Goal: Information Seeking & Learning: Learn about a topic

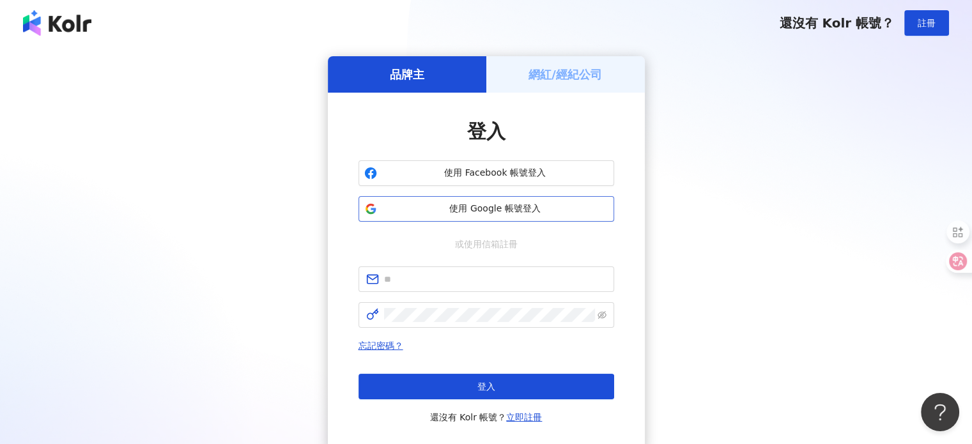
click at [506, 213] on span "使用 Google 帳號登入" at bounding box center [495, 209] width 226 height 13
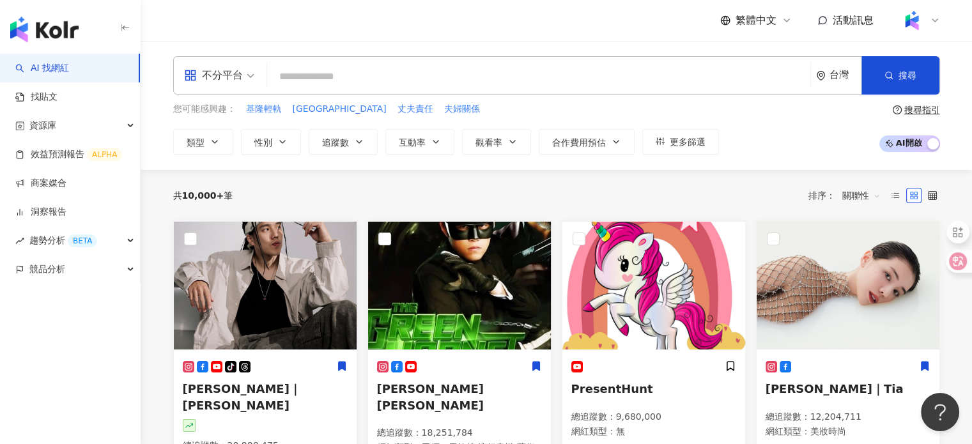
click at [482, 69] on input "search" at bounding box center [538, 77] width 533 height 24
paste input "**********"
type input "**********"
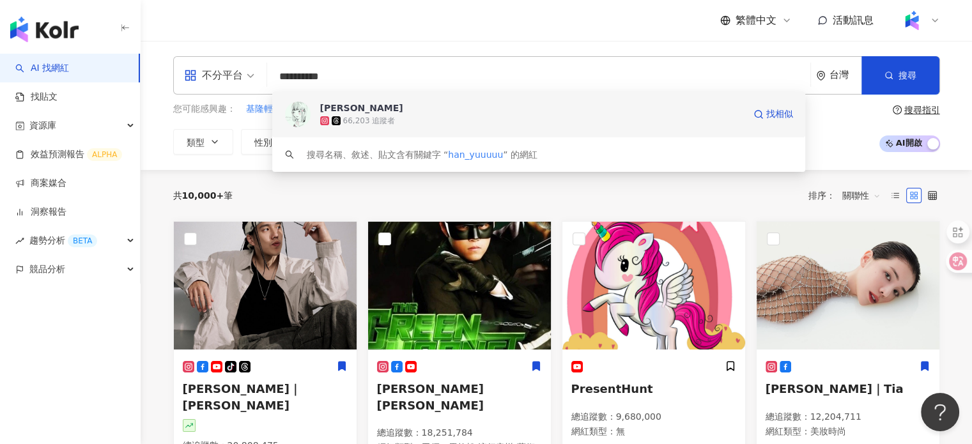
click at [317, 112] on div "韓鈺 66,203 追蹤者 找相似" at bounding box center [538, 114] width 533 height 46
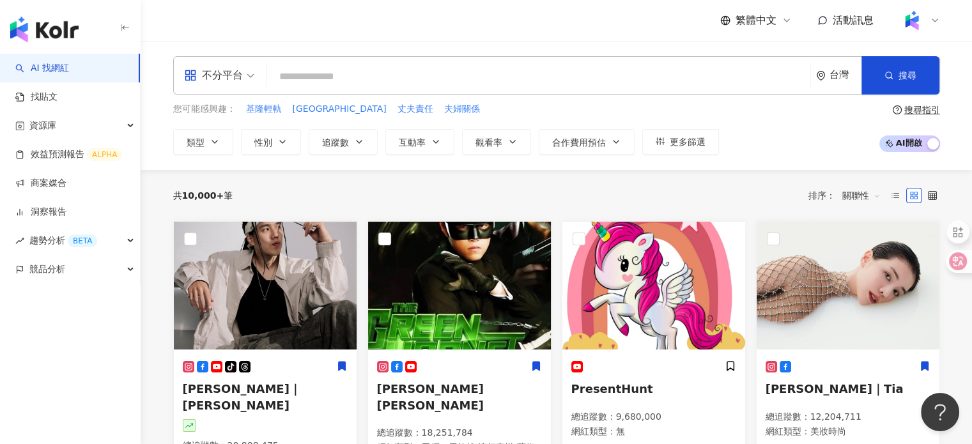
paste input "*********"
type input "*********"
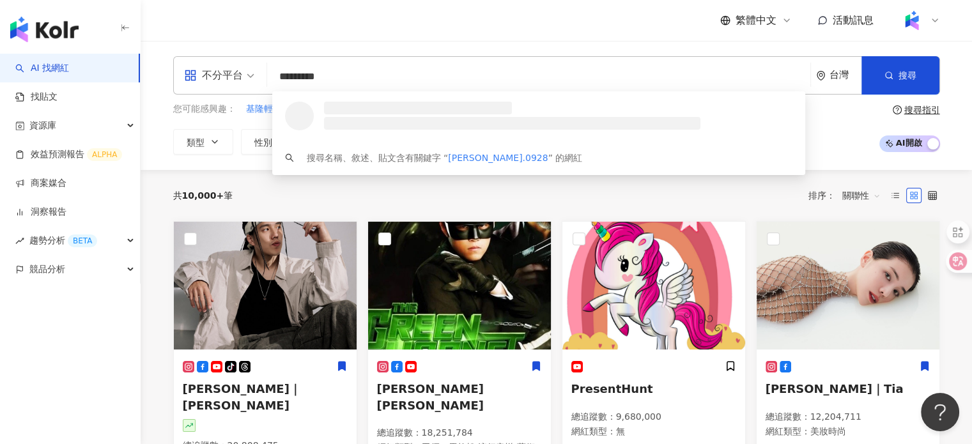
click at [372, 112] on h3 at bounding box center [418, 108] width 188 height 13
click at [360, 78] on input "*********" at bounding box center [538, 77] width 533 height 24
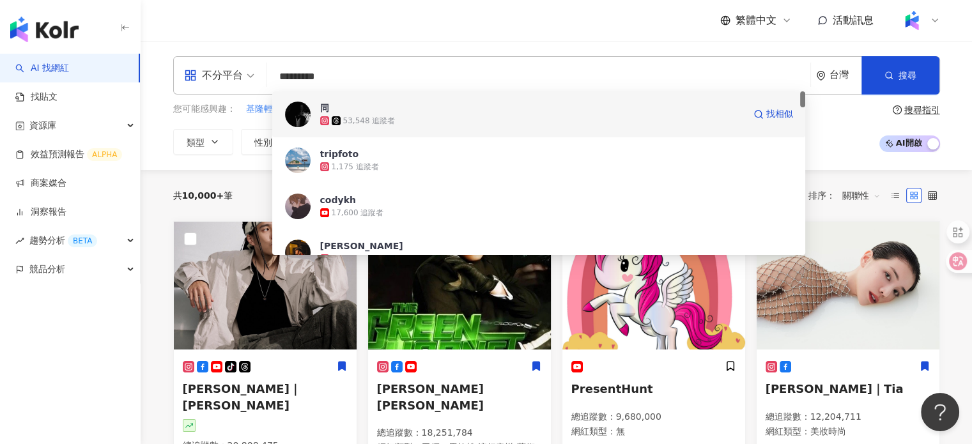
click at [354, 123] on div "53,548 追蹤者" at bounding box center [369, 121] width 52 height 11
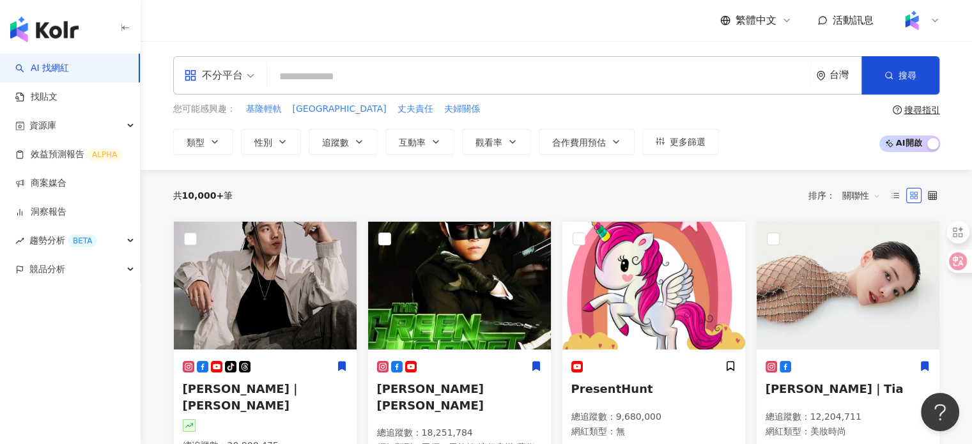
click at [424, 71] on input "search" at bounding box center [538, 77] width 533 height 24
click at [317, 86] on input "search" at bounding box center [538, 77] width 533 height 24
paste input "*********"
type input "*********"
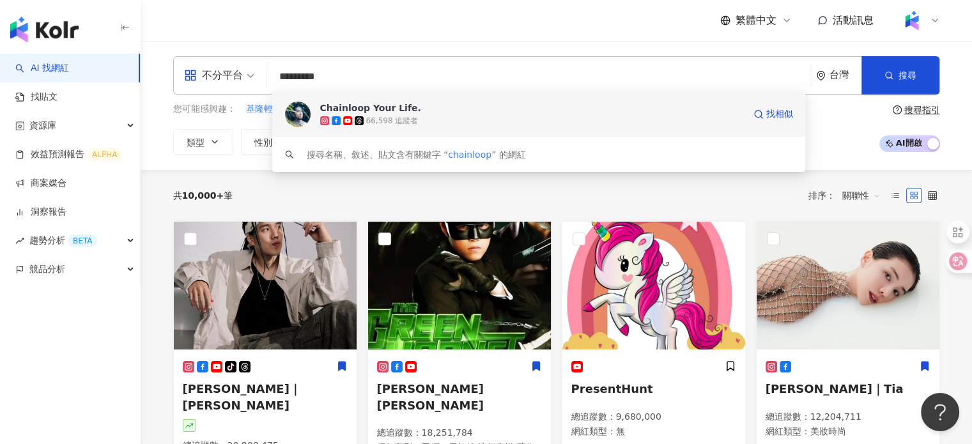
click at [374, 111] on div "Chainloop Your Life." at bounding box center [370, 108] width 101 height 13
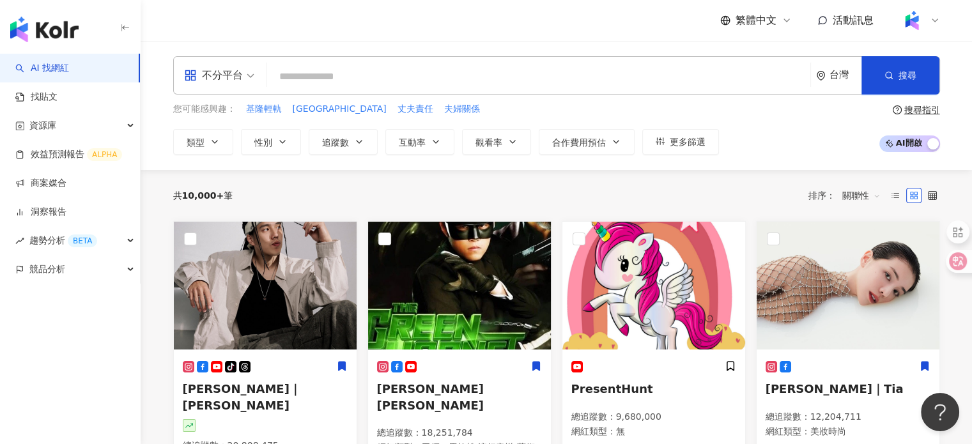
paste input "******"
type input "******"
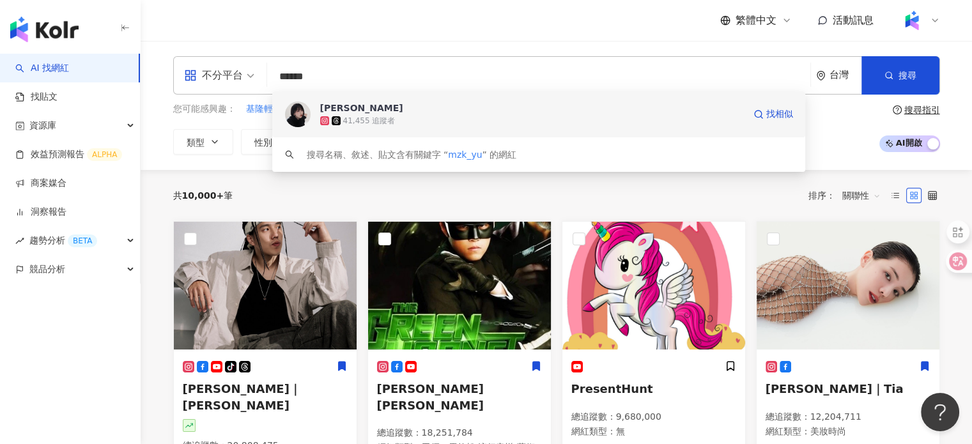
click at [376, 116] on div "41,455 追蹤者" at bounding box center [369, 121] width 52 height 11
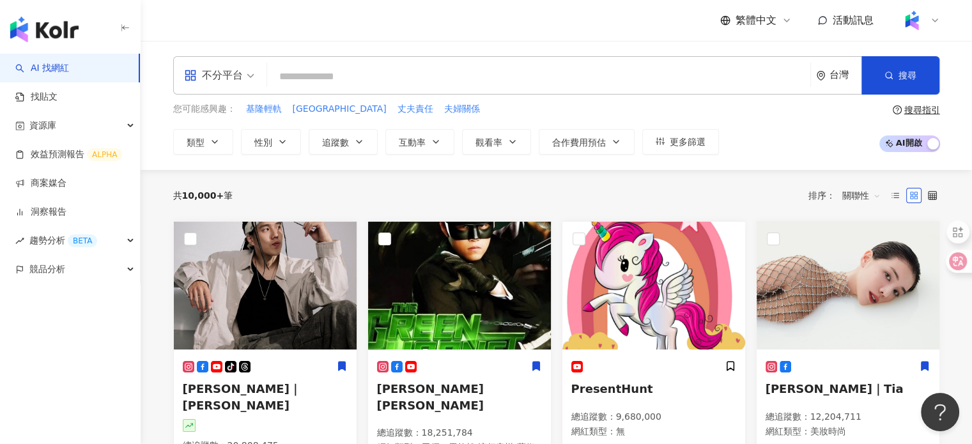
click at [335, 75] on input "search" at bounding box center [538, 77] width 533 height 24
paste input "******"
type input "******"
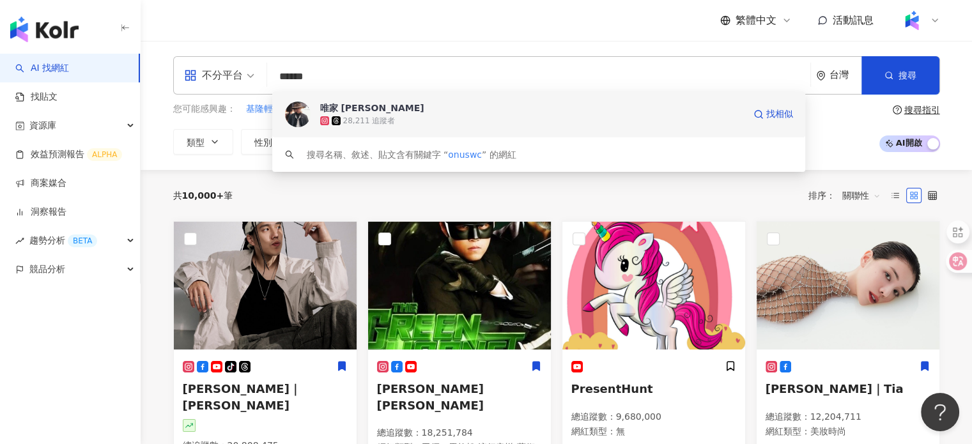
click at [380, 116] on div "28,211 追蹤者" at bounding box center [369, 121] width 52 height 11
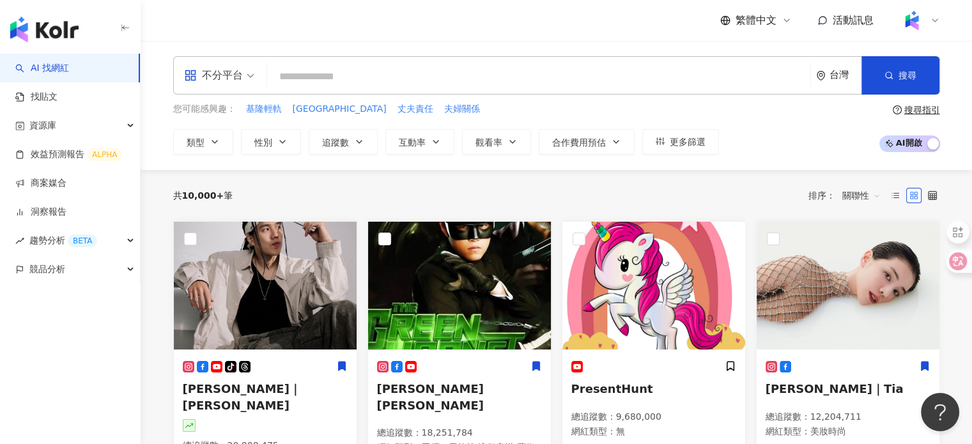
click at [424, 82] on input "search" at bounding box center [538, 77] width 533 height 24
paste input "*******"
type input "*******"
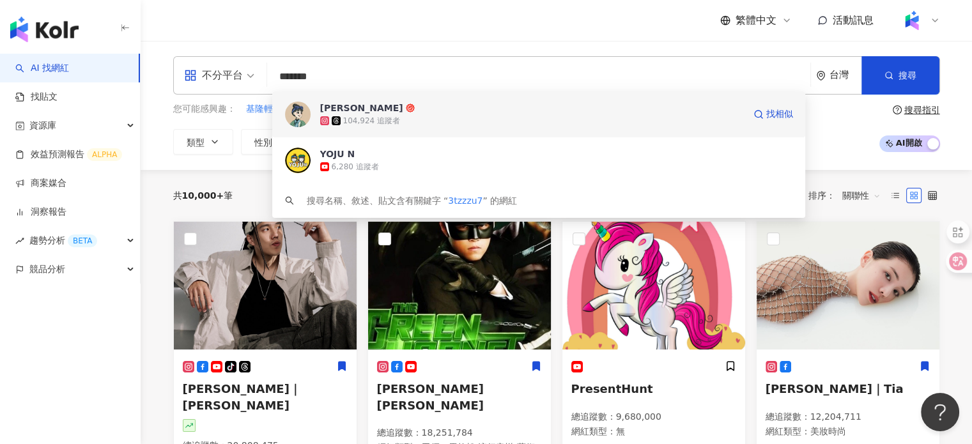
click at [344, 117] on div "104,924 追蹤者" at bounding box center [371, 121] width 57 height 11
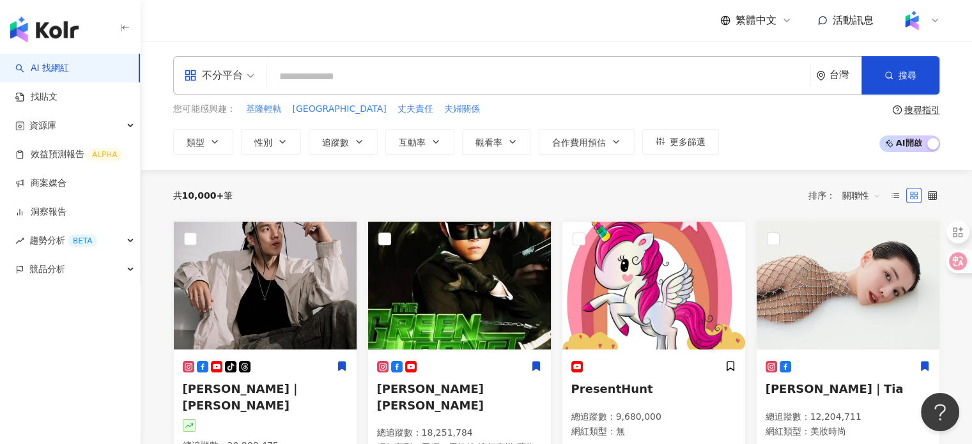
click at [340, 68] on input "search" at bounding box center [538, 77] width 533 height 24
paste input "**********"
type input "**********"
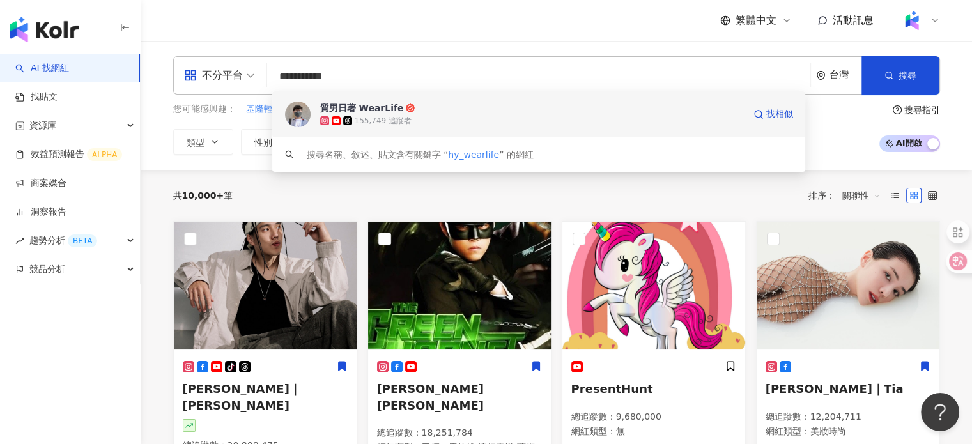
click at [406, 111] on icon at bounding box center [410, 107] width 9 height 9
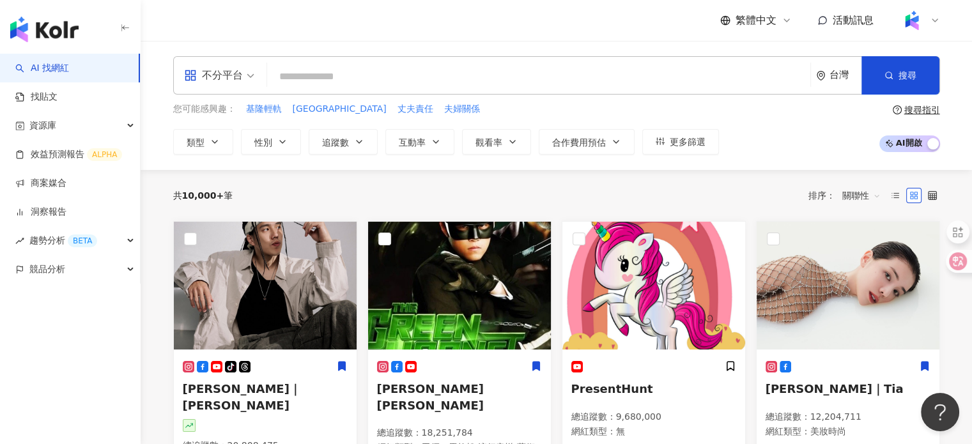
click at [350, 81] on input "search" at bounding box center [538, 77] width 533 height 24
paste input "**********"
type input "**********"
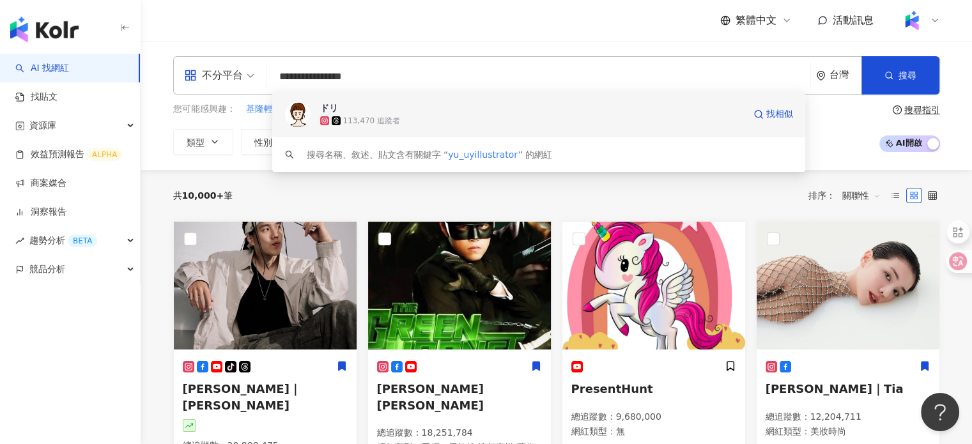
click at [395, 113] on span "ドリ" at bounding box center [532, 108] width 424 height 13
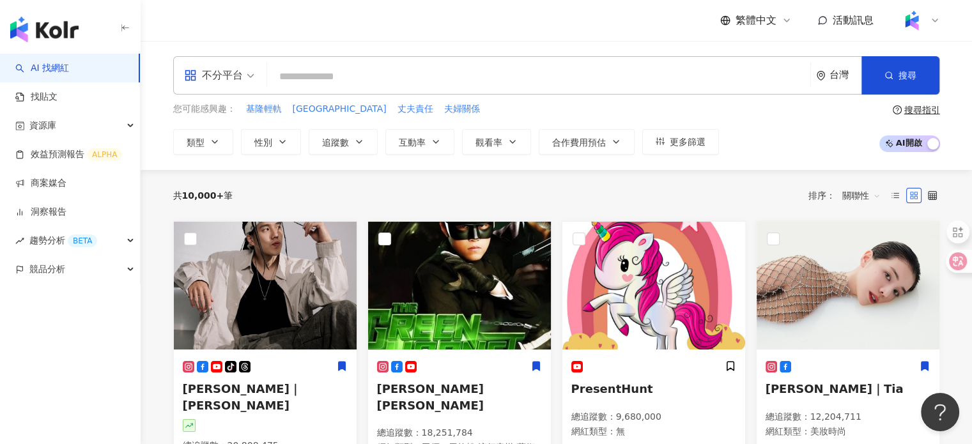
click at [455, 80] on input "search" at bounding box center [538, 77] width 533 height 24
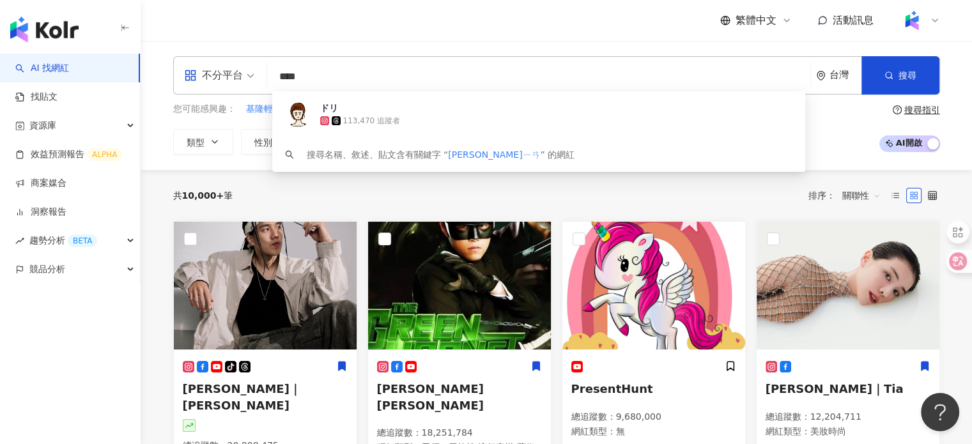
type input "**"
click at [463, 80] on input "**" at bounding box center [538, 77] width 533 height 24
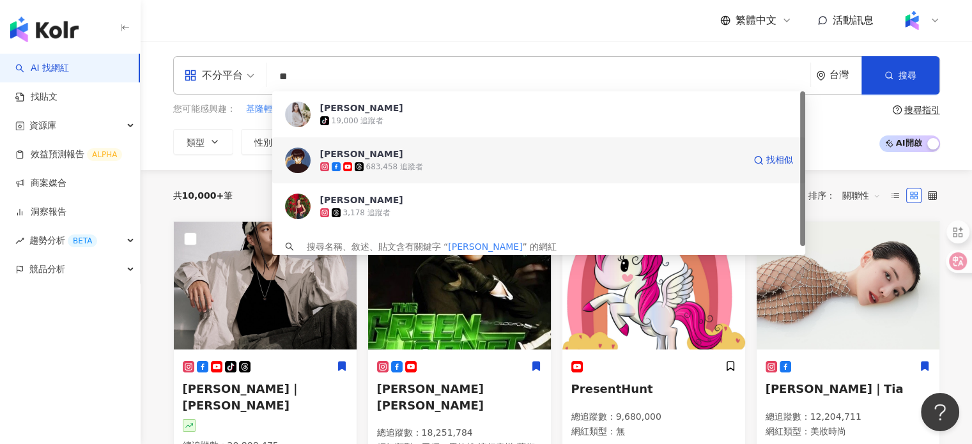
click at [471, 155] on span "孫沁岳 Yorke" at bounding box center [532, 154] width 424 height 13
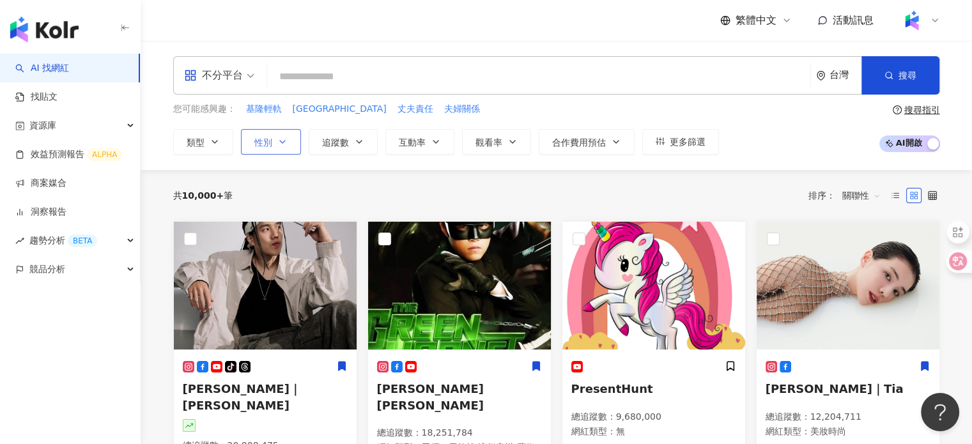
click at [266, 147] on span "性別" at bounding box center [263, 142] width 18 height 10
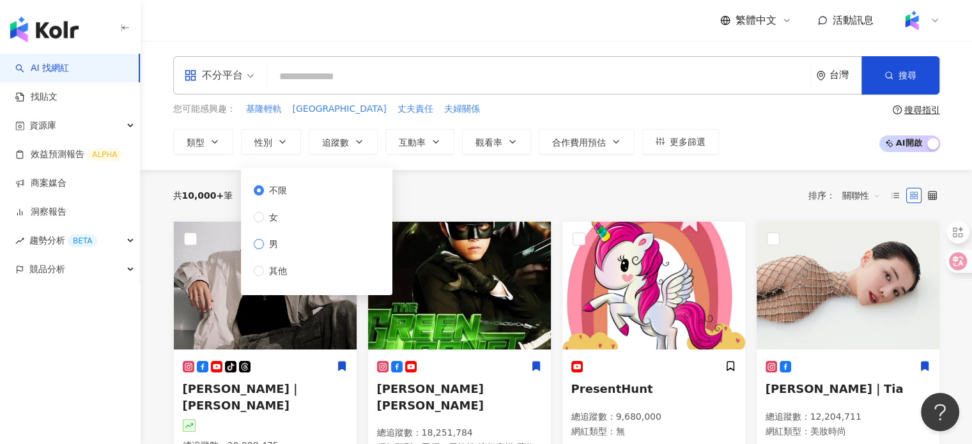
click at [258, 250] on label "男" at bounding box center [273, 244] width 38 height 14
click at [433, 178] on div "共 10,000+ 筆 排序： 關聯性" at bounding box center [556, 195] width 767 height 51
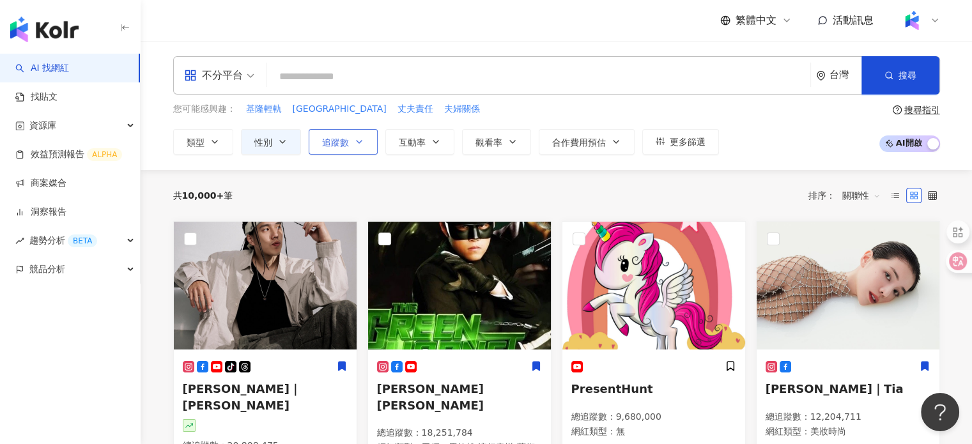
click at [371, 151] on button "追蹤數" at bounding box center [343, 142] width 69 height 26
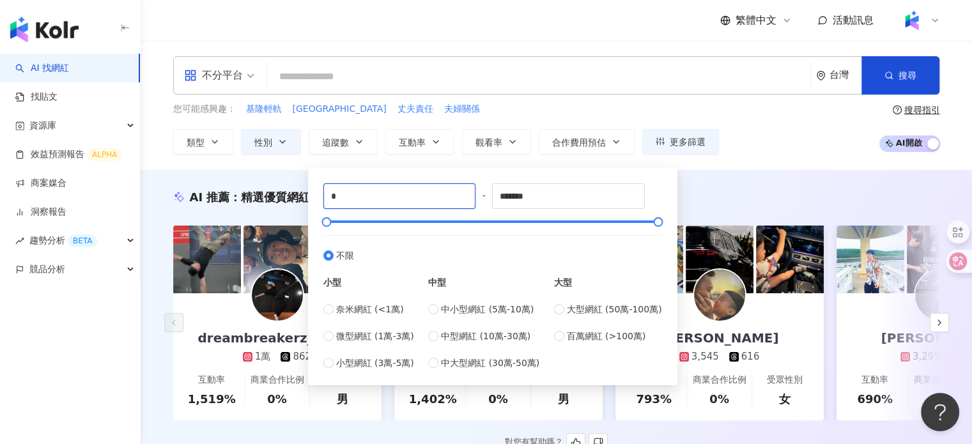
drag, startPoint x: 395, startPoint y: 196, endPoint x: 233, endPoint y: 213, distance: 162.5
type input "*****"
drag, startPoint x: 574, startPoint y: 197, endPoint x: 419, endPoint y: 197, distance: 155.2
click at [419, 197] on div "***** - ******* 不限 小型 奈米網紅 (<1萬) 微型網紅 (1萬-3萬) 小型網紅 (3萬-5萬) 中型 中小型網紅 (5萬-10萬) 中型…" at bounding box center [492, 276] width 339 height 187
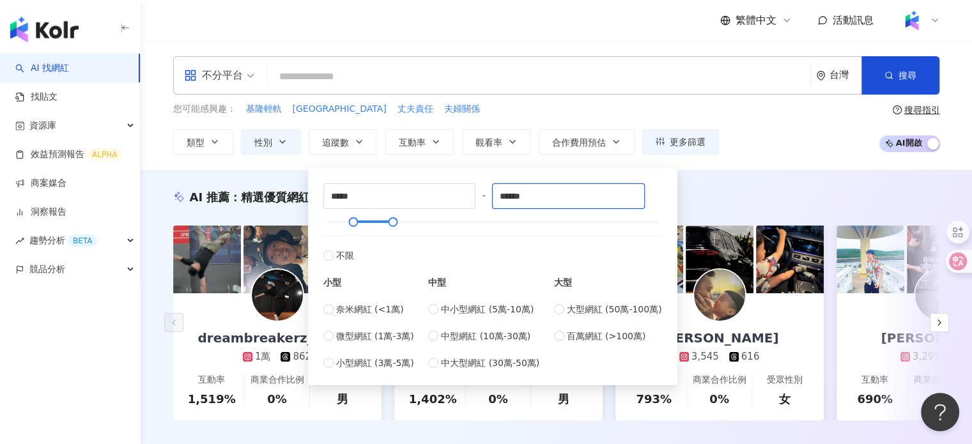
type input "******"
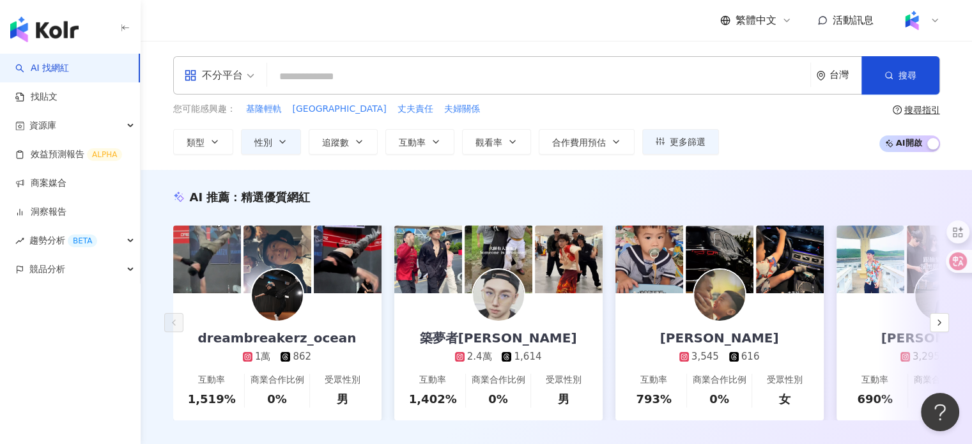
click at [721, 187] on div "AI 推薦 ： 精選優質網紅 dreambreakerz_ocean 1萬 862 互動率 1,519% 商業合作比例 0% 受眾性別 男 築夢者杰哥 2.4…" at bounding box center [556, 318] width 831 height 296
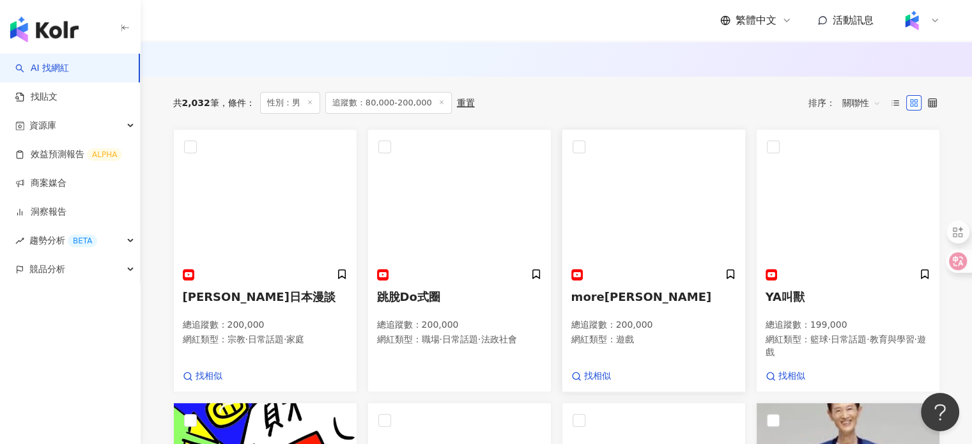
scroll to position [383, 0]
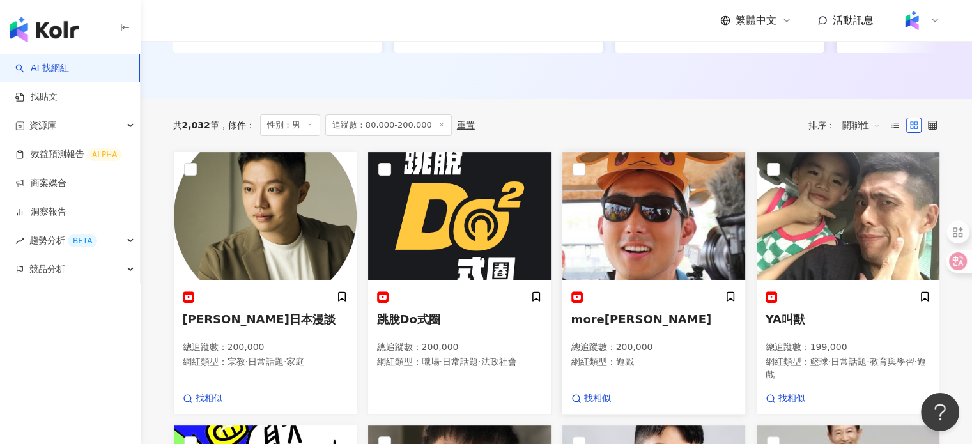
drag, startPoint x: 673, startPoint y: 289, endPoint x: 616, endPoint y: 334, distance: 72.8
click at [616, 326] on span "more劉沛" at bounding box center [641, 318] width 141 height 13
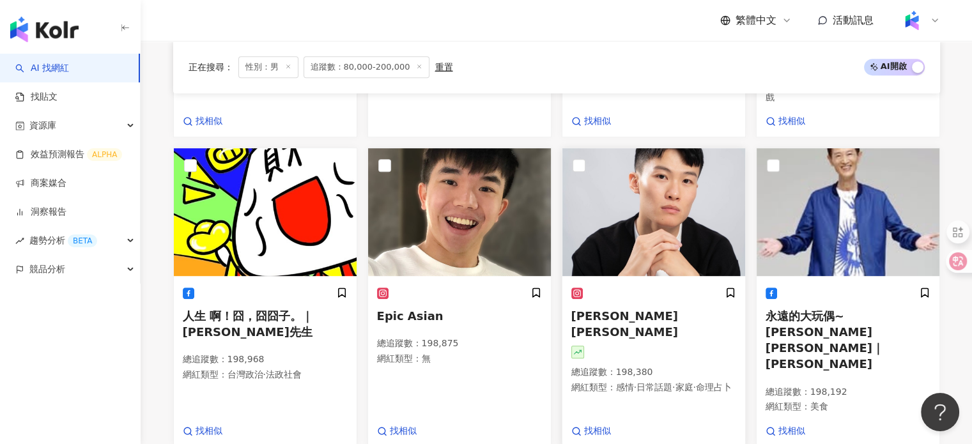
scroll to position [639, 0]
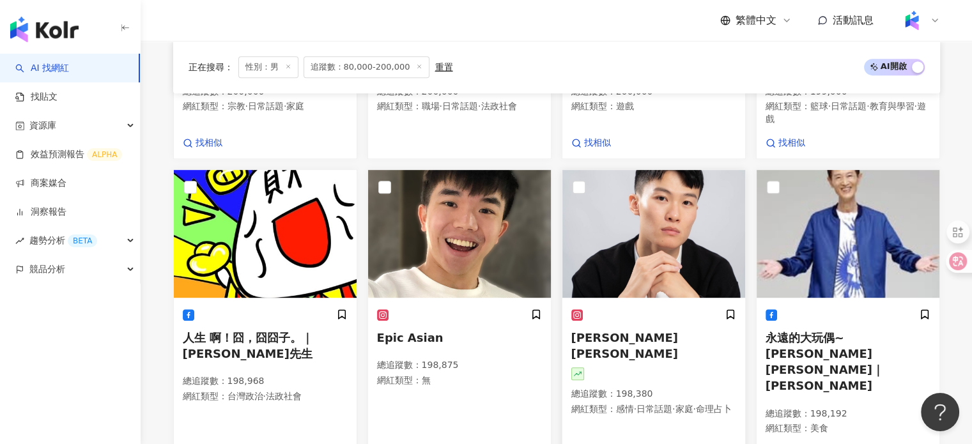
click at [601, 355] on div "王惟漢Kevin 總追蹤數 ： 198,380 網紅類型 ： 感情 · 日常話題 · 家庭 · 命理占卜" at bounding box center [653, 368] width 165 height 118
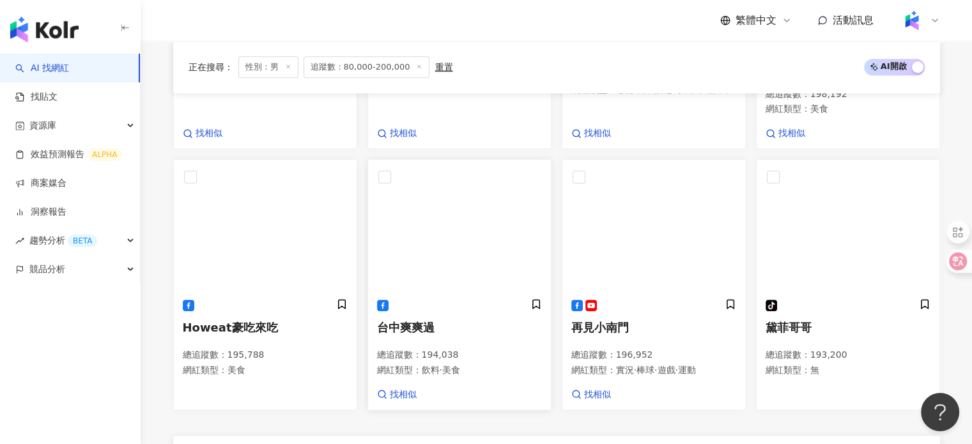
scroll to position [1150, 0]
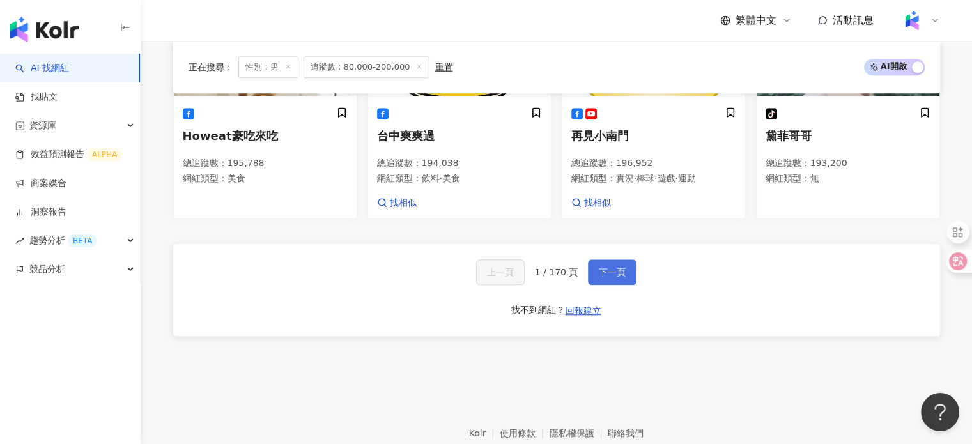
click at [622, 267] on span "下一頁" at bounding box center [612, 272] width 27 height 10
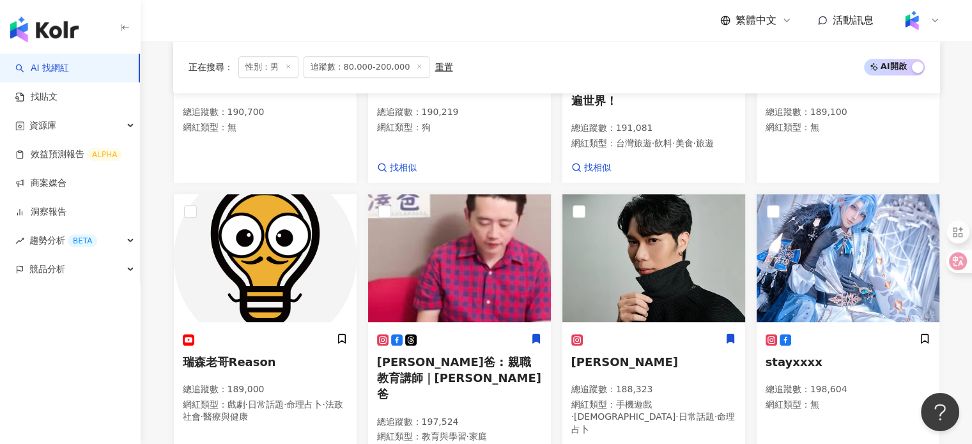
scroll to position [1099, 0]
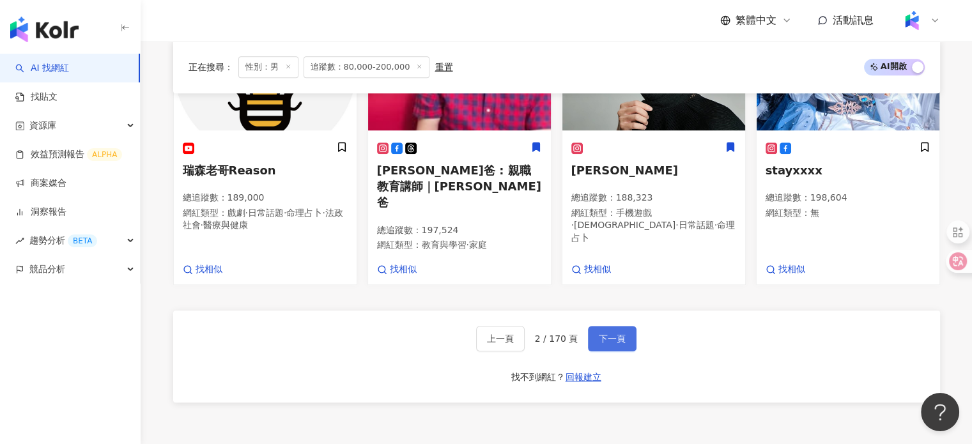
click at [605, 333] on span "下一頁" at bounding box center [612, 338] width 27 height 10
drag, startPoint x: 605, startPoint y: 311, endPoint x: 606, endPoint y: 317, distance: 6.5
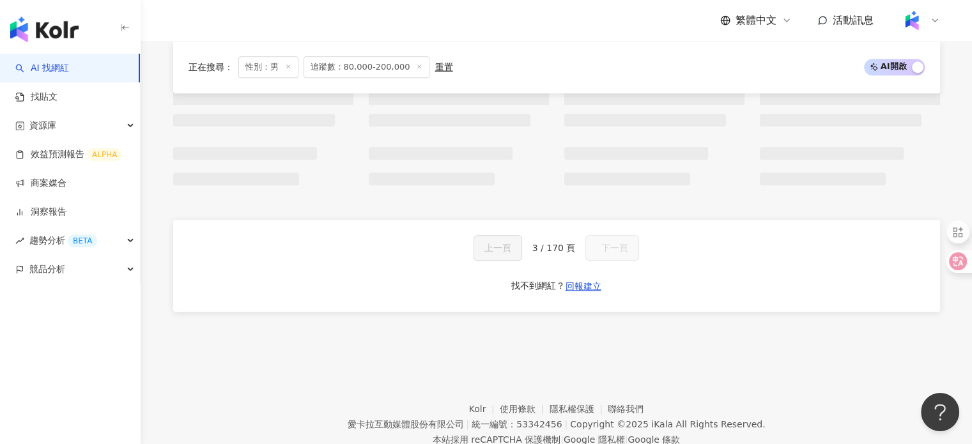
scroll to position [1050, 0]
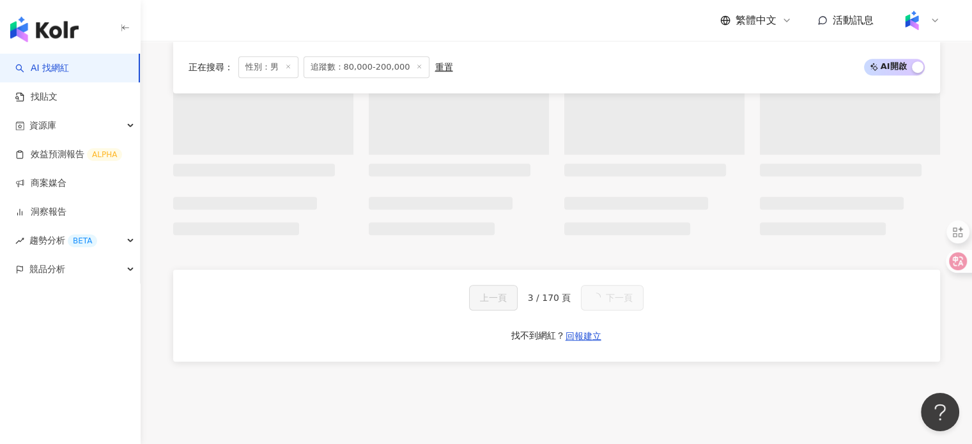
drag, startPoint x: 606, startPoint y: 317, endPoint x: 600, endPoint y: 358, distance: 41.3
click at [600, 358] on div "上一頁 3 / 170 頁 下一頁 找不到網紅？ 回報建立" at bounding box center [556, 316] width 767 height 92
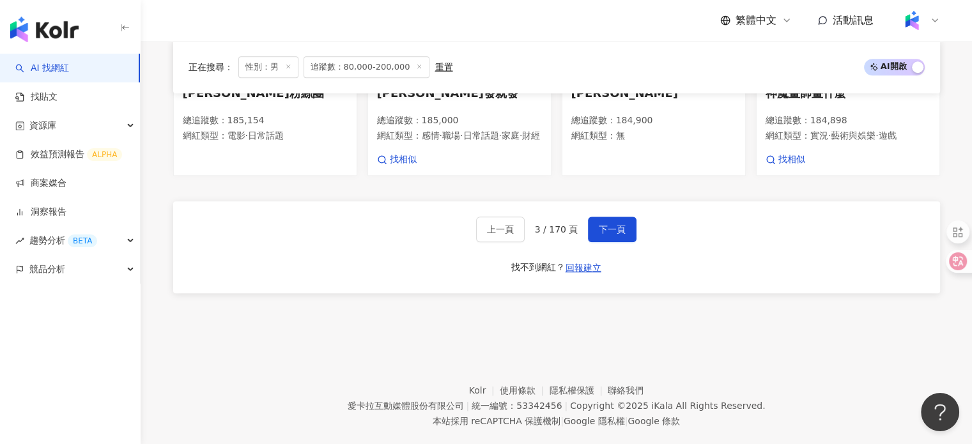
scroll to position [1154, 0]
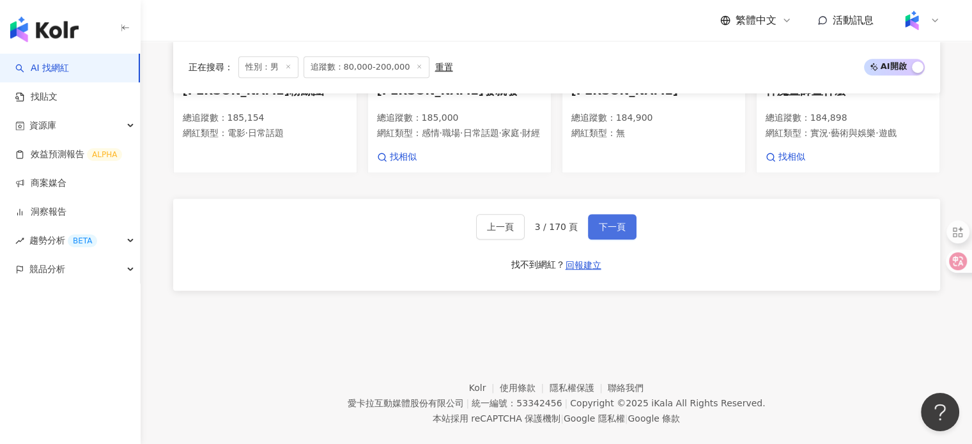
click at [597, 234] on button "下一頁" at bounding box center [612, 227] width 49 height 26
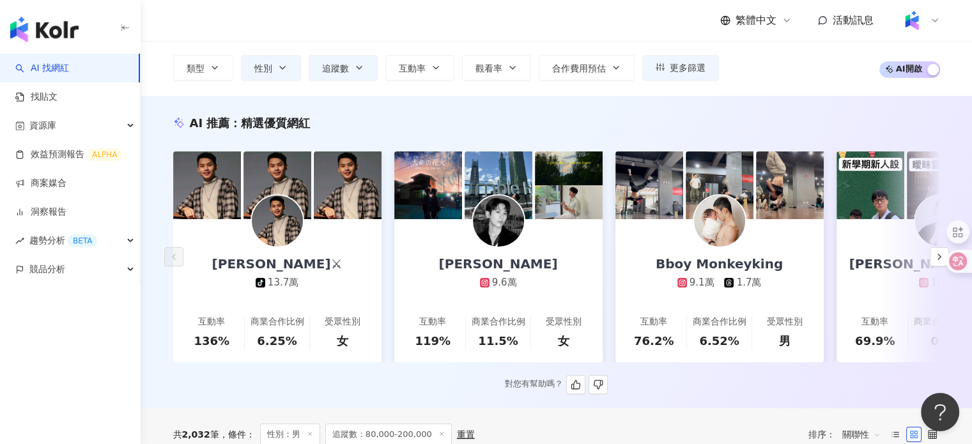
scroll to position [0, 0]
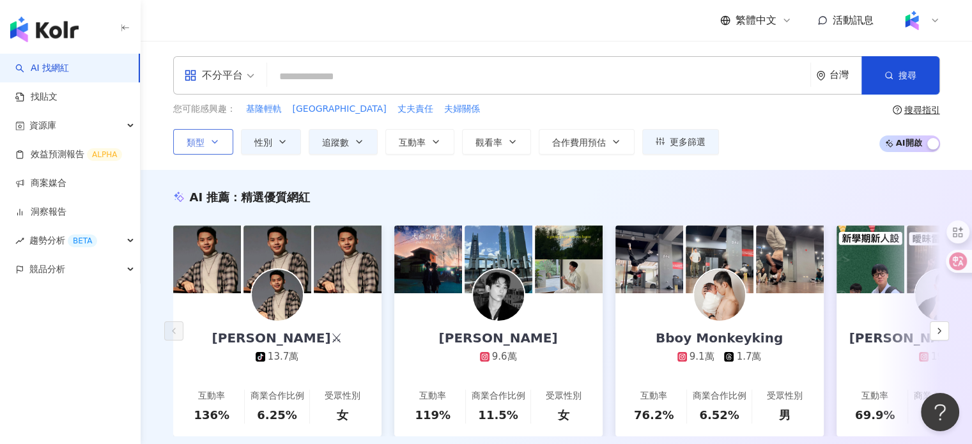
click at [218, 137] on icon "button" at bounding box center [215, 142] width 10 height 10
click at [252, 77] on span "不分平台" at bounding box center [219, 75] width 70 height 20
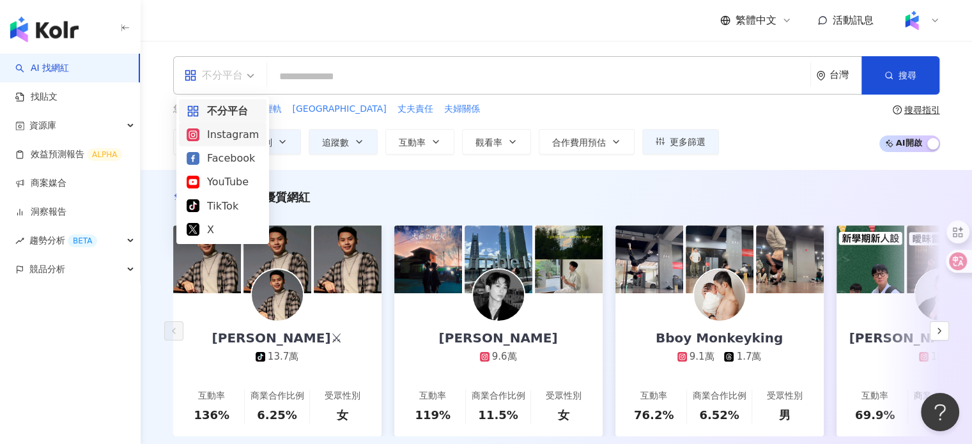
click at [225, 141] on div "Instagram" at bounding box center [223, 134] width 72 height 16
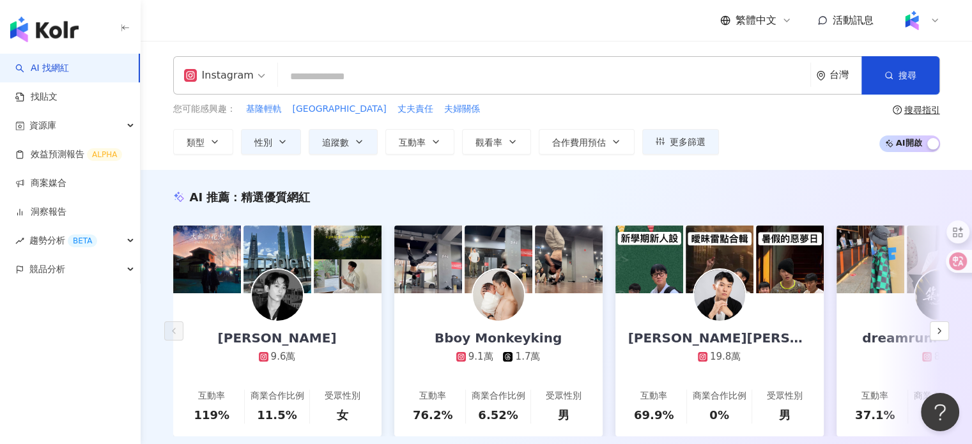
scroll to position [128, 0]
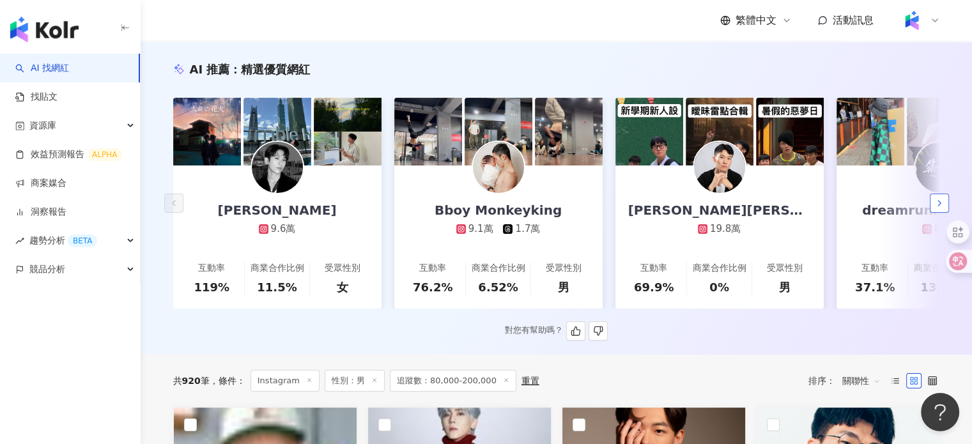
click at [931, 207] on button "button" at bounding box center [938, 203] width 19 height 19
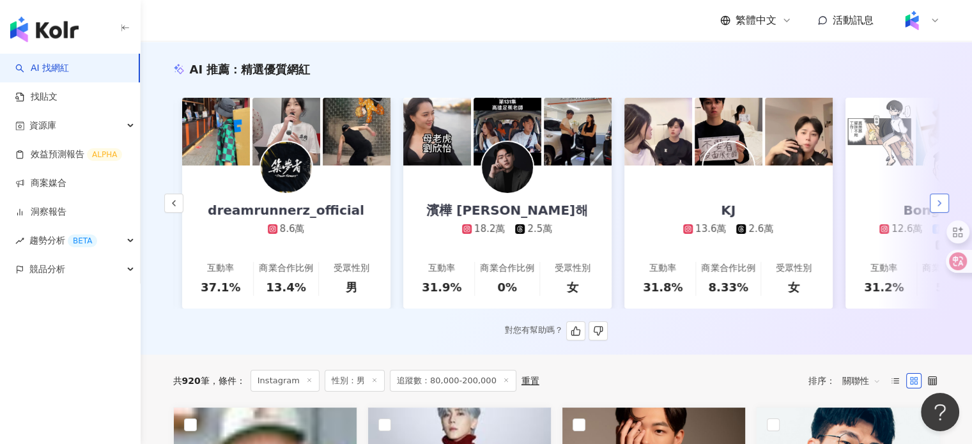
scroll to position [0, 663]
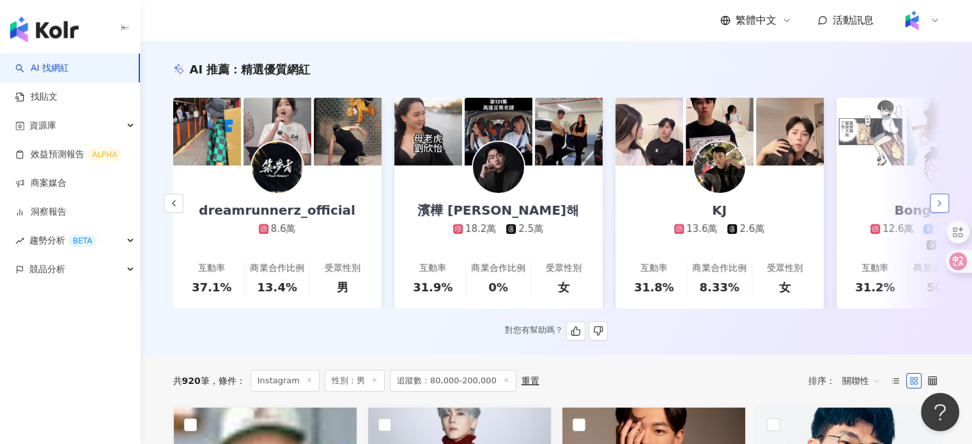
click at [931, 209] on button "button" at bounding box center [938, 203] width 19 height 19
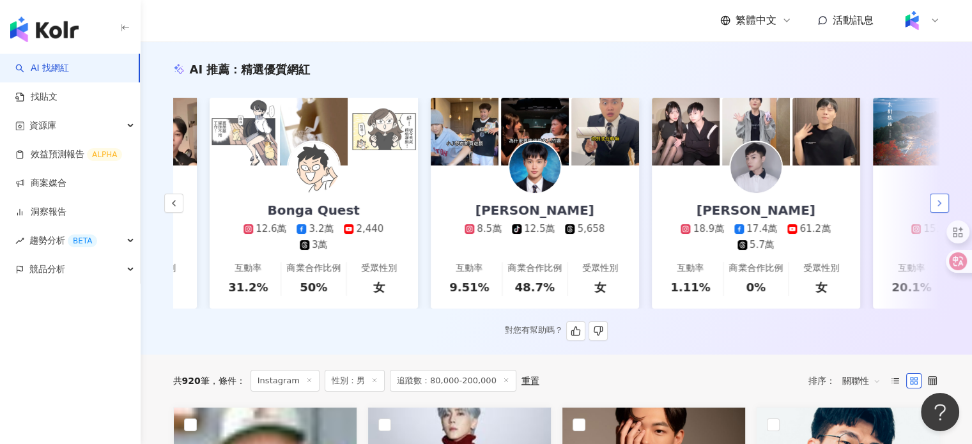
scroll to position [0, 1326]
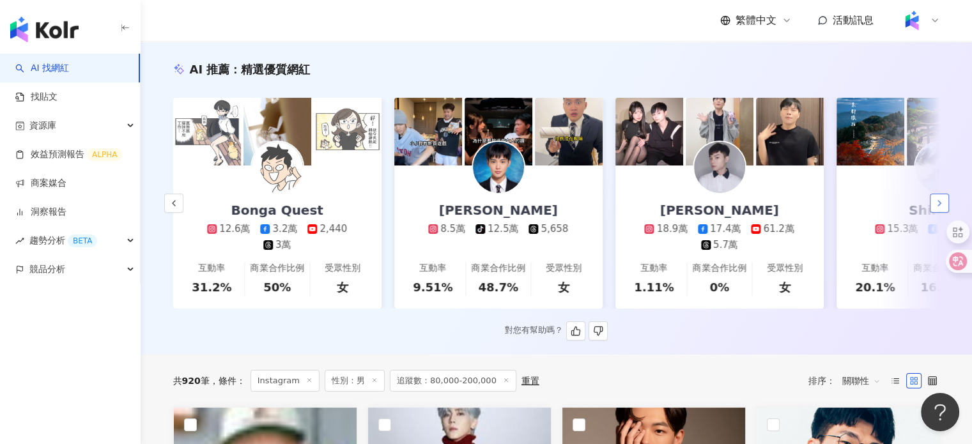
click at [931, 209] on button "button" at bounding box center [938, 203] width 19 height 19
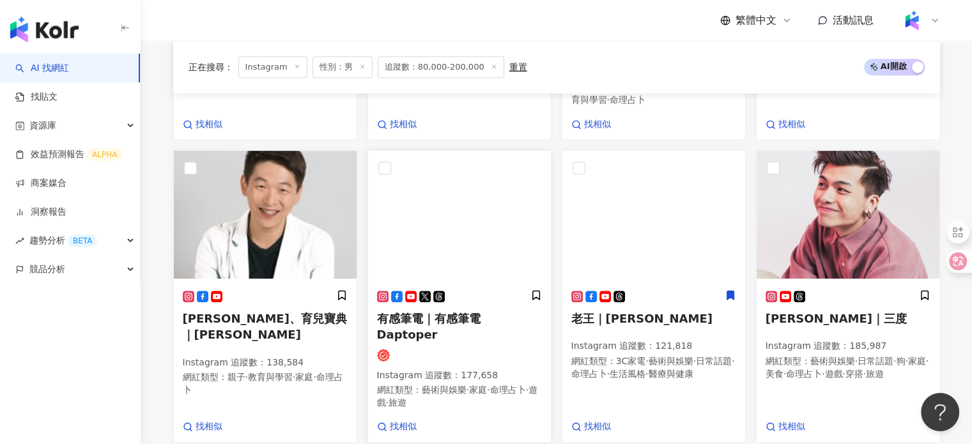
scroll to position [767, 0]
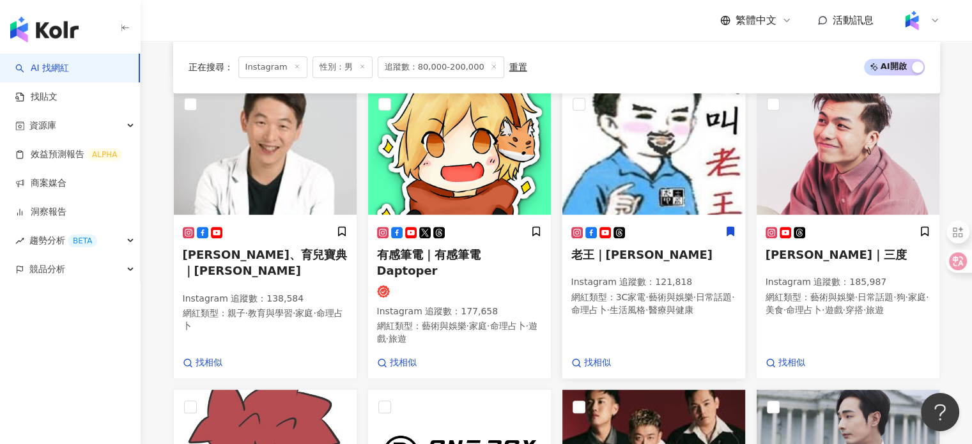
click at [579, 248] on span "老王｜oldwangwang" at bounding box center [641, 254] width 141 height 13
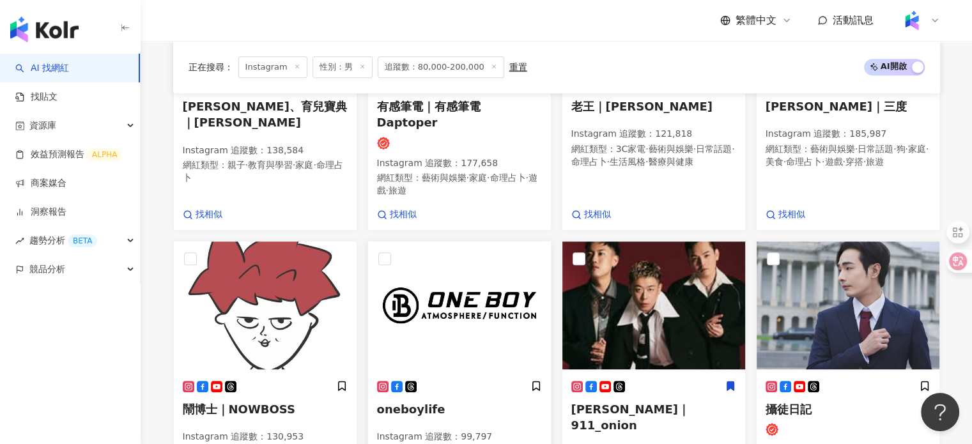
scroll to position [1022, 0]
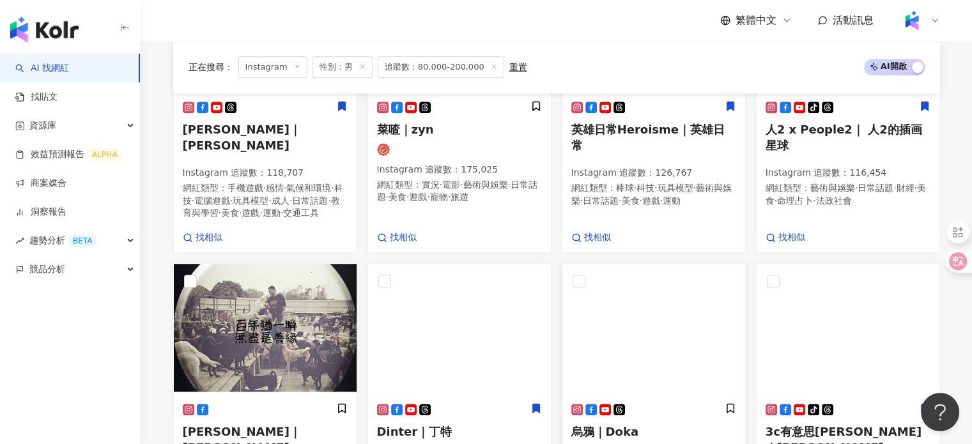
scroll to position [906, 0]
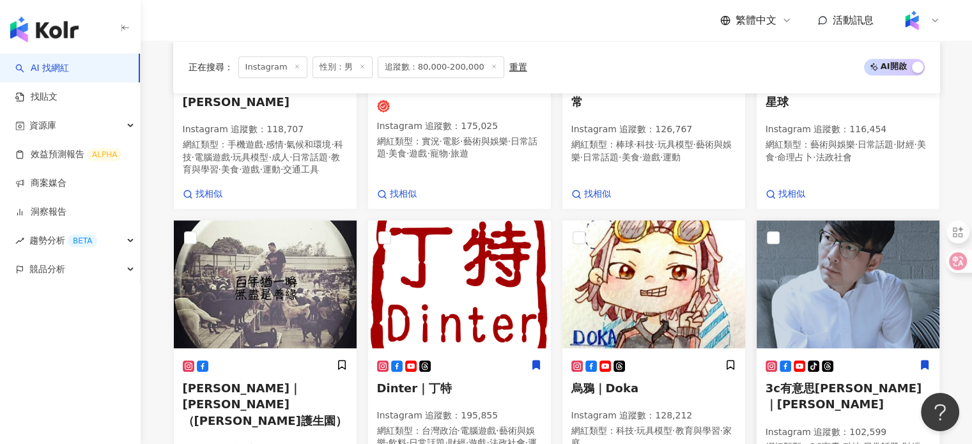
click at [817, 391] on span "3c有意思tim哥｜Tim哥" at bounding box center [843, 395] width 157 height 29
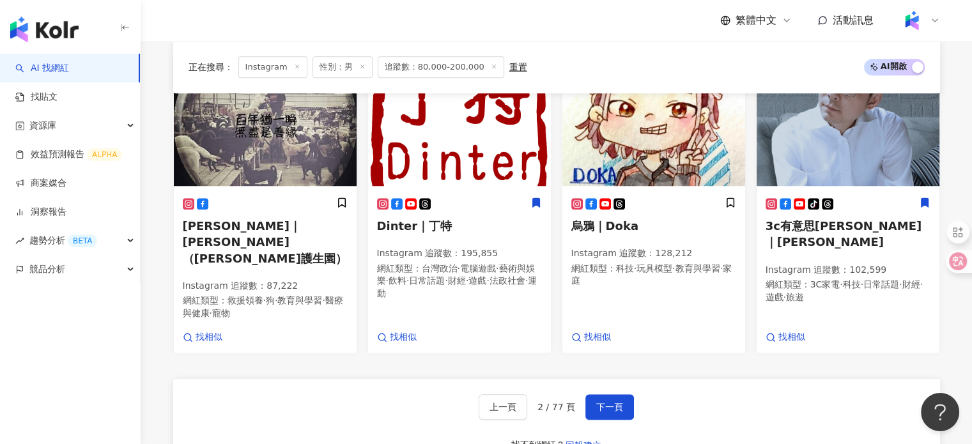
scroll to position [1062, 0]
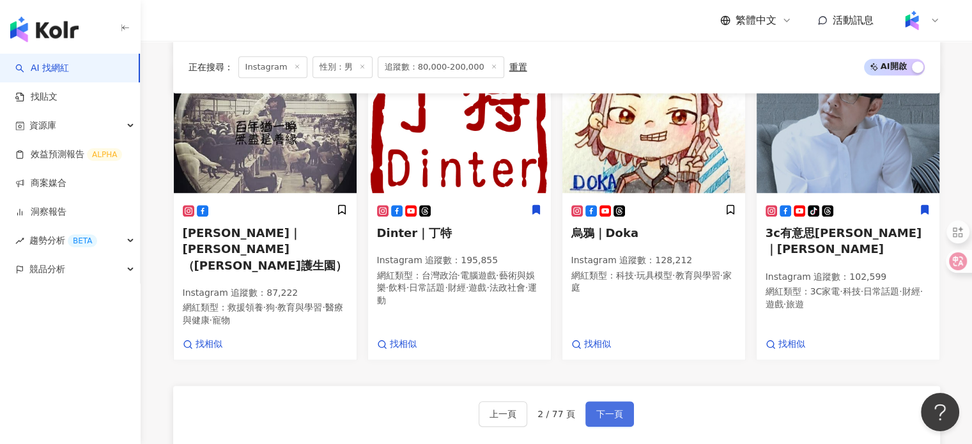
click at [611, 404] on button "下一頁" at bounding box center [609, 414] width 49 height 26
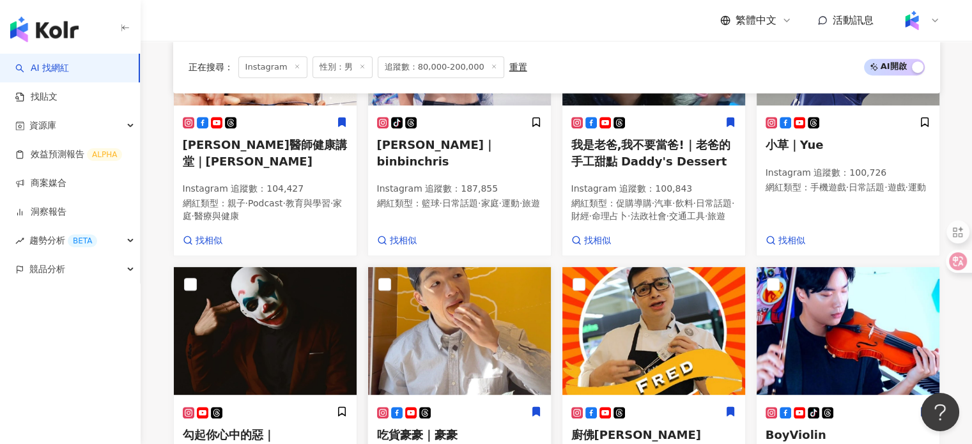
scroll to position [682, 0]
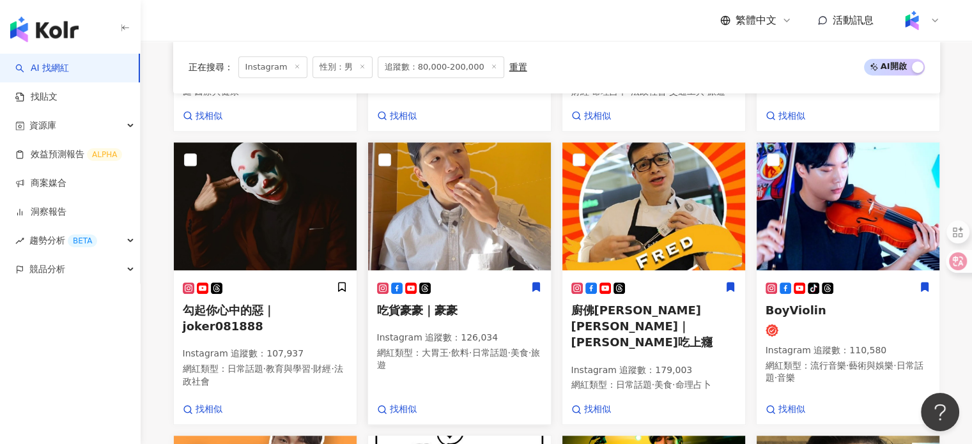
click at [424, 317] on span "吃貨豪豪｜豪豪" at bounding box center [417, 309] width 80 height 13
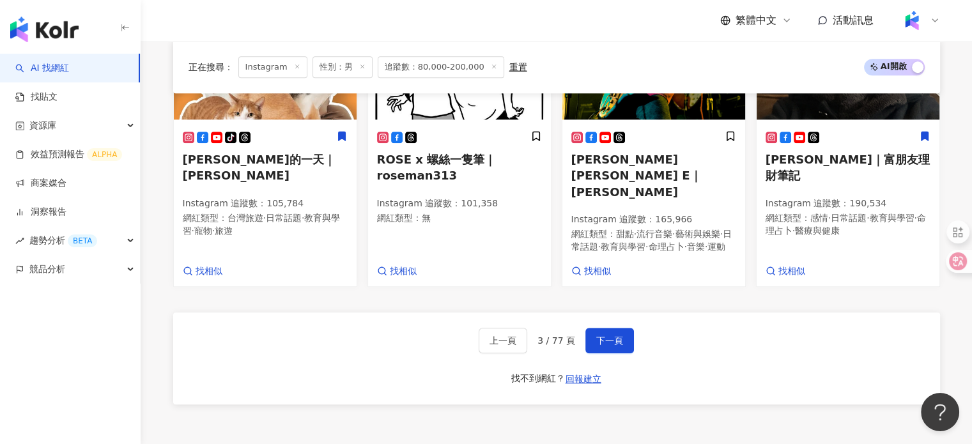
scroll to position [1129, 0]
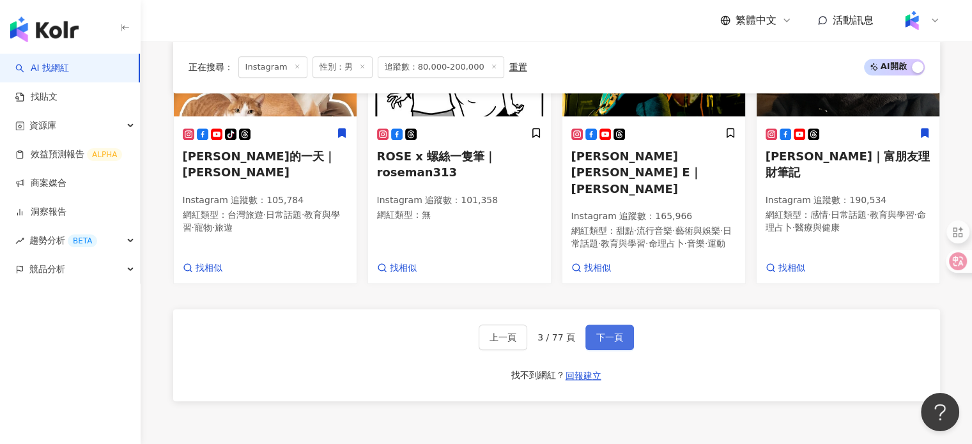
click at [613, 332] on span "下一頁" at bounding box center [609, 337] width 27 height 10
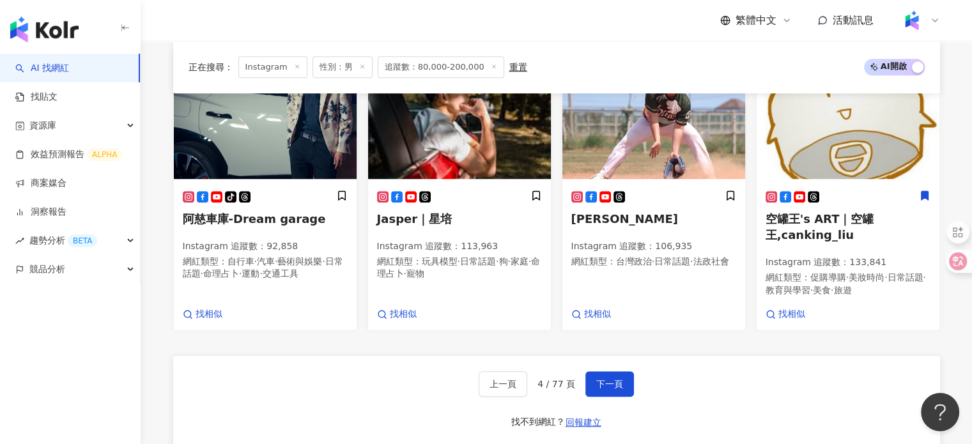
scroll to position [1086, 0]
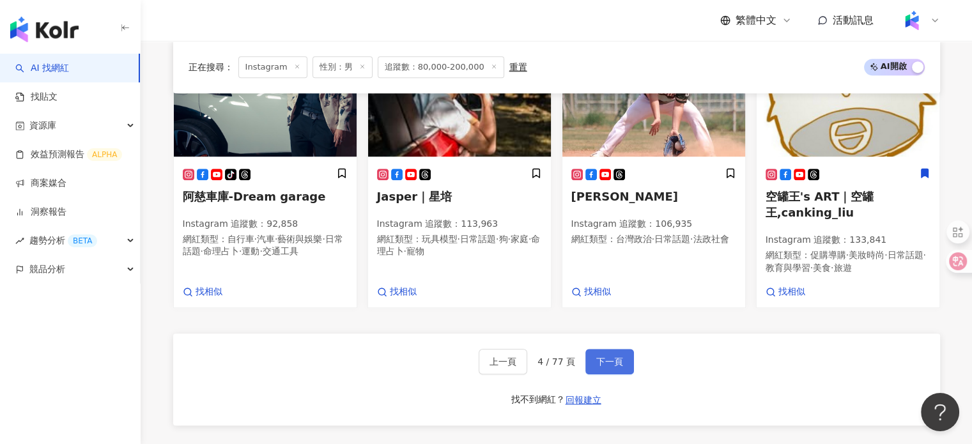
click at [601, 367] on span "下一頁" at bounding box center [609, 361] width 27 height 10
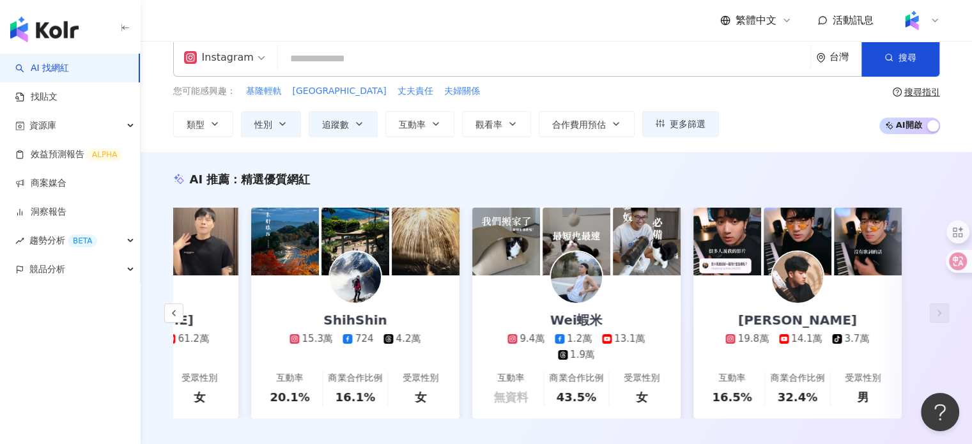
scroll to position [0, 0]
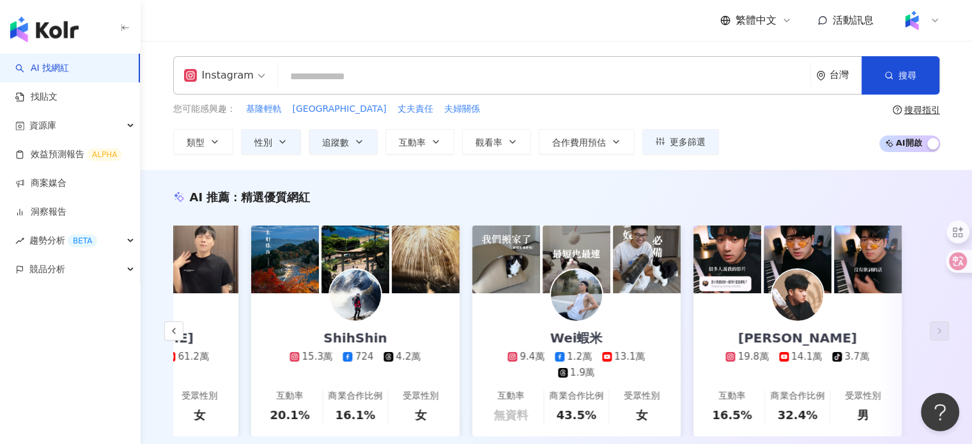
click at [375, 77] on input "search" at bounding box center [544, 77] width 522 height 24
paste input "********"
type input "********"
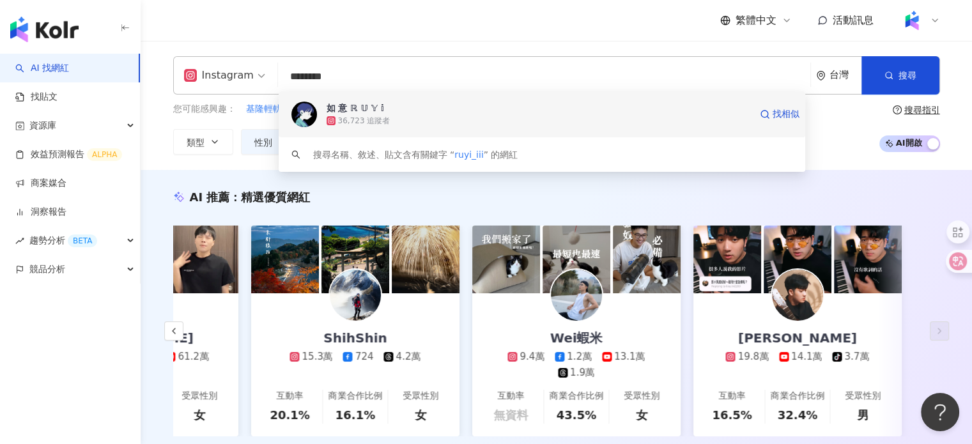
click at [379, 117] on div "36,723 追蹤者" at bounding box center [364, 121] width 52 height 11
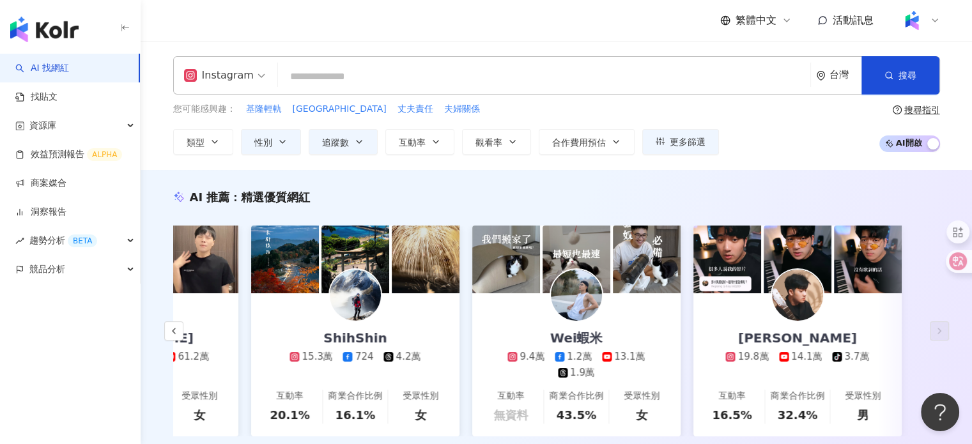
click at [385, 83] on input "search" at bounding box center [544, 77] width 522 height 24
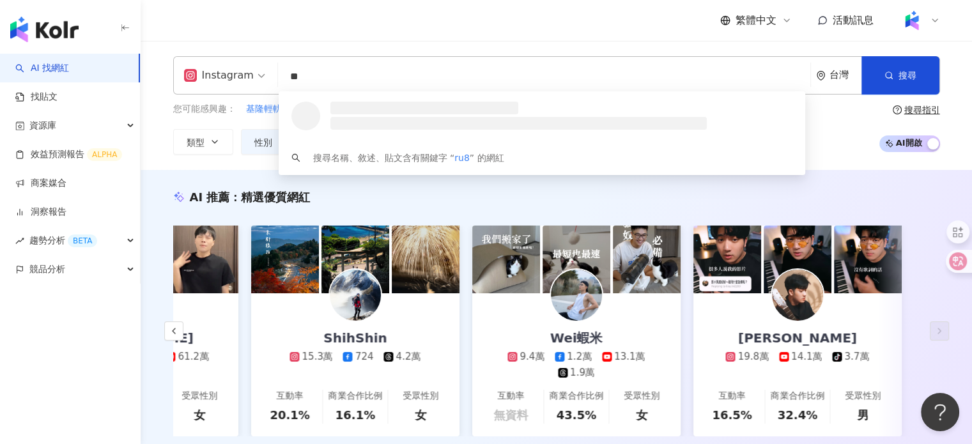
type input "*"
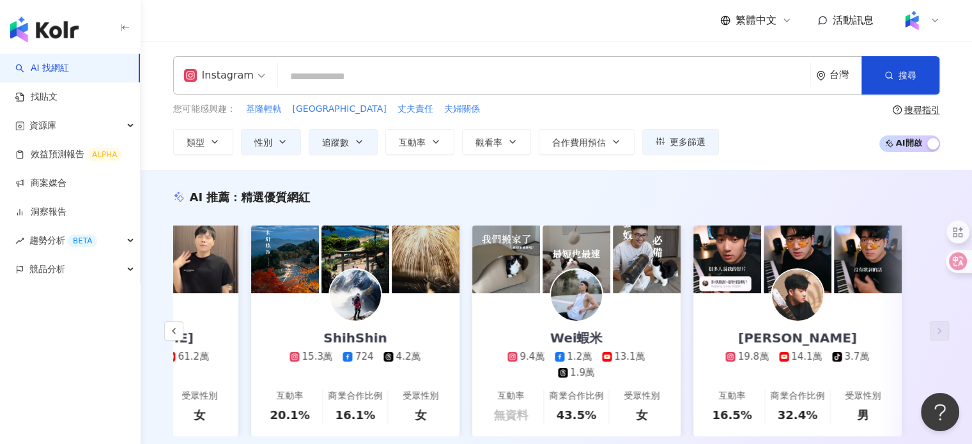
type input "*"
type input "**"
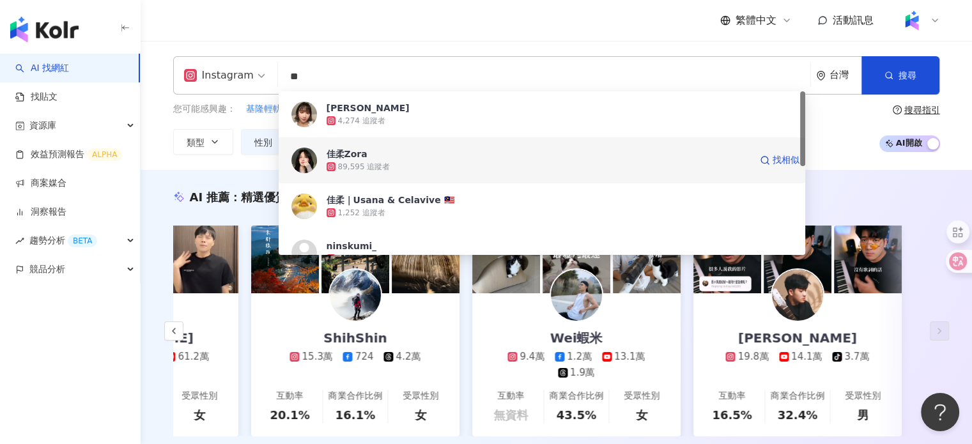
click at [392, 154] on span "佳柔Zora" at bounding box center [538, 154] width 424 height 13
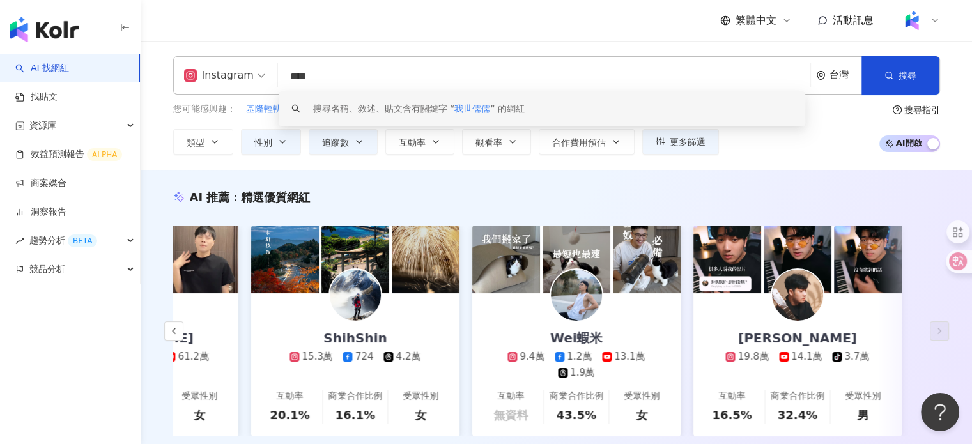
click at [304, 72] on input "****" at bounding box center [544, 77] width 522 height 24
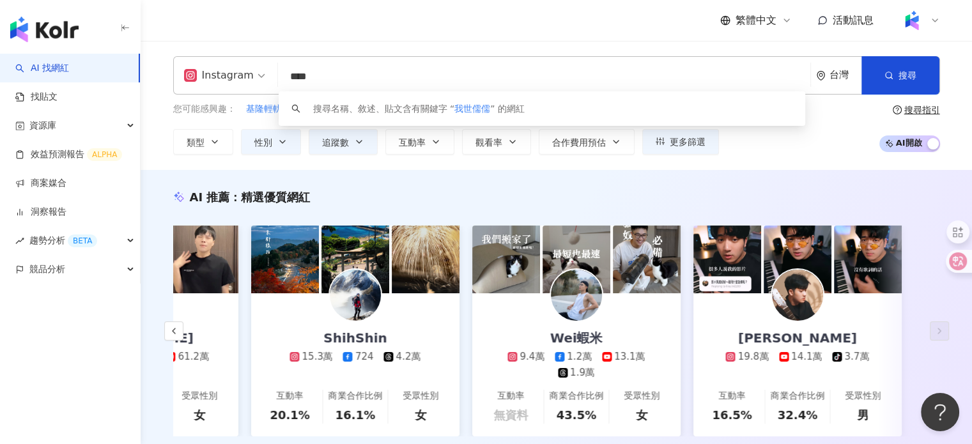
type input "****"
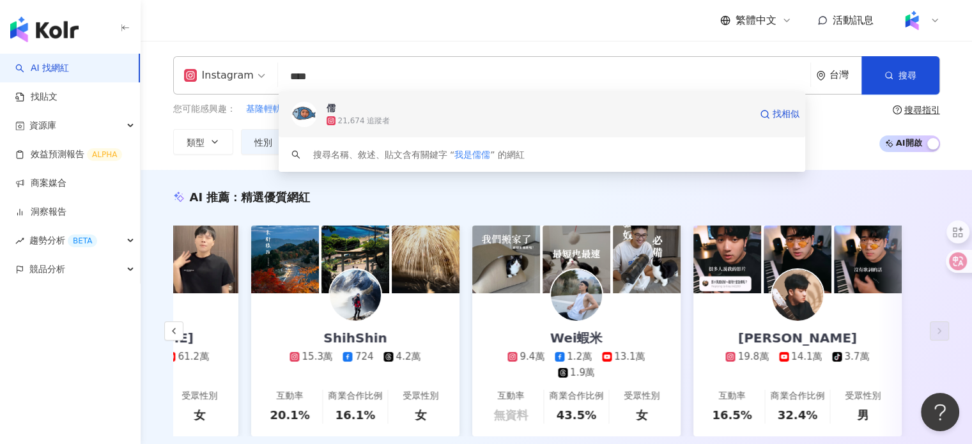
click at [413, 116] on div "21,674 追蹤者" at bounding box center [538, 120] width 424 height 13
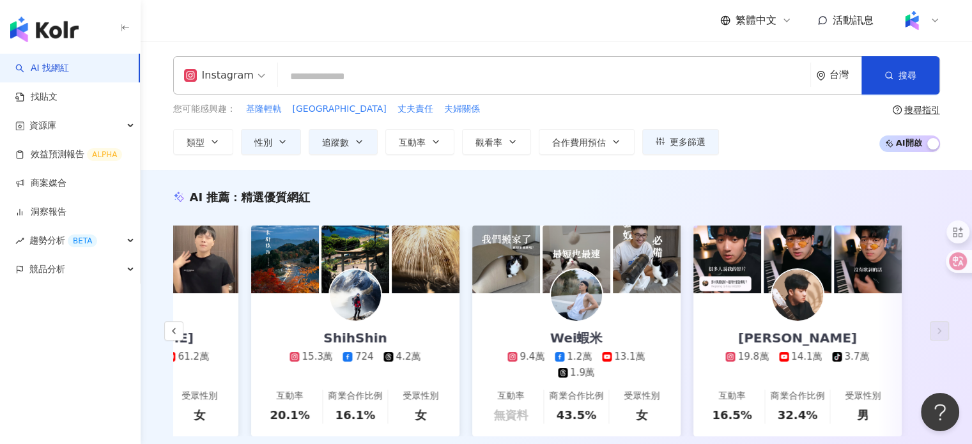
click at [493, 72] on input "search" at bounding box center [544, 77] width 522 height 24
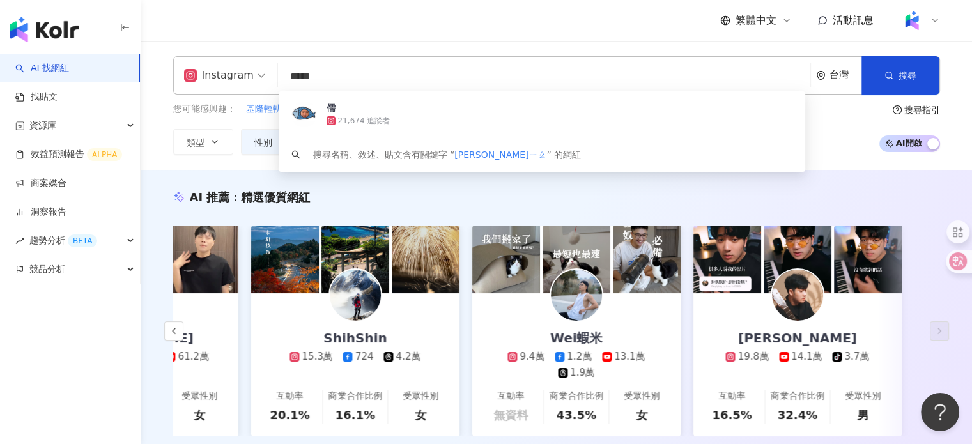
type input "***"
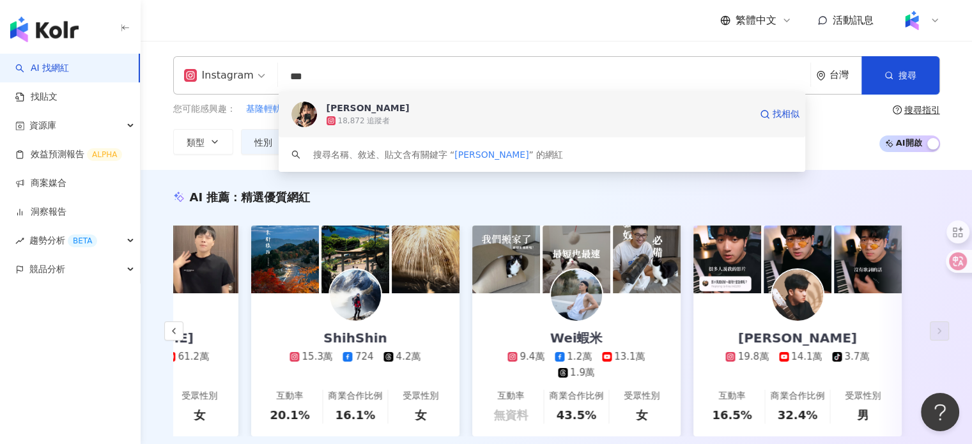
click at [460, 115] on div "18,872 追蹤者" at bounding box center [538, 120] width 424 height 13
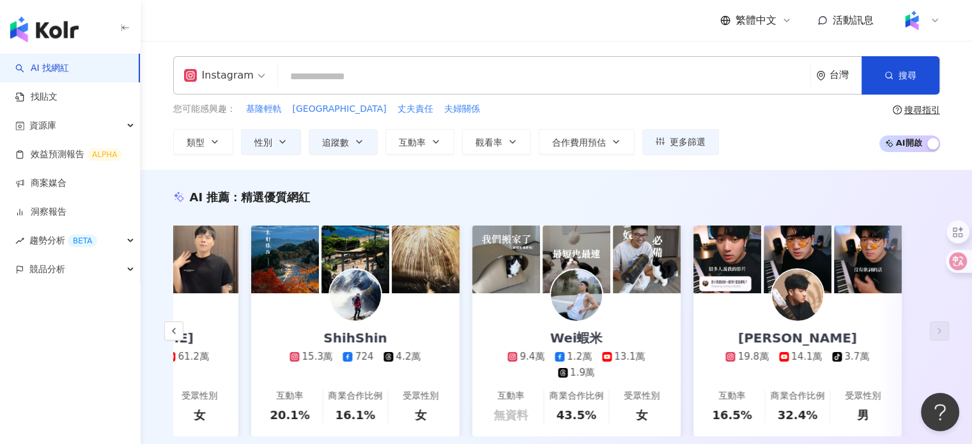
click at [456, 68] on input "search" at bounding box center [544, 77] width 522 height 24
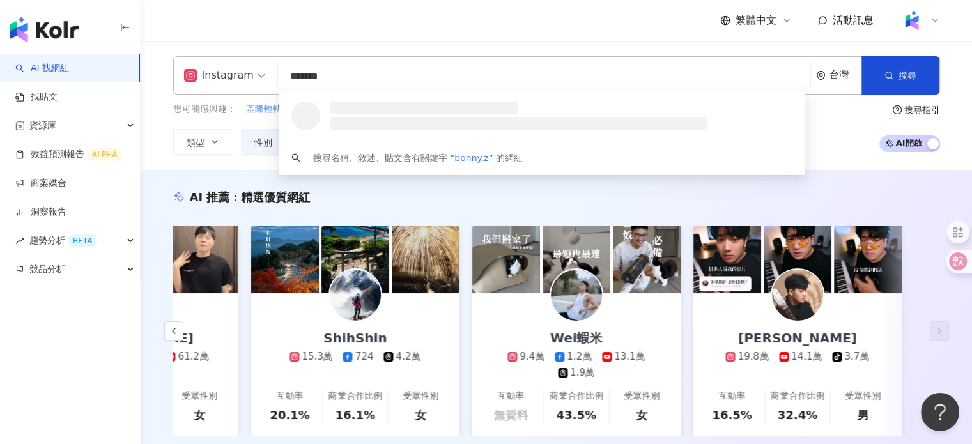
type input "********"
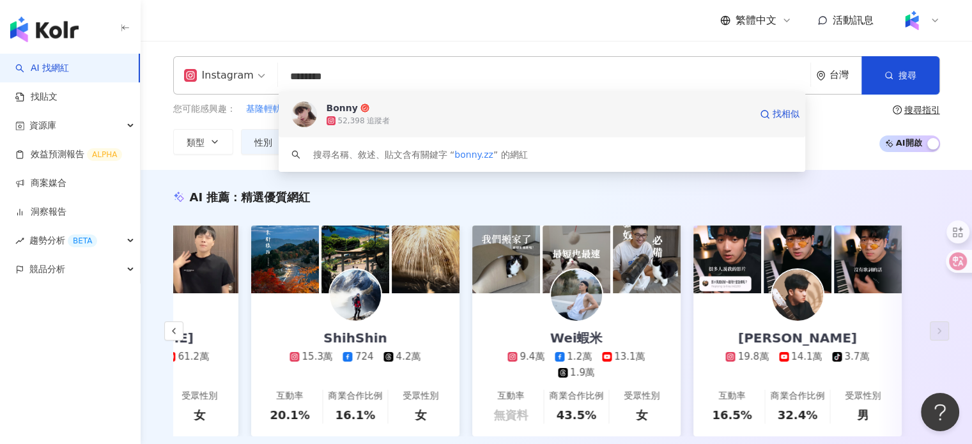
click at [448, 118] on div "52,398 追蹤者" at bounding box center [538, 120] width 424 height 13
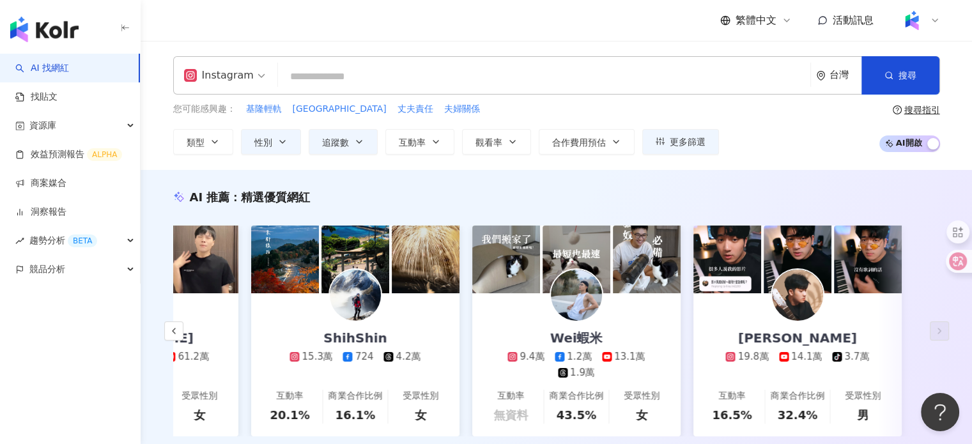
click at [367, 73] on input "search" at bounding box center [544, 77] width 522 height 24
type input "*"
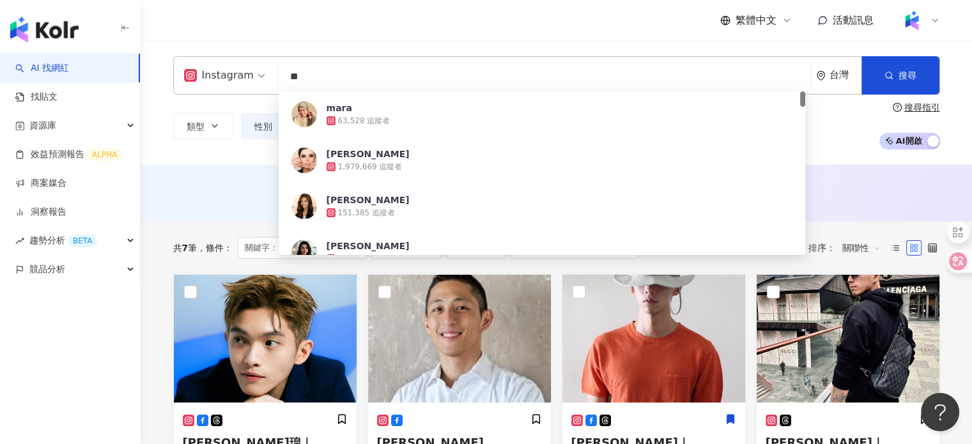
type input "*"
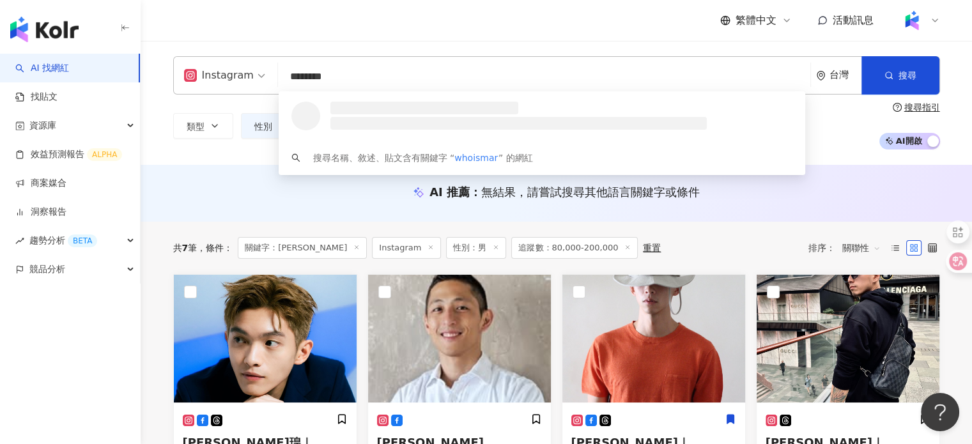
type input "*********"
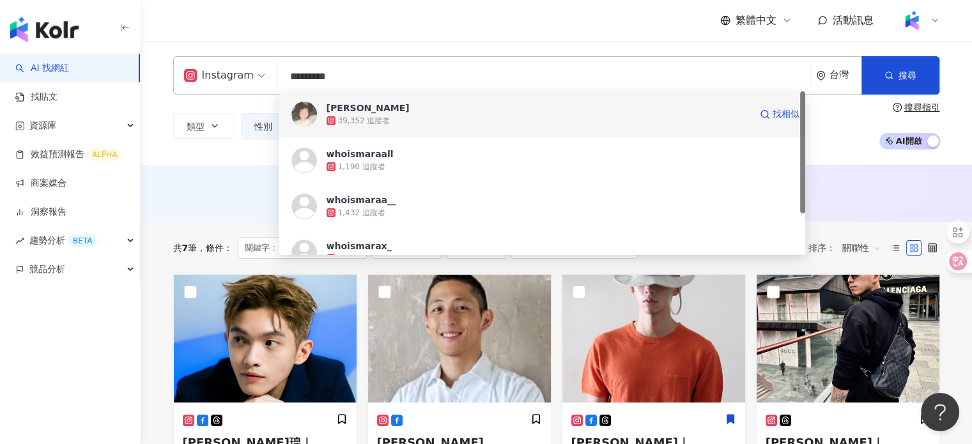
click at [440, 107] on span "Mara Lin" at bounding box center [538, 108] width 424 height 13
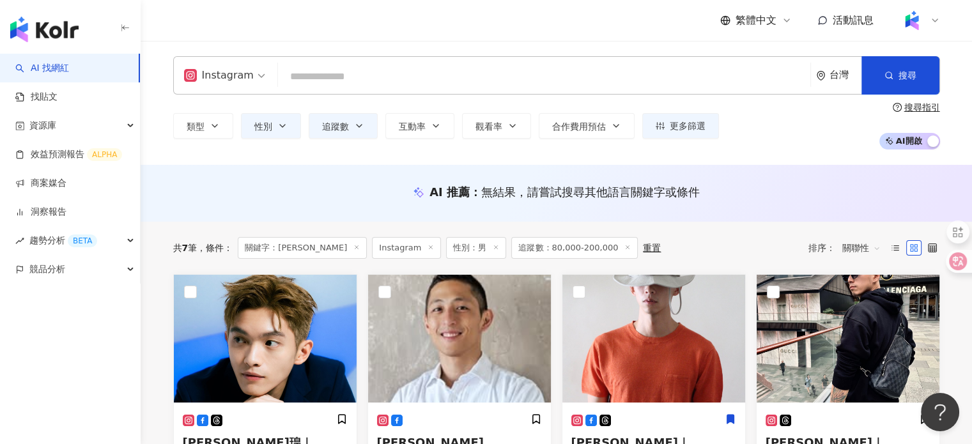
click at [370, 81] on input "search" at bounding box center [544, 77] width 522 height 24
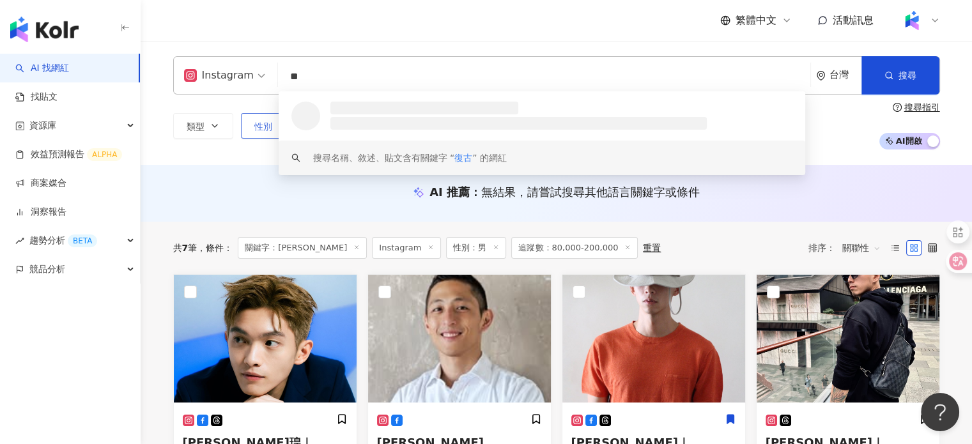
type input "**"
click at [257, 128] on span "性別" at bounding box center [263, 126] width 18 height 10
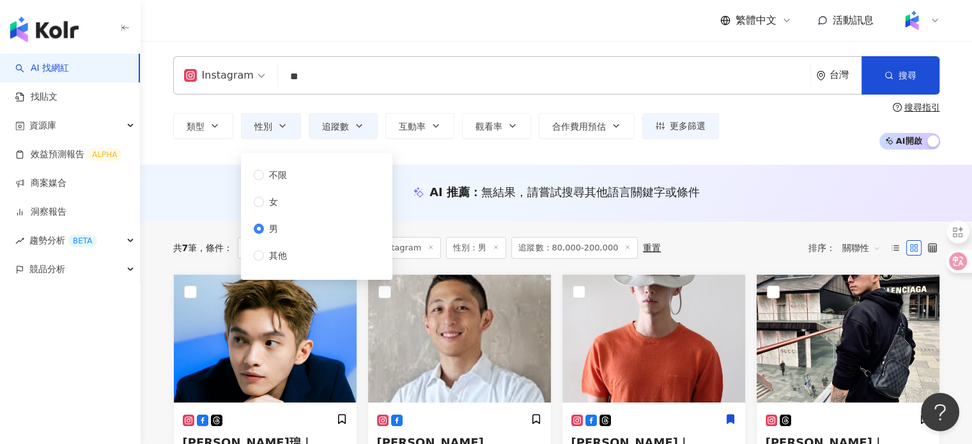
click at [279, 183] on div "不限 女 男 其他" at bounding box center [275, 215] width 43 height 95
click at [266, 172] on span "不限" at bounding box center [278, 175] width 28 height 14
click at [340, 131] on span "追蹤數" at bounding box center [335, 126] width 27 height 10
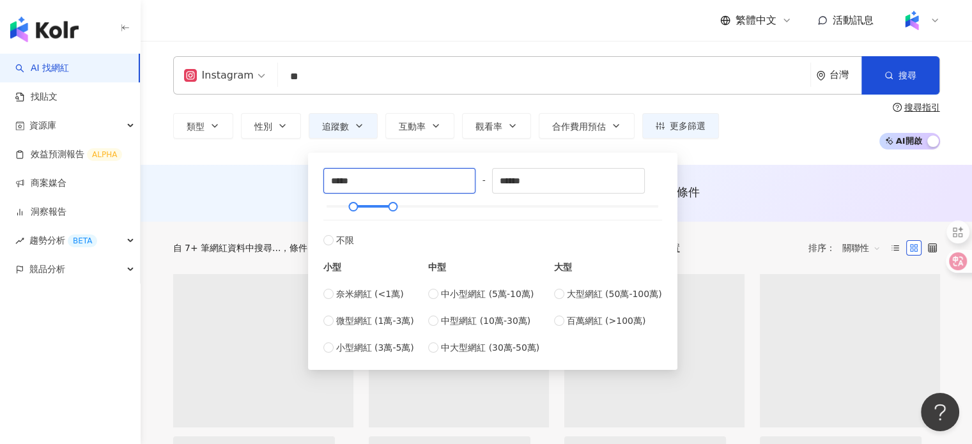
drag, startPoint x: 434, startPoint y: 176, endPoint x: 201, endPoint y: 172, distance: 233.2
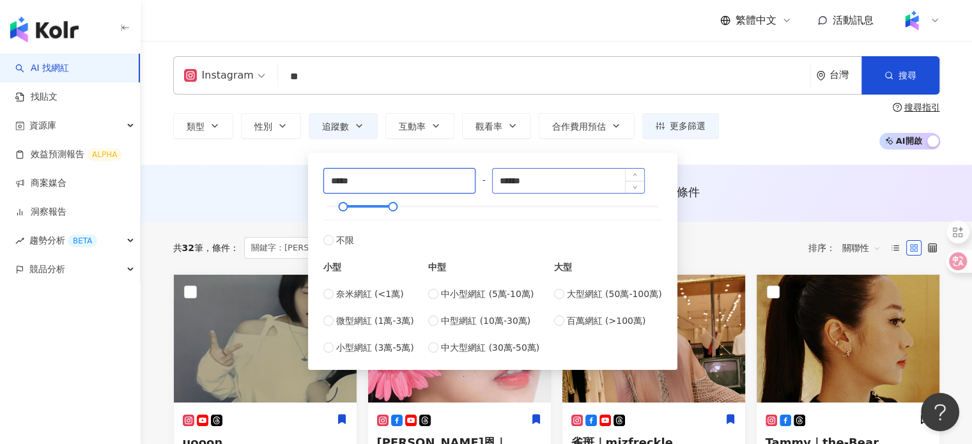
type input "*****"
drag, startPoint x: 563, startPoint y: 174, endPoint x: 460, endPoint y: 164, distance: 103.4
click at [461, 171] on div "***** - ****** 不限 小型 奈米網紅 (<1萬) 微型網紅 (1萬-3萬) 小型網紅 (3萬-5萬) 中型 中小型網紅 (5萬-10萬) 中型網…" at bounding box center [492, 261] width 339 height 187
click at [516, 181] on input "******" at bounding box center [568, 181] width 151 height 24
type input "******"
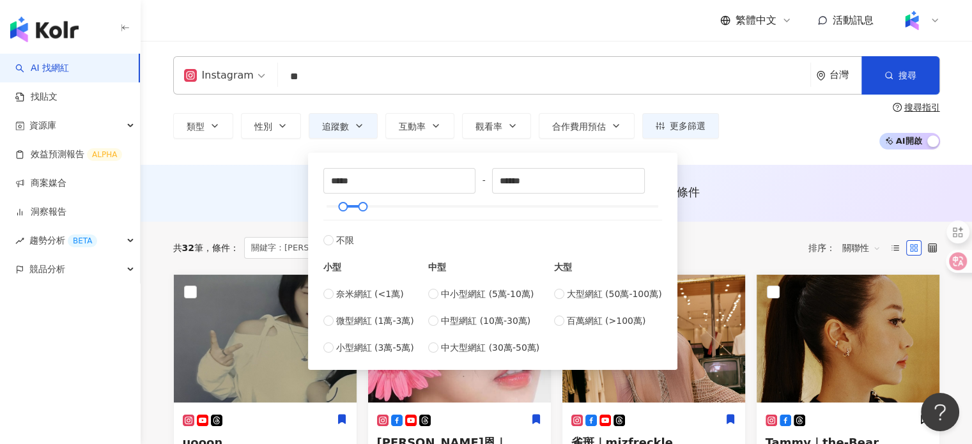
click at [751, 147] on div "類型 性別 追蹤數 互動率 觀看率 合作費用預估 更多篩選 不限 女 男 其他 ***** - ****** 不限 小型 奈米網紅 (<1萬) 微型網紅 (1…" at bounding box center [556, 125] width 767 height 47
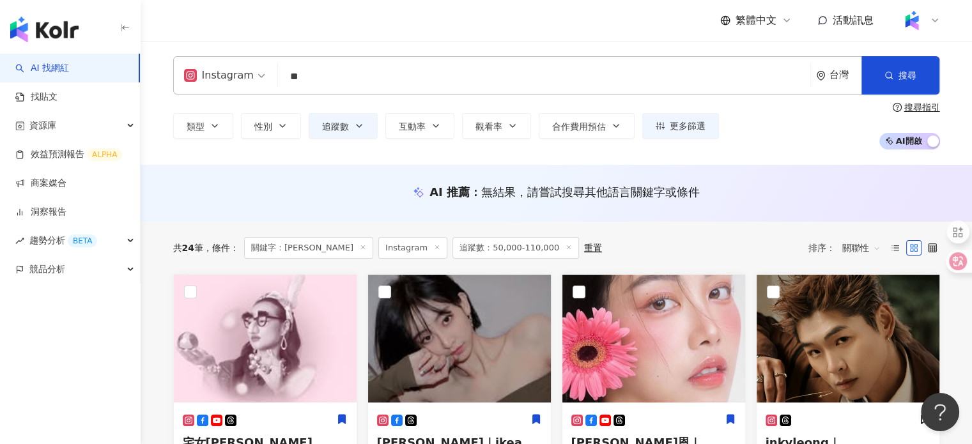
click at [340, 73] on input "**" at bounding box center [544, 77] width 522 height 24
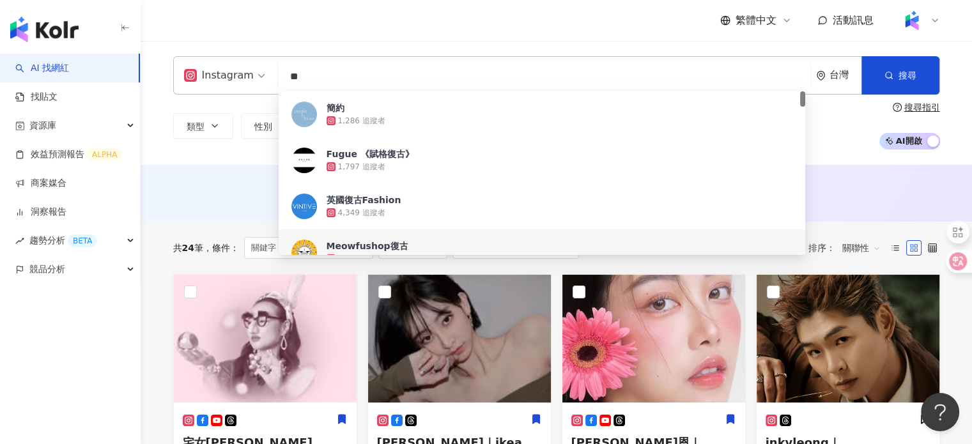
click at [245, 193] on div "AI 推薦 ： 無結果，請嘗試搜尋其他語言關鍵字或條件" at bounding box center [556, 192] width 767 height 16
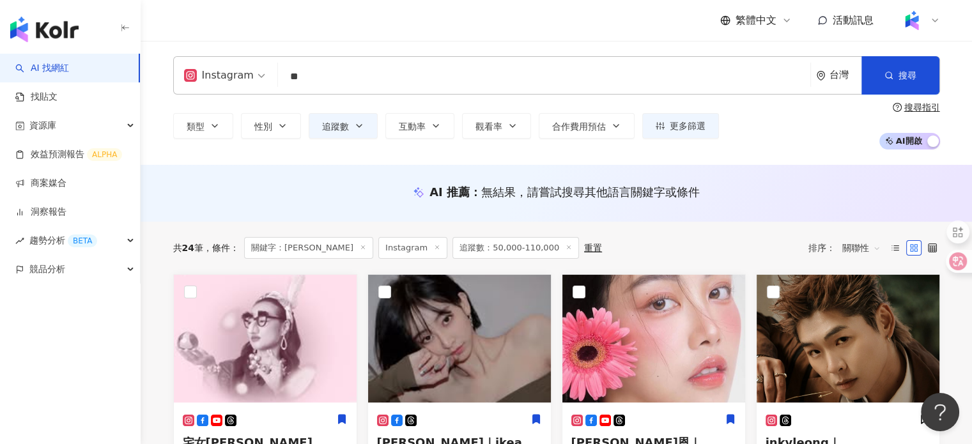
click at [360, 245] on icon at bounding box center [363, 247] width 6 height 6
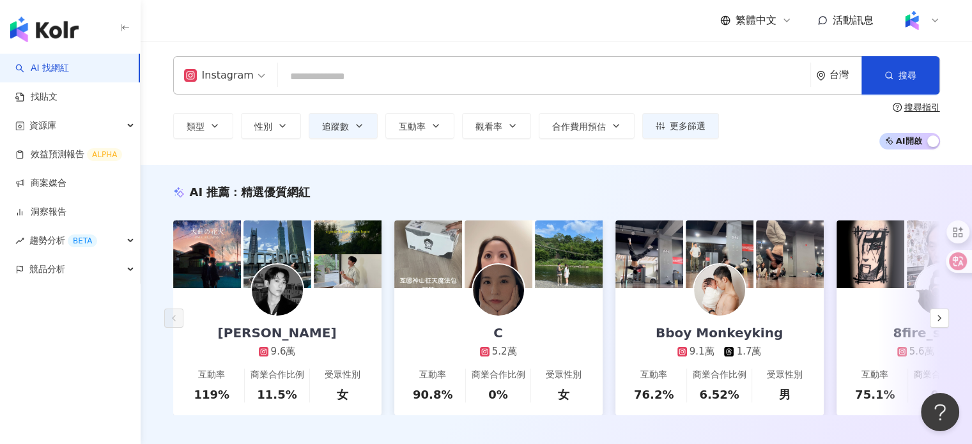
click at [385, 75] on input "search" at bounding box center [544, 77] width 522 height 24
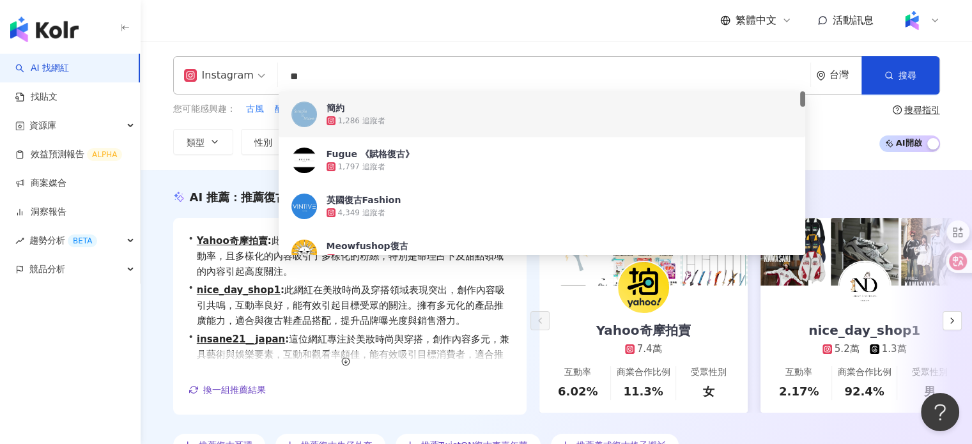
click at [381, 75] on input "**" at bounding box center [544, 77] width 522 height 24
type input "*"
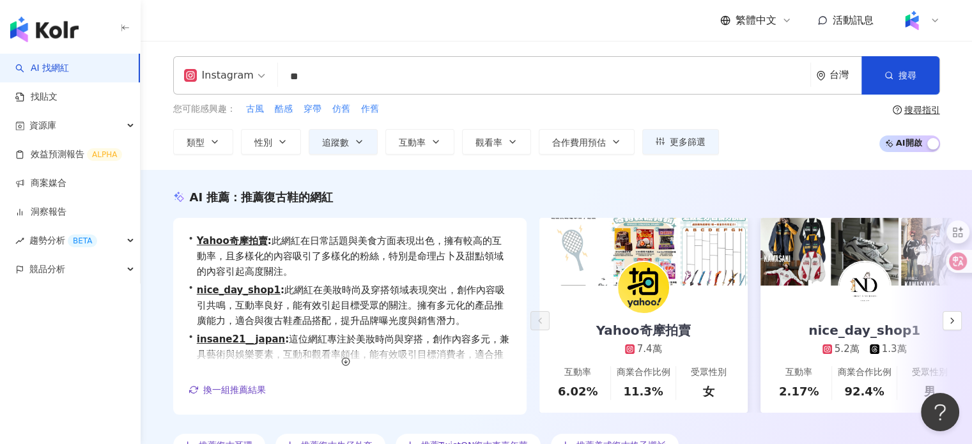
type input "*"
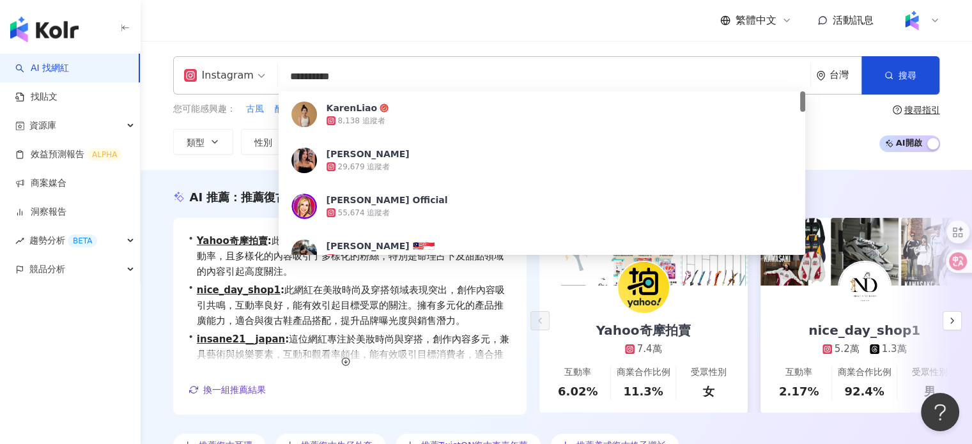
type input "**********"
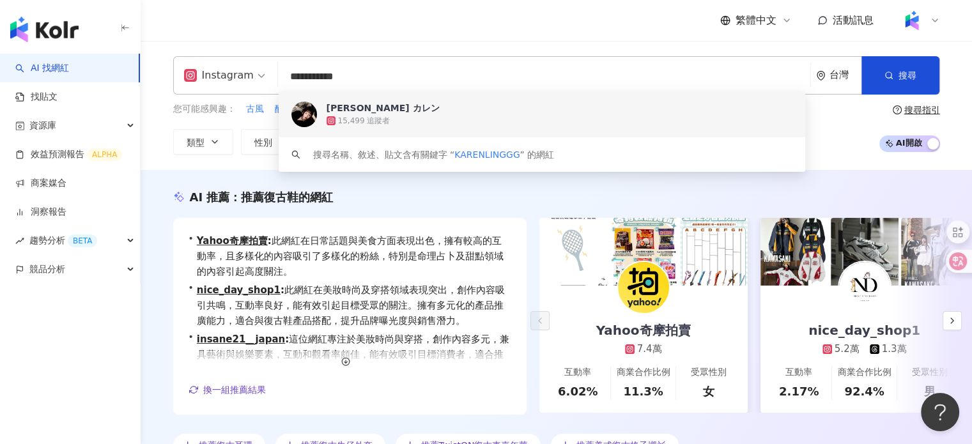
click at [446, 125] on div "15,499 追蹤者" at bounding box center [559, 120] width 466 height 13
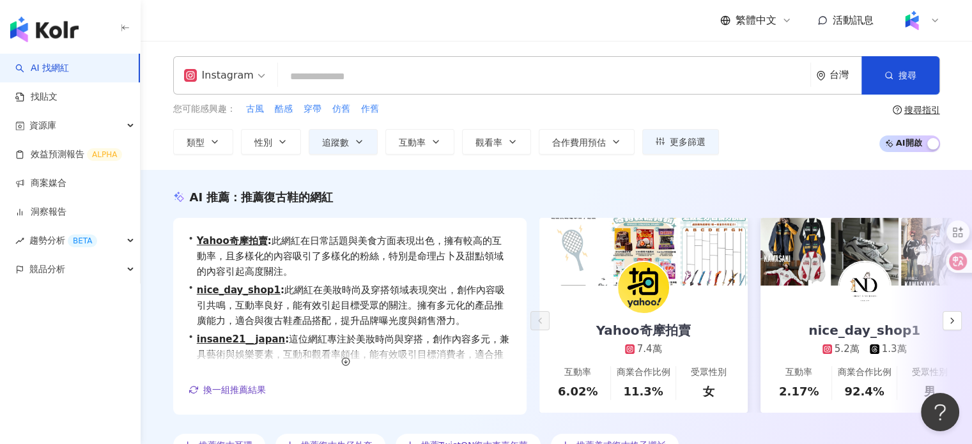
click at [396, 108] on div "您可能感興趣： 古風 酷感 穿帶 仿舊 作舊" at bounding box center [446, 109] width 546 height 14
click at [251, 109] on span "古風" at bounding box center [255, 109] width 18 height 13
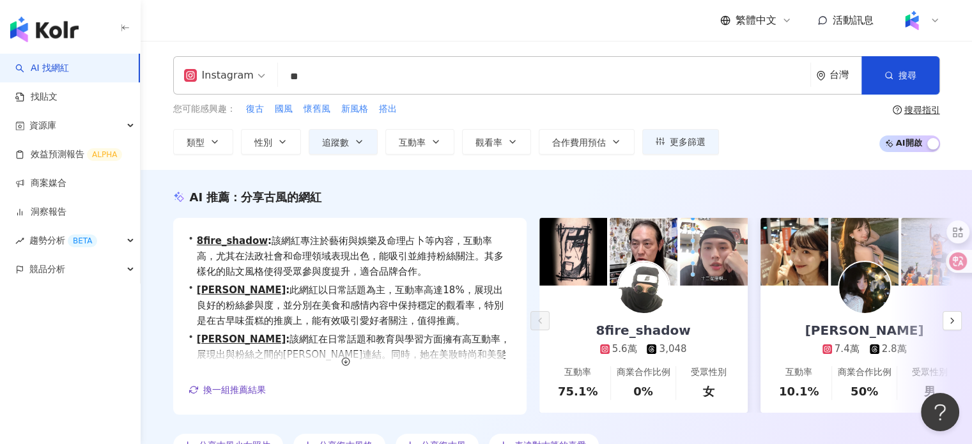
click at [535, 79] on input "**" at bounding box center [544, 77] width 522 height 24
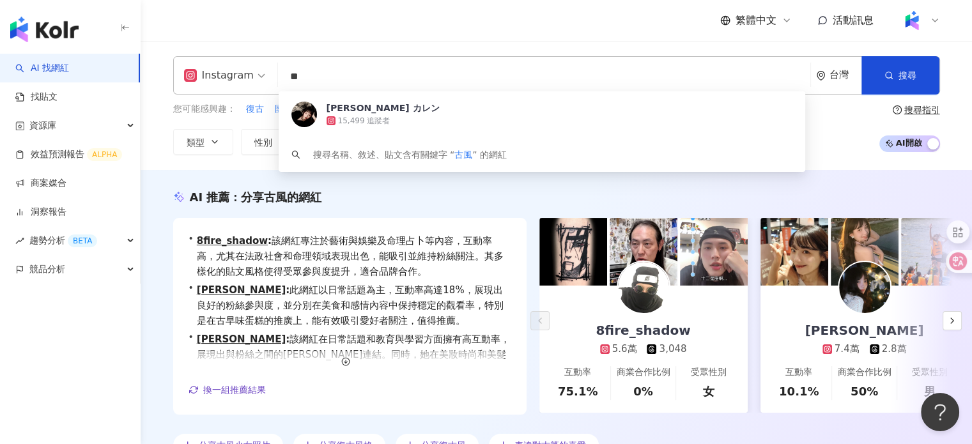
type input "*"
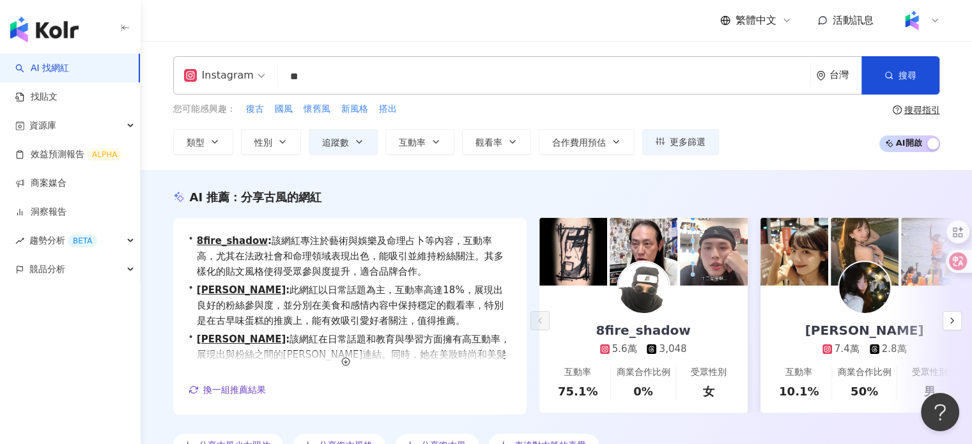
type input "*"
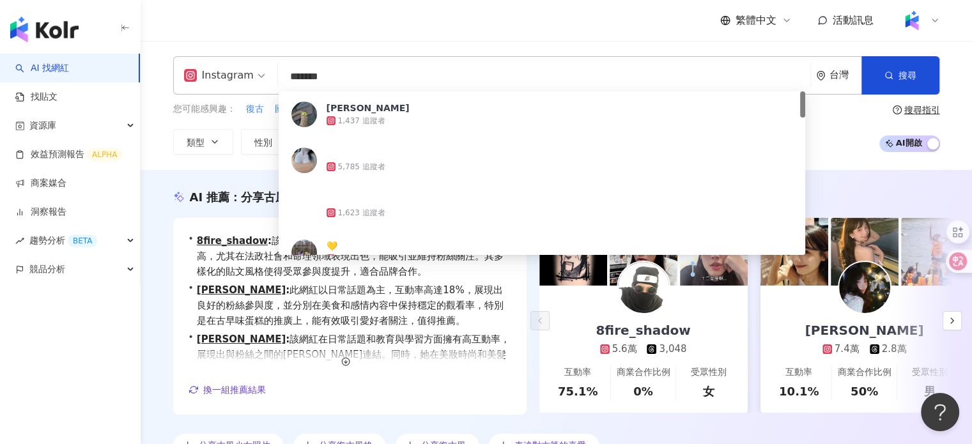
type input "********"
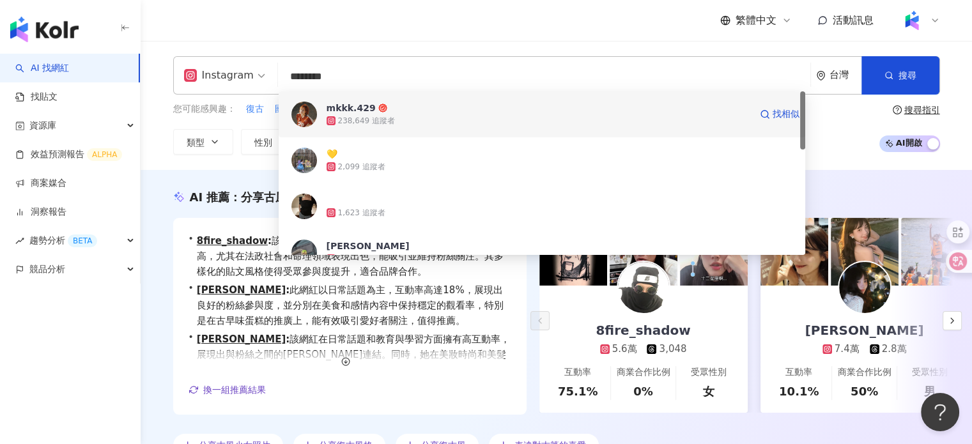
click at [627, 102] on span "mkkk.429" at bounding box center [538, 108] width 424 height 13
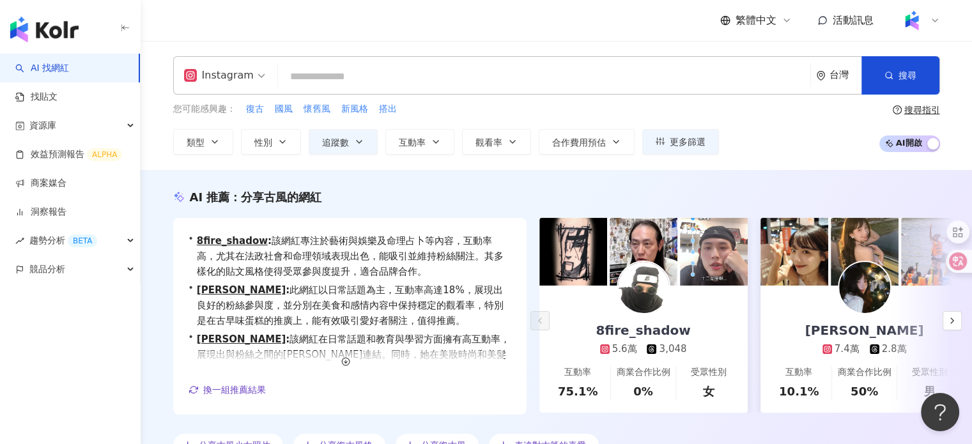
click at [426, 77] on input "search" at bounding box center [544, 77] width 522 height 24
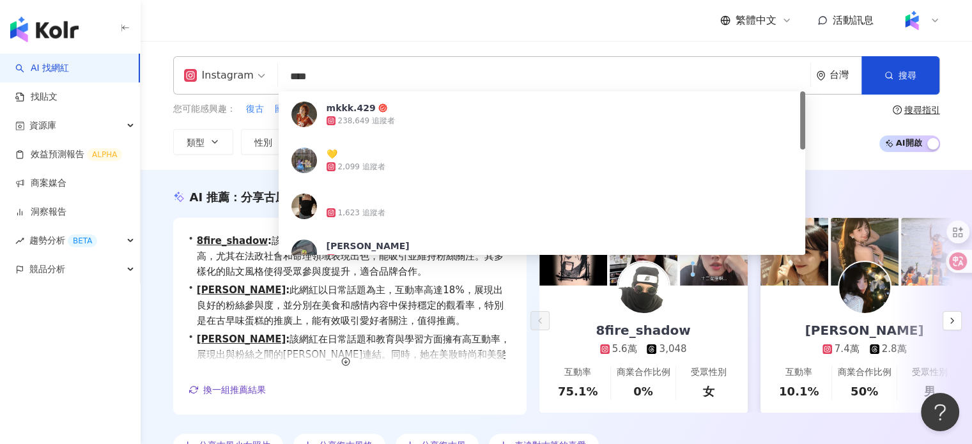
type input "****"
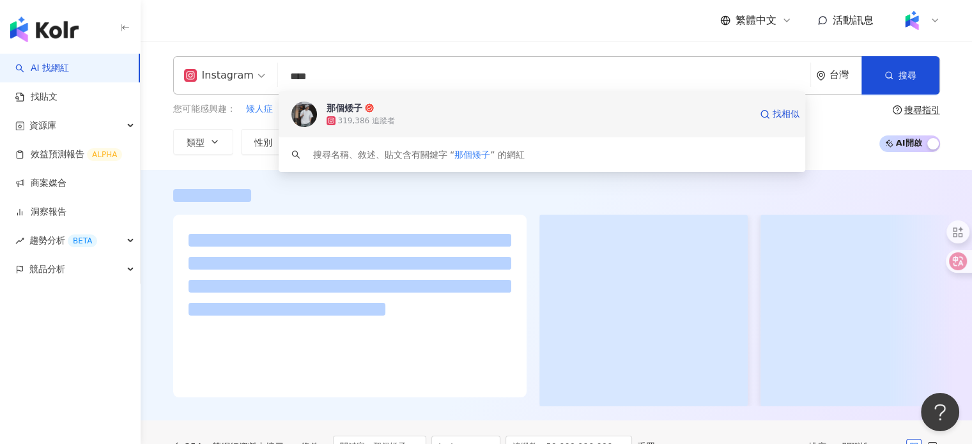
click at [415, 116] on div "319,386 追蹤者" at bounding box center [538, 120] width 424 height 13
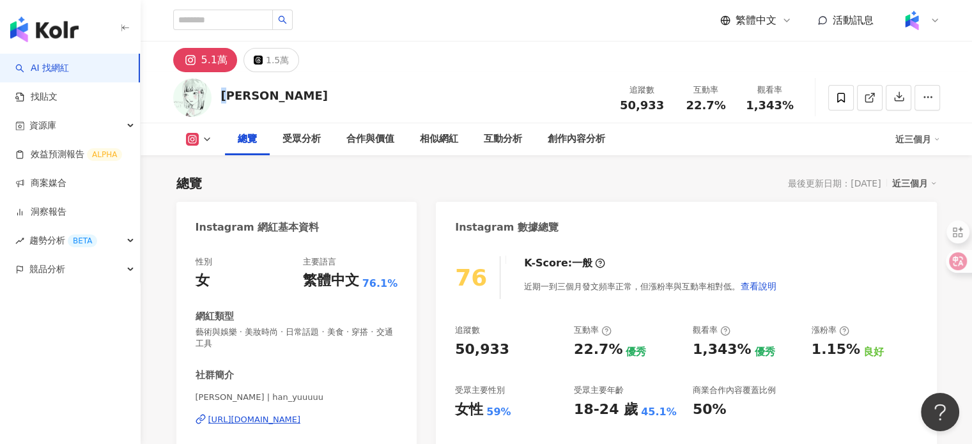
drag, startPoint x: 236, startPoint y: 94, endPoint x: 224, endPoint y: 96, distance: 12.3
click at [224, 96] on div "[PERSON_NAME]" at bounding box center [274, 96] width 107 height 16
click at [235, 111] on html "AI 找網紅 找貼文 資源庫 效益預測報告 ALPHA 商案媒合 洞察報告 趨勢分析 BETA 競品分析 繁體中文 活動訊息 5.1萬 1.5萬 [PERSO…" at bounding box center [486, 222] width 972 height 444
drag, startPoint x: 220, startPoint y: 98, endPoint x: 249, endPoint y: 97, distance: 29.4
click at [249, 97] on div "[PERSON_NAME] 追蹤數 50,933 互動率 22.7% 觀看率 1,343%" at bounding box center [557, 97] width 818 height 50
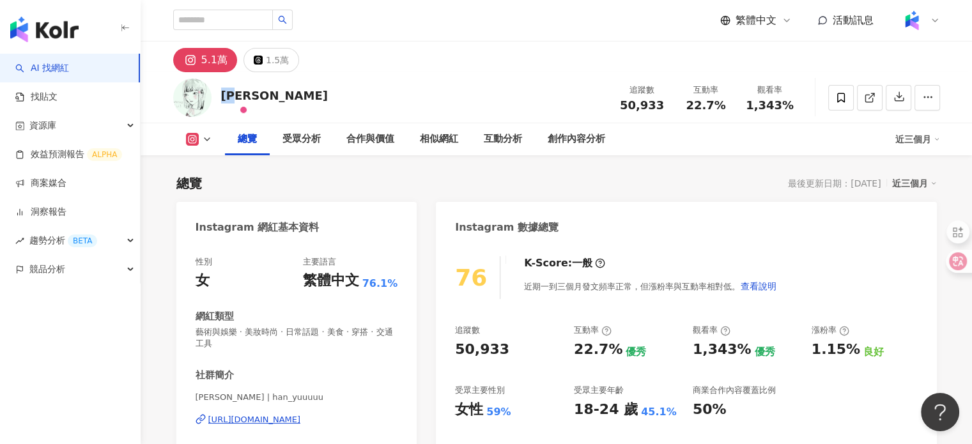
copy div "[PERSON_NAME]"
drag, startPoint x: 453, startPoint y: 411, endPoint x: 509, endPoint y: 411, distance: 55.6
click at [509, 411] on div "76 K-Score : 一般 近期一到三個月發文頻率正常，但漲粉率與互動率相對低。 查看說明 追蹤數 50,933 互動率 22.7% 優秀 觀看率 1,3…" at bounding box center [686, 375] width 500 height 264
copy div "女性 59%"
drag, startPoint x: 623, startPoint y: 103, endPoint x: 664, endPoint y: 105, distance: 40.9
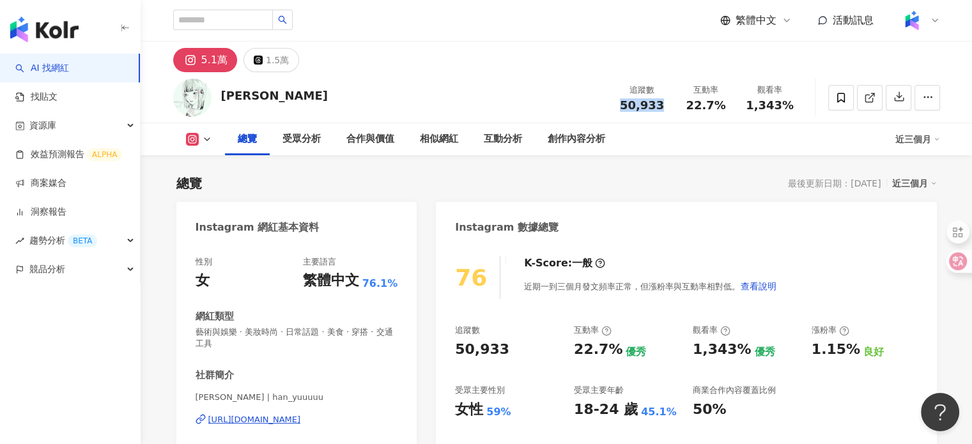
click at [664, 105] on div "50,933" at bounding box center [642, 105] width 49 height 13
copy span "50,933"
click at [689, 104] on div "22.7%" at bounding box center [706, 105] width 49 height 13
drag, startPoint x: 689, startPoint y: 104, endPoint x: 723, endPoint y: 104, distance: 34.5
click at [723, 104] on div "22.7%" at bounding box center [706, 105] width 49 height 13
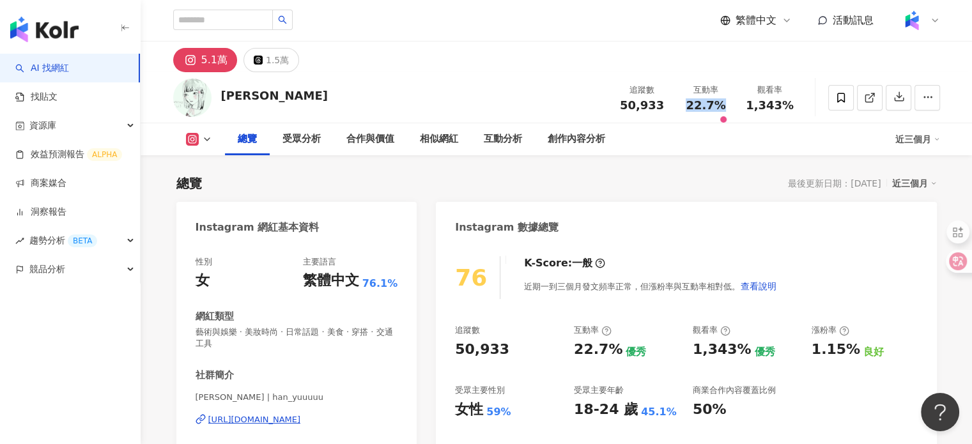
copy span "22.7%"
drag, startPoint x: 744, startPoint y: 104, endPoint x: 789, endPoint y: 107, distance: 45.4
click at [789, 107] on div "觀看率 1,343%" at bounding box center [770, 97] width 64 height 27
copy span "1,343%"
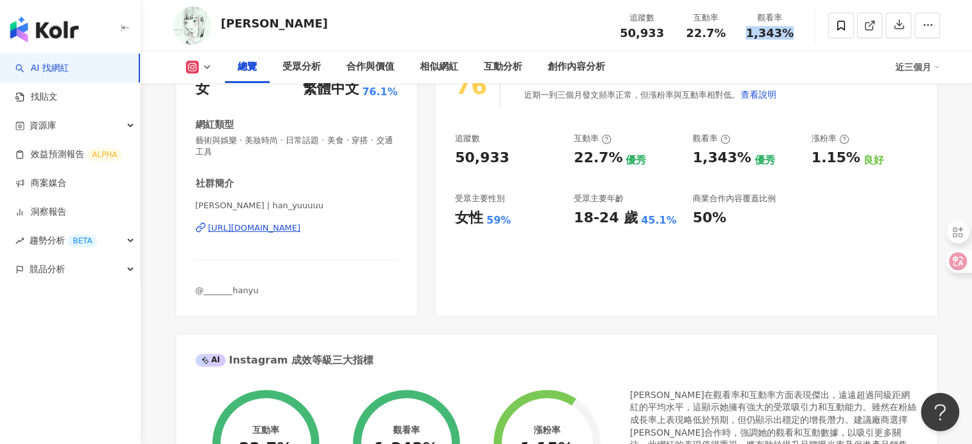
scroll to position [639, 0]
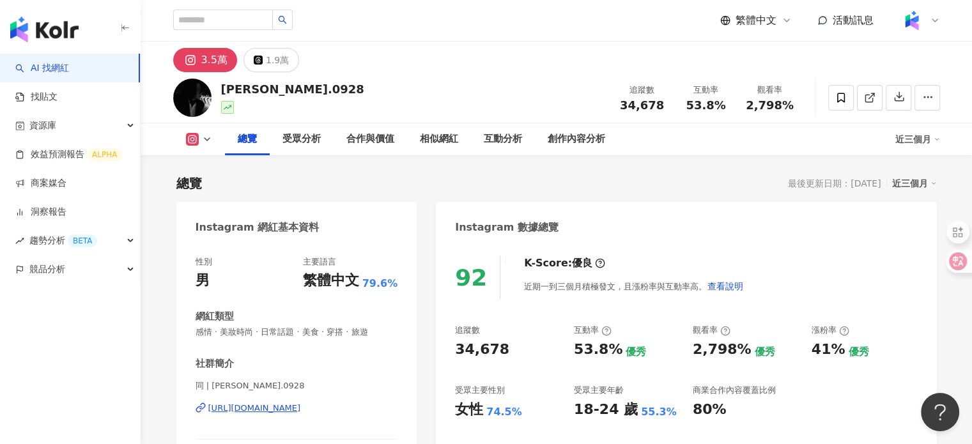
drag, startPoint x: 202, startPoint y: 389, endPoint x: 153, endPoint y: 378, distance: 49.9
click at [192, 389] on div "性別 男 主要語言 繁體中文 79.6% 網紅類型 感情 · 美妝時尚 · 日常話題 · 美食 · 穿搭 · 旅遊 社群簡介 同 | cody.0928 ht…" at bounding box center [296, 380] width 241 height 275
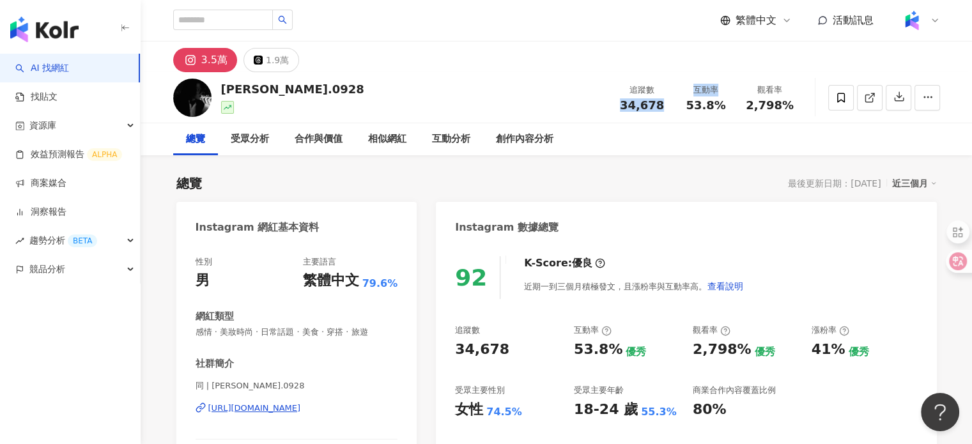
drag, startPoint x: 622, startPoint y: 103, endPoint x: 685, endPoint y: 117, distance: 65.3
click at [685, 117] on div "cody.0928 追蹤數 34,678 互動率 53.8% 觀看率 2,798%" at bounding box center [557, 97] width 818 height 50
click at [659, 112] on span "34,678" at bounding box center [642, 104] width 44 height 13
drag, startPoint x: 621, startPoint y: 104, endPoint x: 663, endPoint y: 109, distance: 42.5
click at [663, 109] on div "34,678" at bounding box center [642, 105] width 49 height 13
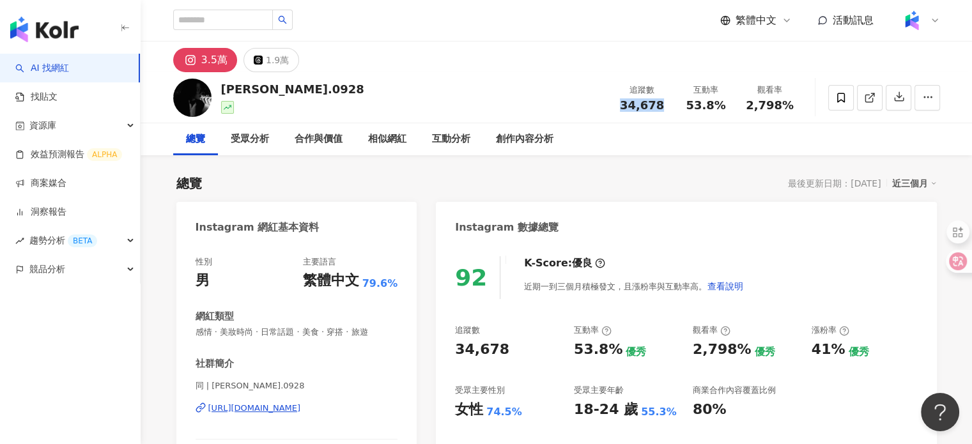
copy span "34,678"
drag, startPoint x: 679, startPoint y: 103, endPoint x: 726, endPoint y: 104, distance: 47.3
click at [726, 104] on div "互動率 53.8%" at bounding box center [706, 97] width 64 height 27
copy span "53.8%"
drag, startPoint x: 740, startPoint y: 109, endPoint x: 794, endPoint y: 109, distance: 53.7
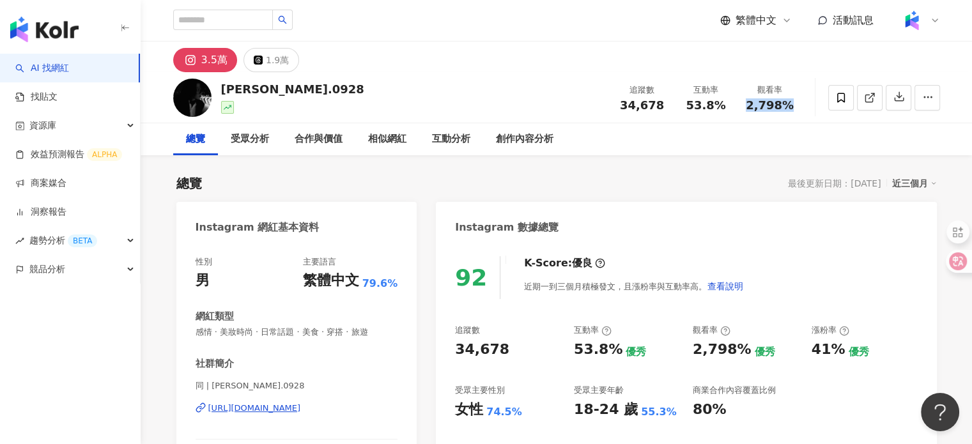
click at [794, 109] on div "觀看率 2,798%" at bounding box center [770, 97] width 64 height 27
copy span "2,798%"
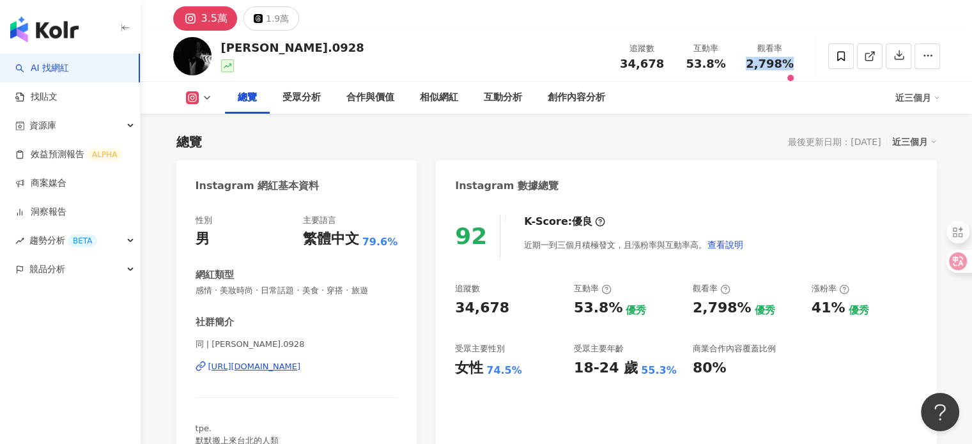
scroll to position [64, 0]
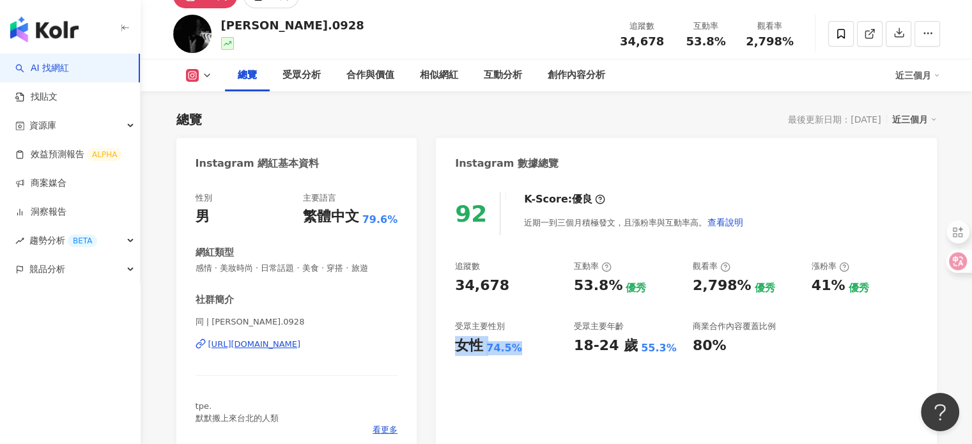
drag, startPoint x: 464, startPoint y: 346, endPoint x: 521, endPoint y: 348, distance: 56.9
click at [521, 348] on div "女性 74.5%" at bounding box center [508, 346] width 106 height 20
copy div "女性 74.5%"
drag, startPoint x: 192, startPoint y: 319, endPoint x: 203, endPoint y: 321, distance: 11.2
click at [203, 321] on div "性別 男 主要語言 繁體中文 79.6% 網紅類型 感情 · 美妝時尚 · 日常話題 · 美食 · 穿搭 · 旅遊 社群簡介 同 | cody.0928 ht…" at bounding box center [296, 317] width 241 height 275
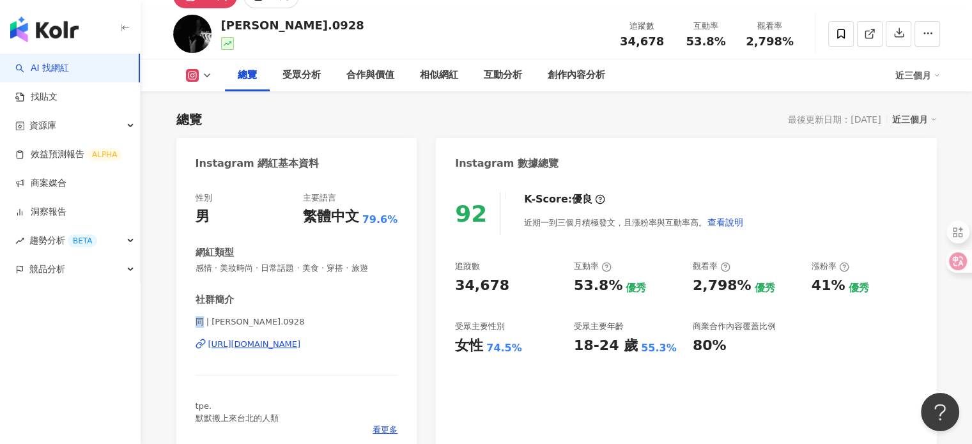
copy span "同"
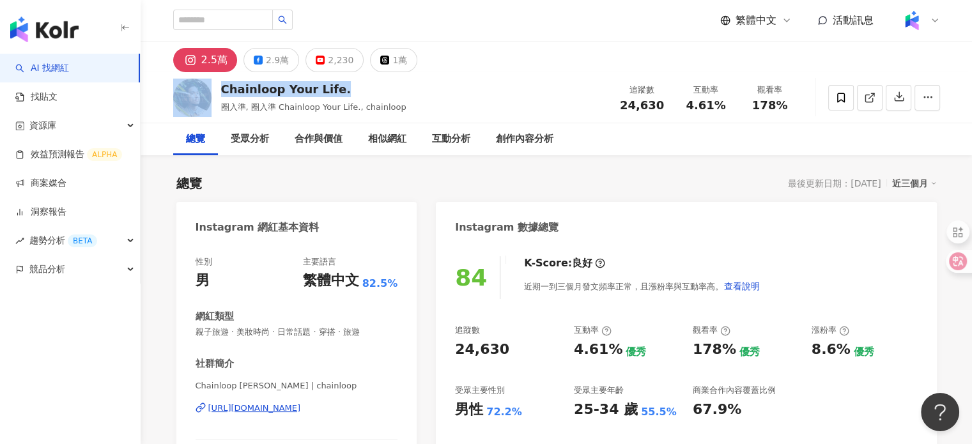
drag, startPoint x: 215, startPoint y: 89, endPoint x: 368, endPoint y: 99, distance: 153.6
click at [368, 99] on div "Chainloop Your Life. 圈入準, 圈入準 Chainloop Your Life., chainloop 追蹤數 24,630 互動率 4.…" at bounding box center [557, 97] width 818 height 50
click at [245, 369] on div "社群簡介" at bounding box center [296, 363] width 203 height 13
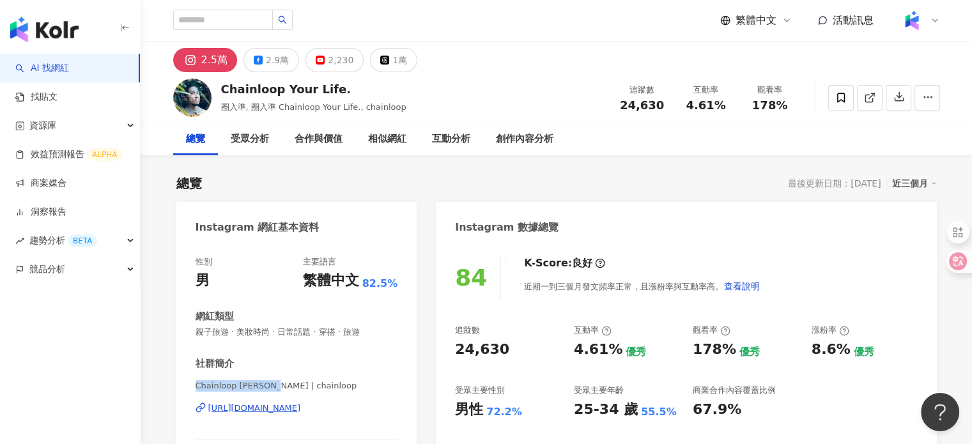
drag, startPoint x: 192, startPoint y: 383, endPoint x: 268, endPoint y: 393, distance: 76.6
click at [268, 393] on div "性別 男 主要語言 繁體中文 82.5% 網紅類型 親子旅遊 · 美妝時尚 · 日常話題 · 穿搭 · 旅遊 社群簡介 Chainloop Chun Lin …" at bounding box center [296, 386] width 241 height 287
drag, startPoint x: 622, startPoint y: 105, endPoint x: 665, endPoint y: 105, distance: 43.4
click at [665, 105] on div "24,630" at bounding box center [642, 105] width 49 height 13
copy span "24,630"
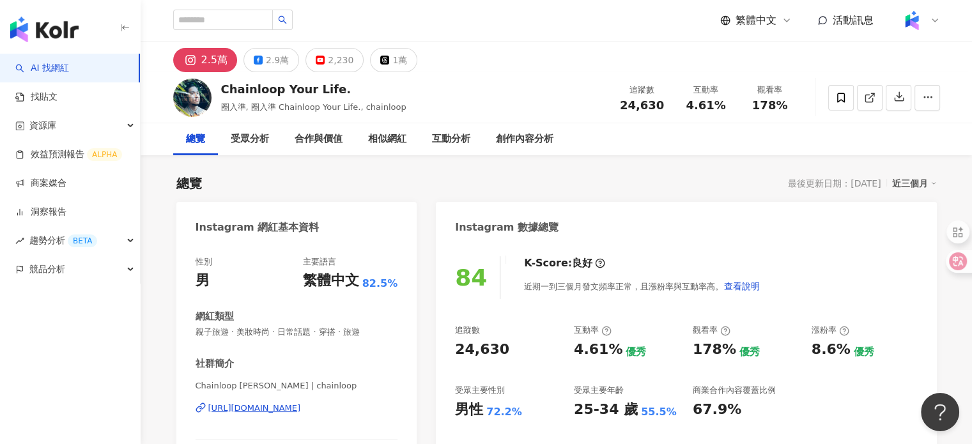
click at [700, 107] on span "4.61%" at bounding box center [705, 105] width 40 height 13
drag, startPoint x: 691, startPoint y: 107, endPoint x: 731, endPoint y: 114, distance: 40.7
click at [731, 114] on div "追蹤數 24,630 互動率 4.61% 觀看率 178%" at bounding box center [706, 98] width 192 height 38
copy span "4.61%"
click at [757, 105] on span "178%" at bounding box center [770, 105] width 36 height 13
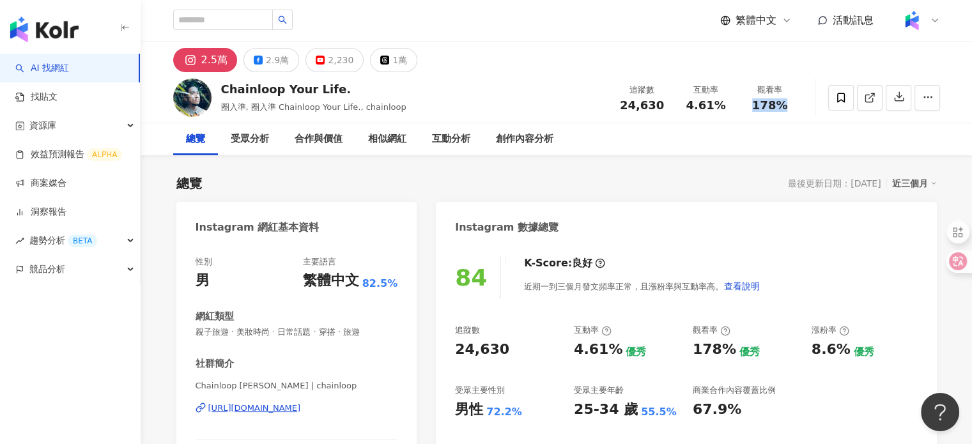
drag, startPoint x: 754, startPoint y: 107, endPoint x: 788, endPoint y: 105, distance: 34.5
click at [788, 105] on div "178%" at bounding box center [770, 105] width 49 height 13
copy span "178%"
drag, startPoint x: 454, startPoint y: 412, endPoint x: 527, endPoint y: 413, distance: 73.5
click at [527, 413] on div "84 K-Score : 良好 近期一到三個月發文頻率正常，且漲粉率與互動率高。 查看說明 追蹤數 24,630 互動率 4.61% 優秀 觀看率 178% …" at bounding box center [686, 386] width 500 height 287
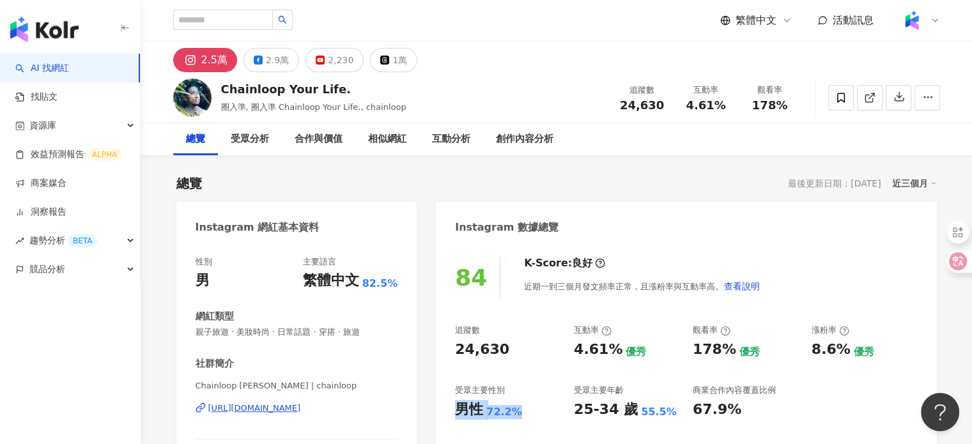
copy div "男性 72.2%"
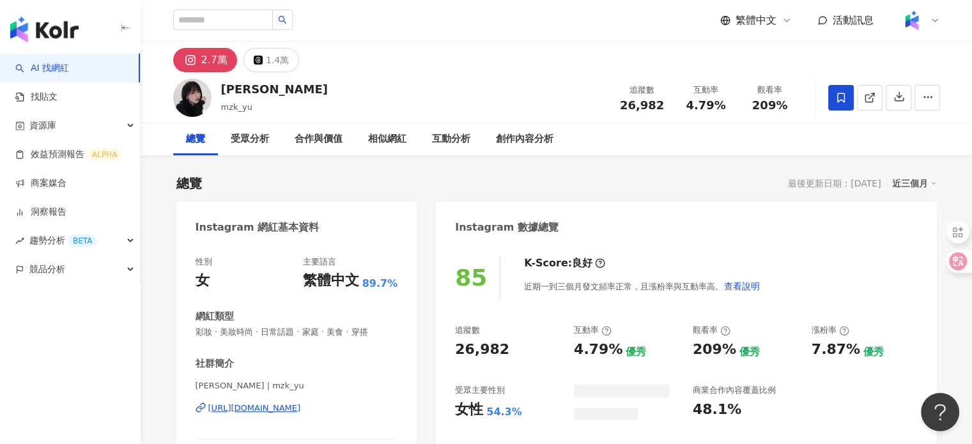
scroll to position [128, 0]
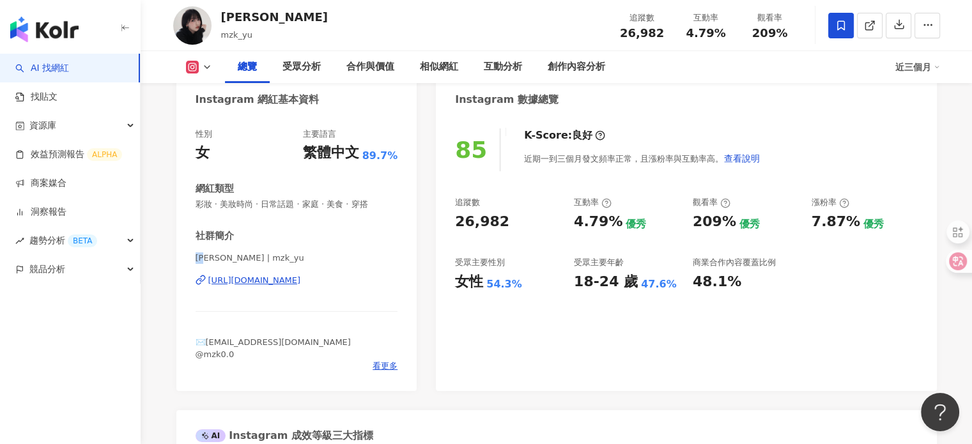
click at [209, 260] on div "性別 女 主要語言 繁體中文 89.7% 網紅類型 彩妝 · 美妝時尚 · 日常話題 · 家庭 · 美食 · 穿搭 社群簡介 吳芳 | mzk_yu http…" at bounding box center [296, 253] width 241 height 275
drag, startPoint x: 621, startPoint y: 30, endPoint x: 669, endPoint y: 34, distance: 48.8
click at [669, 34] on div "追蹤數 26,982" at bounding box center [642, 24] width 64 height 27
copy span "26,982"
drag, startPoint x: 684, startPoint y: 34, endPoint x: 721, endPoint y: 33, distance: 37.1
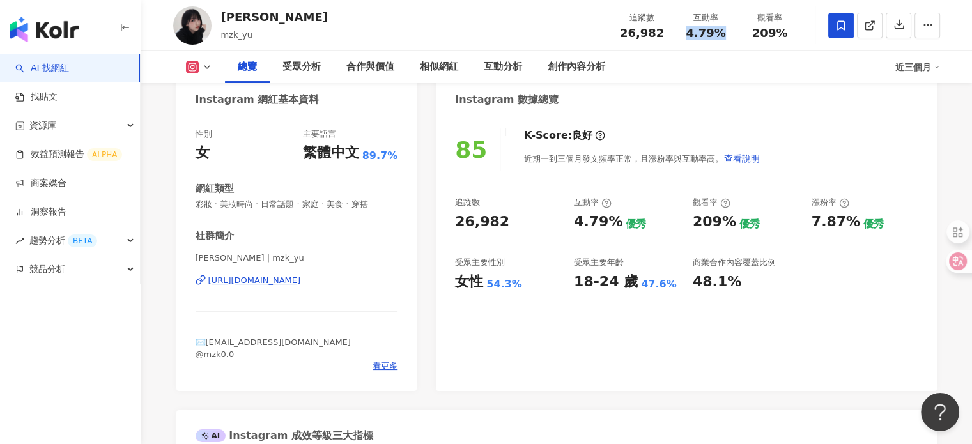
click at [721, 33] on div "4.79%" at bounding box center [706, 33] width 49 height 13
copy span "4.79%"
click at [772, 38] on span "209%" at bounding box center [770, 33] width 36 height 13
drag, startPoint x: 758, startPoint y: 34, endPoint x: 791, endPoint y: 36, distance: 33.3
click at [791, 36] on div "209%" at bounding box center [770, 33] width 49 height 13
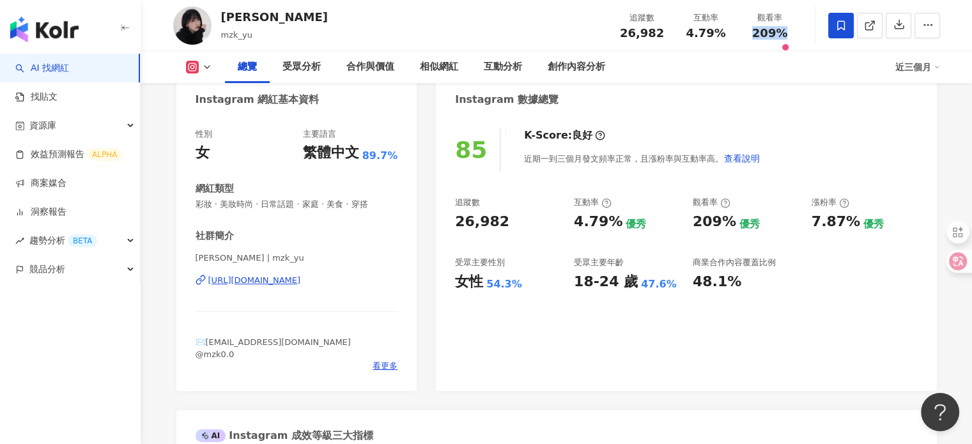
copy span "209%"
drag, startPoint x: 472, startPoint y: 286, endPoint x: 519, endPoint y: 286, distance: 46.6
click at [519, 286] on div "女性 54.3%" at bounding box center [508, 282] width 106 height 20
copy div "女性 54.3%"
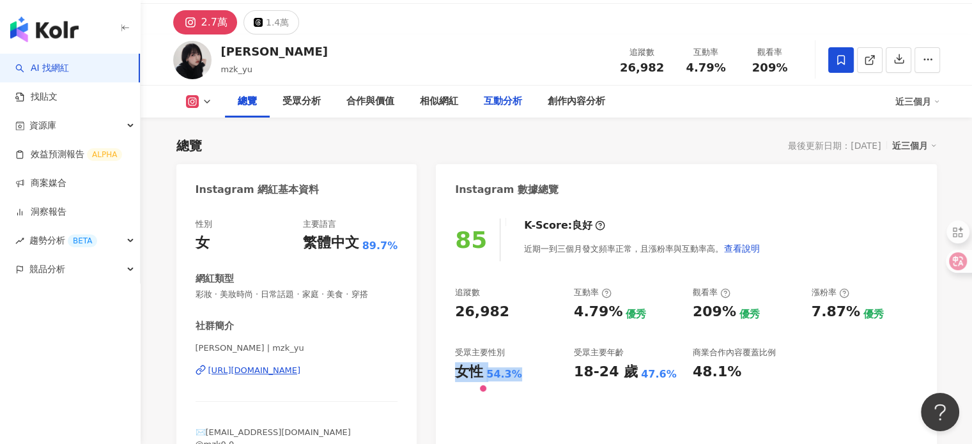
scroll to position [0, 0]
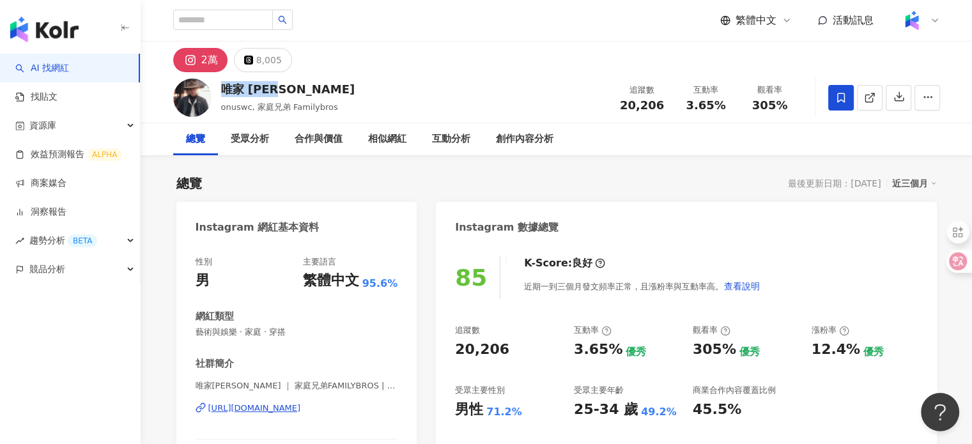
drag, startPoint x: 273, startPoint y: 86, endPoint x: 225, endPoint y: 89, distance: 48.6
click at [225, 89] on div "唯家 [PERSON_NAME]" at bounding box center [288, 89] width 134 height 16
click at [632, 105] on span "20,206" at bounding box center [642, 104] width 44 height 13
drag, startPoint x: 623, startPoint y: 102, endPoint x: 669, endPoint y: 107, distance: 45.6
click at [669, 107] on div "追蹤數 20,206" at bounding box center [642, 97] width 64 height 27
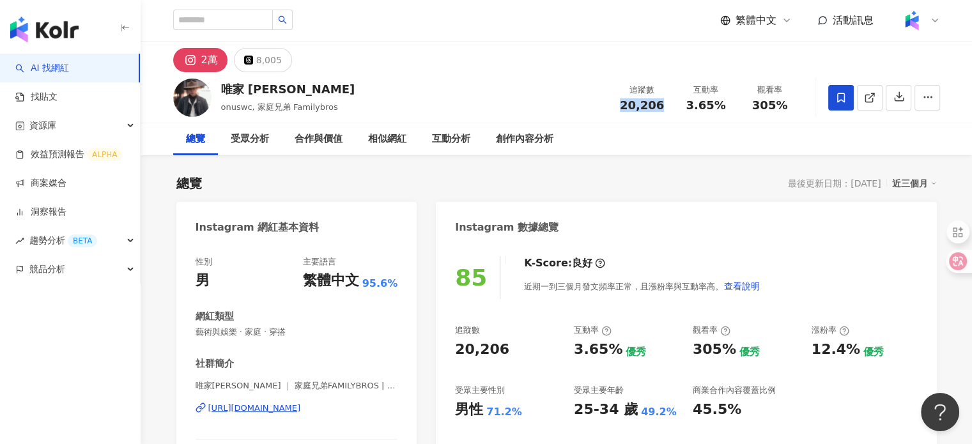
copy span "20,206"
drag, startPoint x: 696, startPoint y: 105, endPoint x: 723, endPoint y: 110, distance: 27.9
click at [723, 110] on div "3.65%" at bounding box center [706, 105] width 49 height 13
copy span "3.65%"
click at [769, 113] on div "追蹤數 20,206 互動率 3.65% 觀看率 305%" at bounding box center [706, 98] width 192 height 38
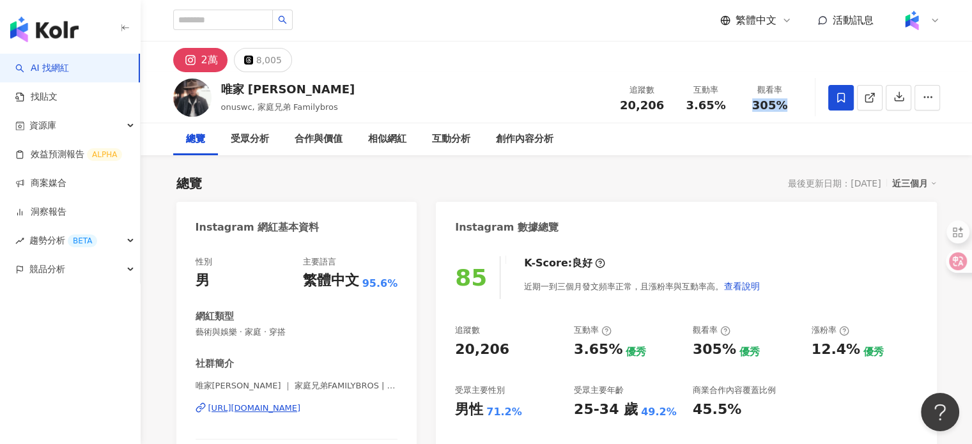
drag, startPoint x: 754, startPoint y: 106, endPoint x: 800, endPoint y: 111, distance: 46.8
click at [800, 111] on div "觀看率 305%" at bounding box center [770, 97] width 64 height 27
copy span "305%"
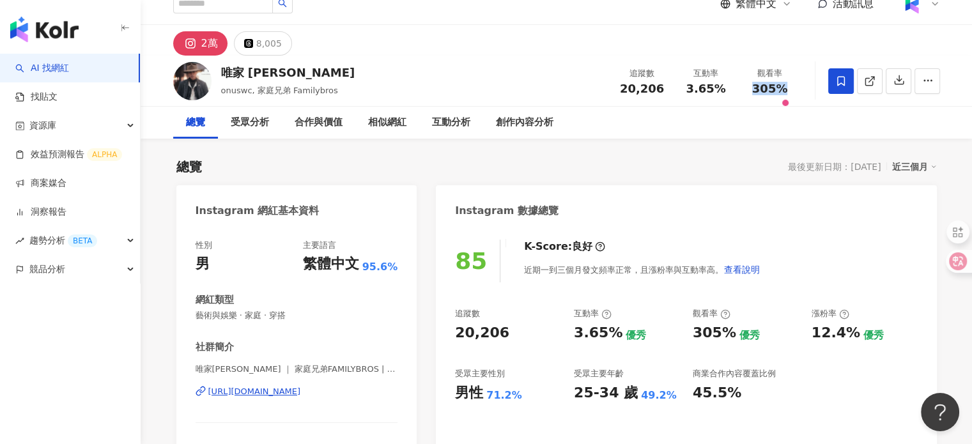
scroll to position [64, 0]
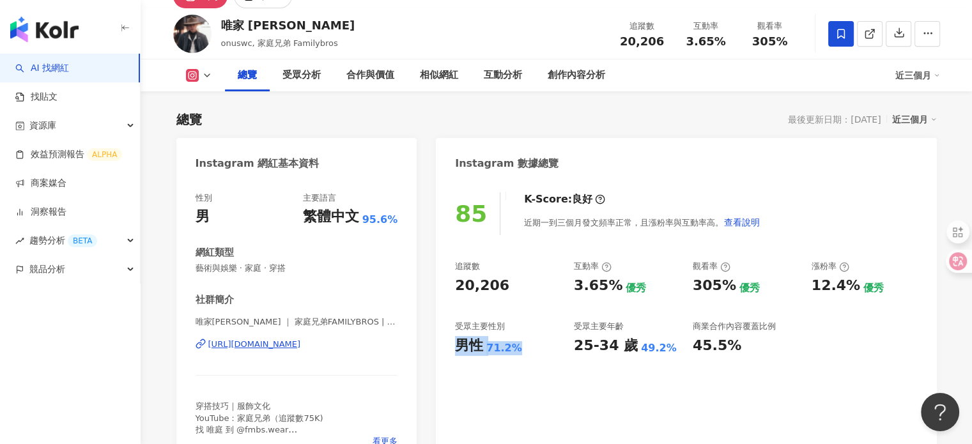
drag, startPoint x: 452, startPoint y: 347, endPoint x: 521, endPoint y: 358, distance: 69.2
click at [520, 359] on div "85 K-Score : 良好 近期一到三個月發文頻率正常，且漲粉率與互動率高。 查看說明 追蹤數 20,206 互動率 3.65% 優秀 觀看率 305% …" at bounding box center [686, 323] width 500 height 287
copy div "男性 71.2%"
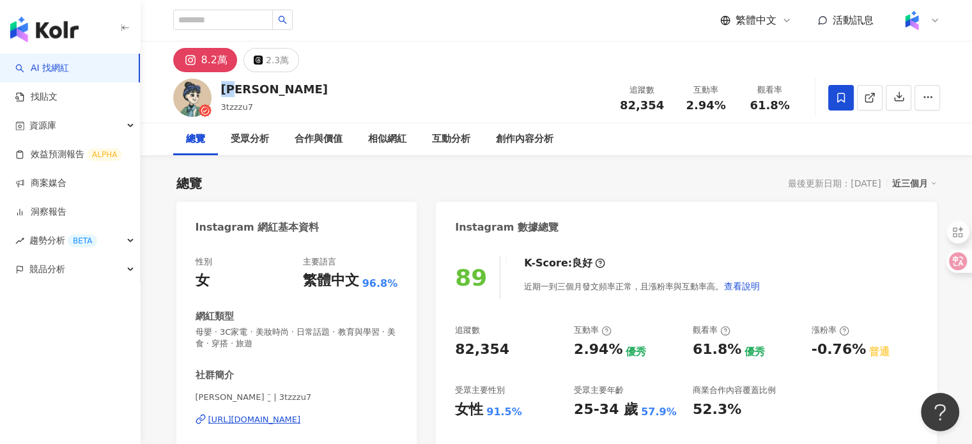
drag, startPoint x: 243, startPoint y: 88, endPoint x: 221, endPoint y: 91, distance: 22.0
click at [221, 91] on div "姿佑" at bounding box center [274, 89] width 107 height 16
click at [610, 110] on div "追蹤數 82,354" at bounding box center [642, 97] width 64 height 27
drag, startPoint x: 620, startPoint y: 110, endPoint x: 672, endPoint y: 100, distance: 52.7
click at [671, 100] on div "追蹤數 82,354" at bounding box center [642, 97] width 64 height 27
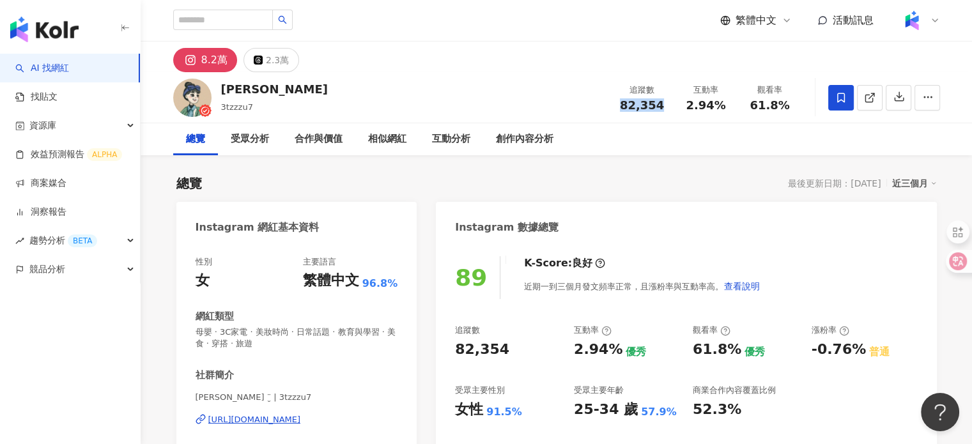
copy span "82,354"
drag, startPoint x: 684, startPoint y: 107, endPoint x: 736, endPoint y: 107, distance: 51.7
click at [736, 107] on div "互動率 2.94%" at bounding box center [706, 97] width 64 height 27
copy span "2.94%"
click at [757, 95] on div "觀看率" at bounding box center [770, 90] width 49 height 13
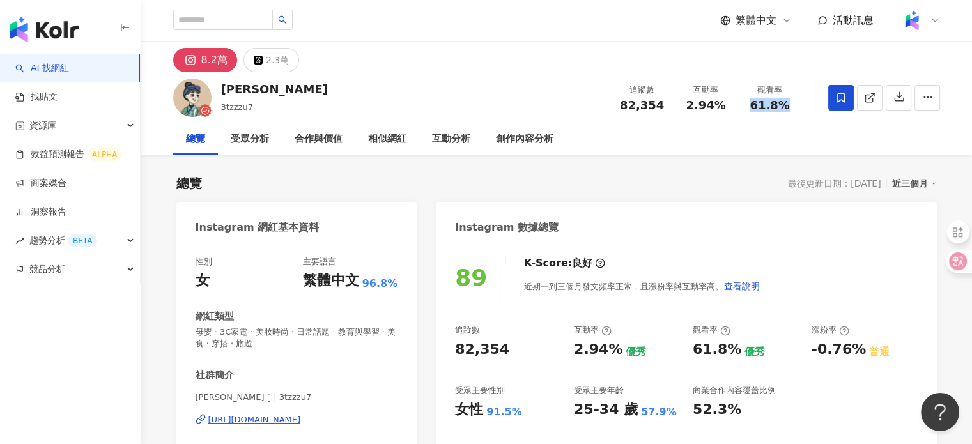
drag, startPoint x: 752, startPoint y: 103, endPoint x: 802, endPoint y: 103, distance: 49.8
click at [802, 103] on div "姿佑 3tzzzu7 追蹤數 82,354 互動率 2.94% 觀看率 61.8%" at bounding box center [557, 97] width 818 height 50
copy span "61.8%"
click at [566, 181] on div "總覽 最後更新日期：2025/9/4 近三個月" at bounding box center [556, 183] width 760 height 18
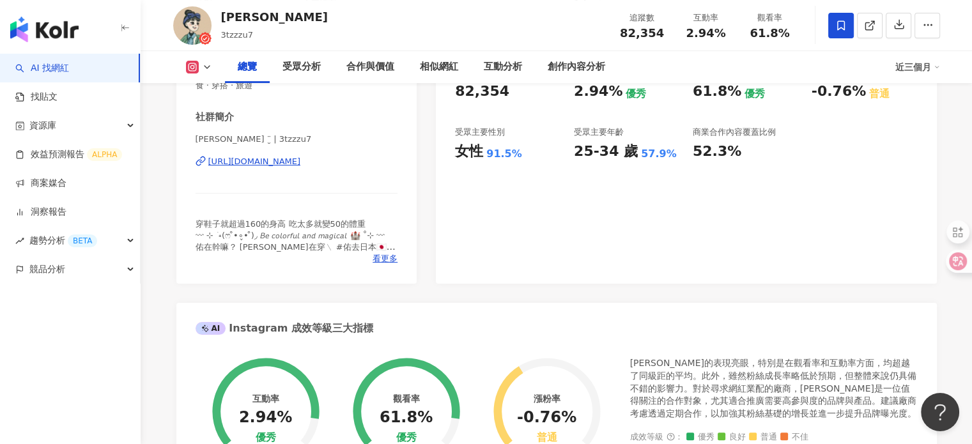
scroll to position [192, 0]
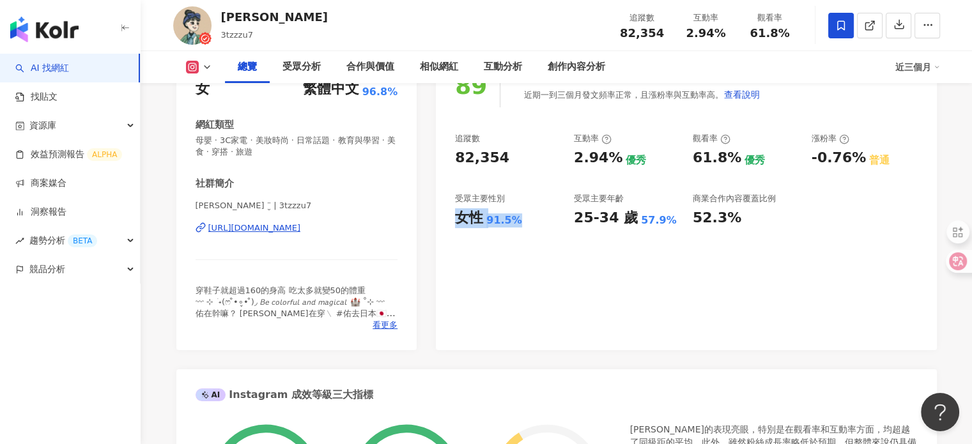
drag, startPoint x: 457, startPoint y: 225, endPoint x: 524, endPoint y: 222, distance: 66.5
click at [524, 222] on div "女性 91.5%" at bounding box center [508, 218] width 106 height 20
copy div "女性 91.5%"
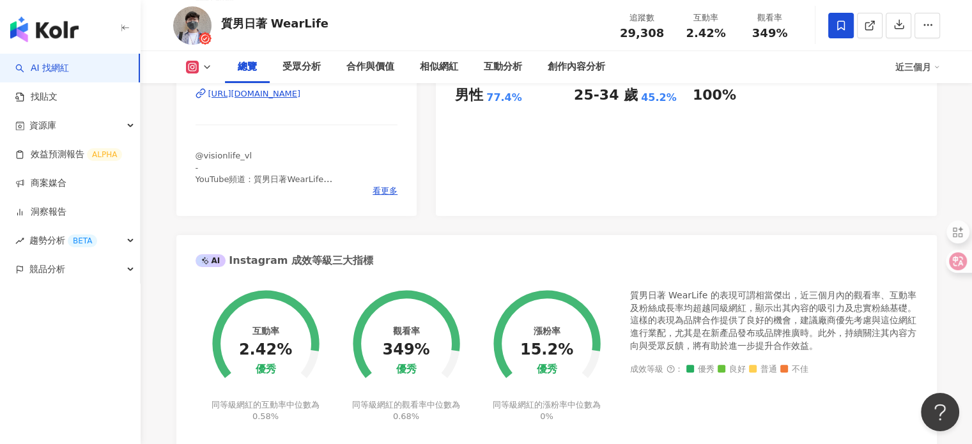
scroll to position [383, 0]
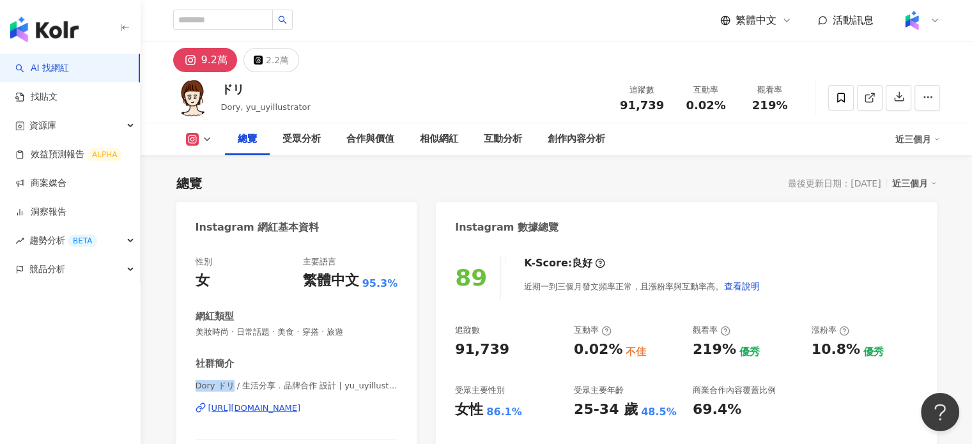
drag, startPoint x: 194, startPoint y: 388, endPoint x: 231, endPoint y: 388, distance: 36.4
click at [231, 388] on span "Dory ドリ / 生活分享．品牌合作 設計 | yu_uyillustrator" at bounding box center [296, 385] width 203 height 11
copy span "Dory ドリ"
drag, startPoint x: 624, startPoint y: 104, endPoint x: 664, endPoint y: 107, distance: 39.7
click at [664, 107] on div "91,739" at bounding box center [642, 105] width 49 height 13
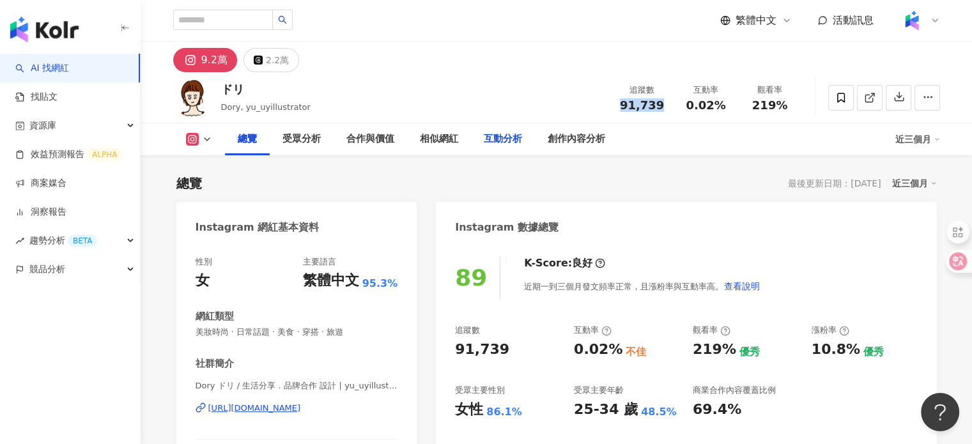
copy span "91,739"
drag, startPoint x: 687, startPoint y: 103, endPoint x: 739, endPoint y: 106, distance: 51.8
click at [739, 106] on div "追蹤數 91,739 互動率 0.02% 觀看率 219%" at bounding box center [706, 98] width 192 height 38
copy div "0.02% 觀看率"
click at [733, 102] on div "互動率 0.02%" at bounding box center [706, 97] width 64 height 27
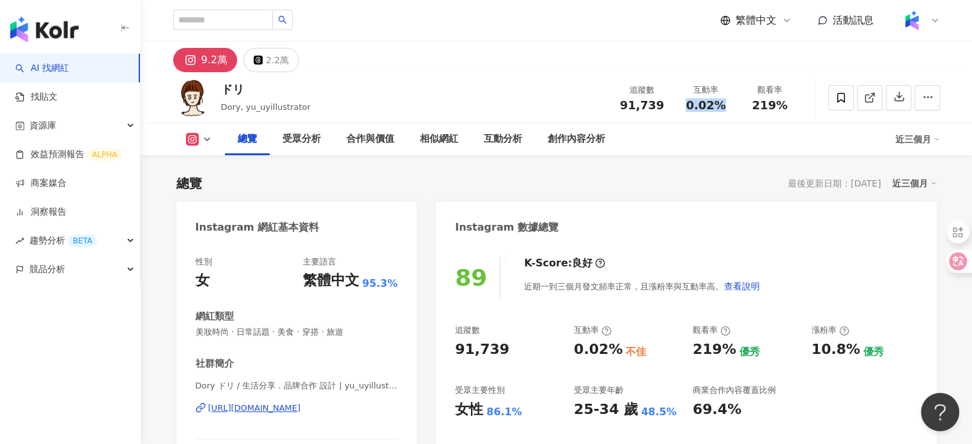
drag, startPoint x: 712, startPoint y: 107, endPoint x: 682, endPoint y: 111, distance: 29.6
click at [682, 111] on div "0.02%" at bounding box center [706, 105] width 49 height 13
copy span "0.02%"
drag, startPoint x: 760, startPoint y: 106, endPoint x: 776, endPoint y: 108, distance: 16.7
click at [776, 108] on span "219%" at bounding box center [770, 105] width 36 height 13
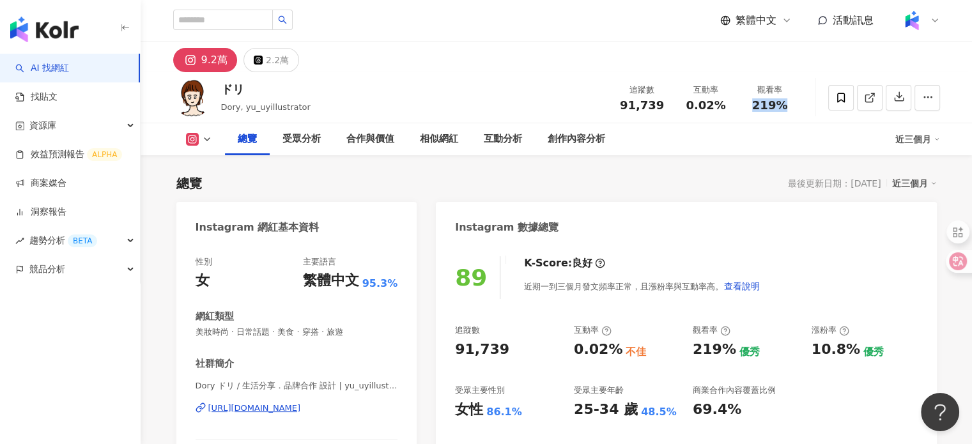
drag, startPoint x: 753, startPoint y: 108, endPoint x: 793, endPoint y: 111, distance: 40.4
click at [793, 111] on div "追蹤數 91,739 互動率 0.02% 觀看率 219%" at bounding box center [706, 98] width 192 height 38
copy span "219%"
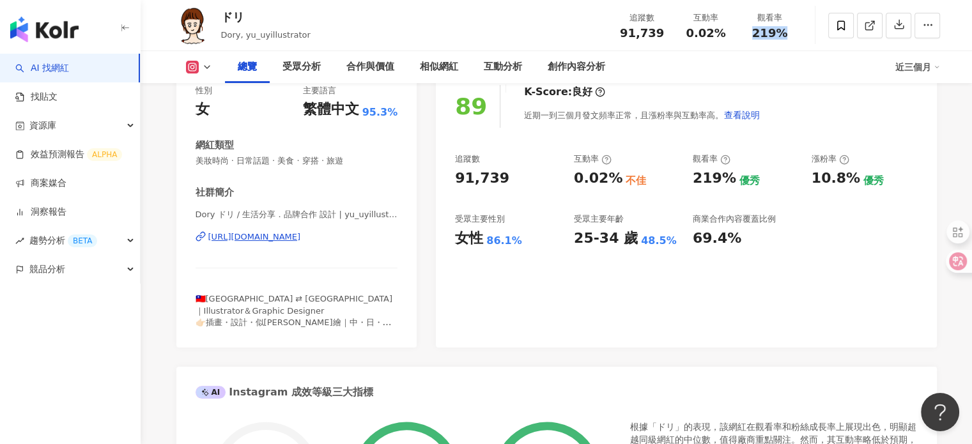
scroll to position [192, 0]
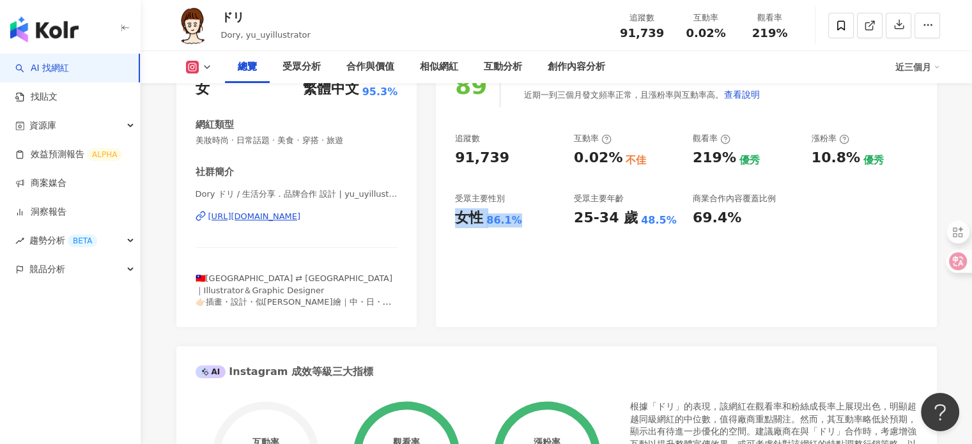
drag, startPoint x: 453, startPoint y: 223, endPoint x: 521, endPoint y: 227, distance: 68.5
click at [521, 227] on div "89 K-Score : 良好 近期一到三個月發文頻率正常，且漲粉率與互動率高。 查看說明 追蹤數 91,739 互動率 0.02% 不佳 觀看率 219% …" at bounding box center [686, 189] width 500 height 275
copy div "女性 86.1%"
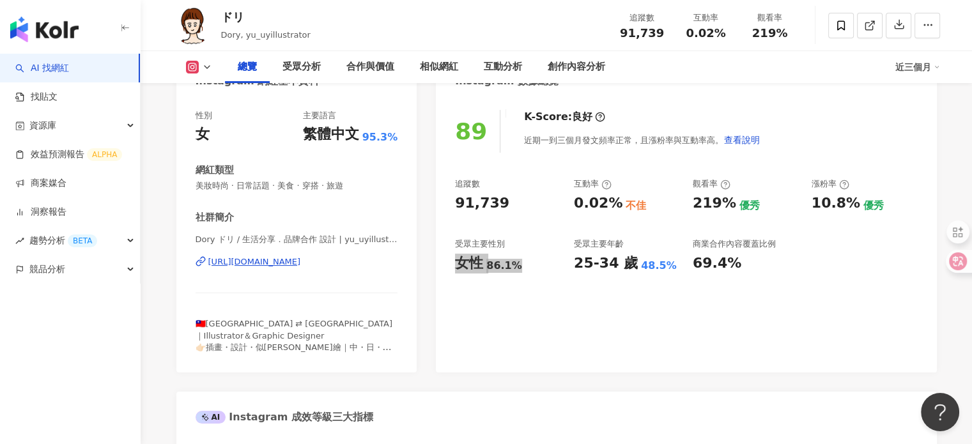
scroll to position [128, 0]
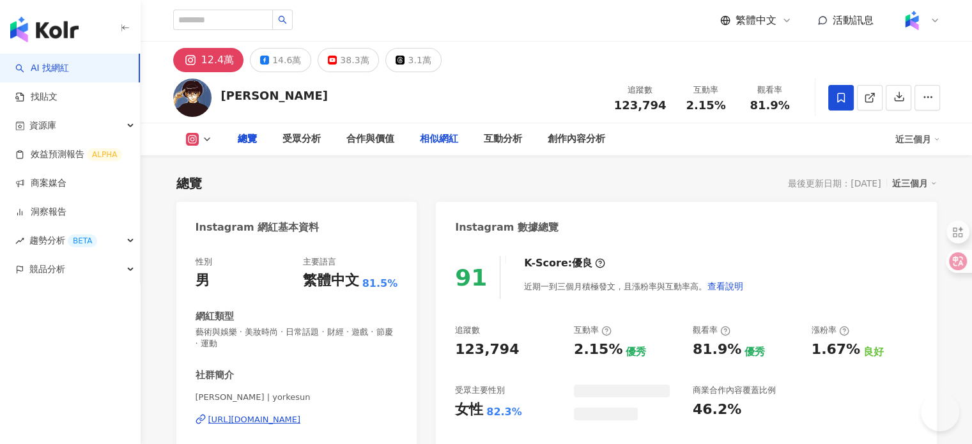
click at [437, 150] on div "相似網紅" at bounding box center [439, 139] width 64 height 32
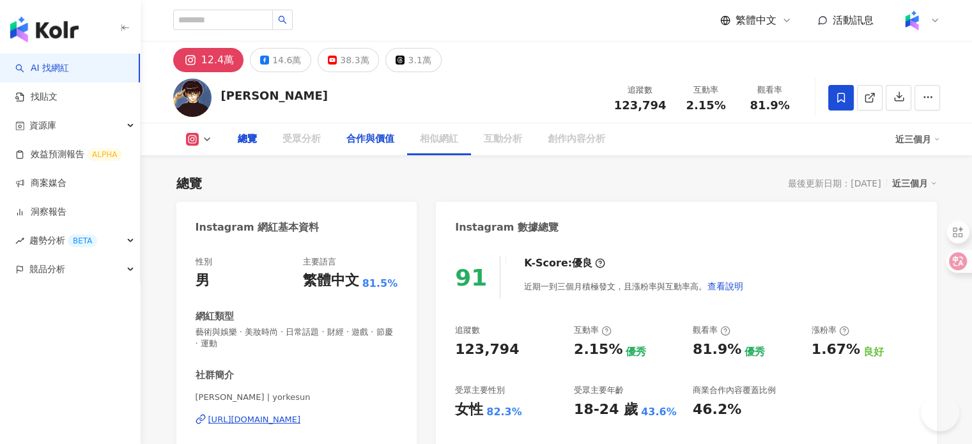
scroll to position [447, 0]
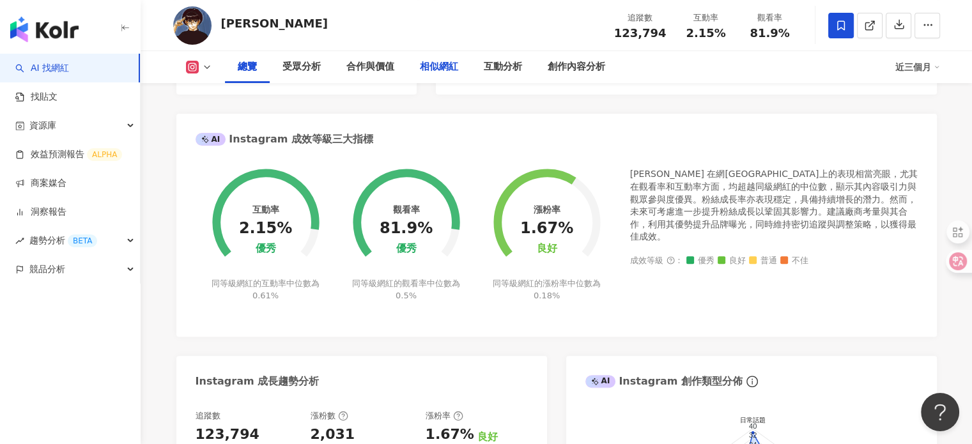
click at [434, 70] on div "相似網紅" at bounding box center [439, 66] width 38 height 15
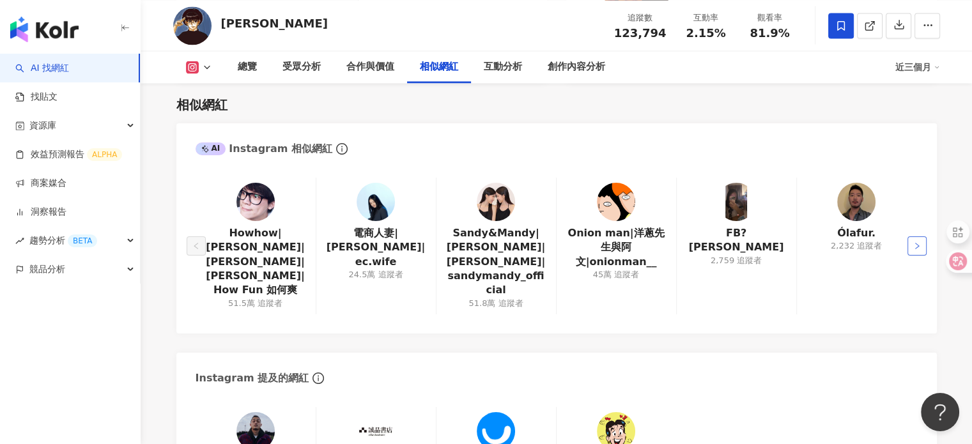
click at [910, 247] on button "button" at bounding box center [916, 245] width 19 height 19
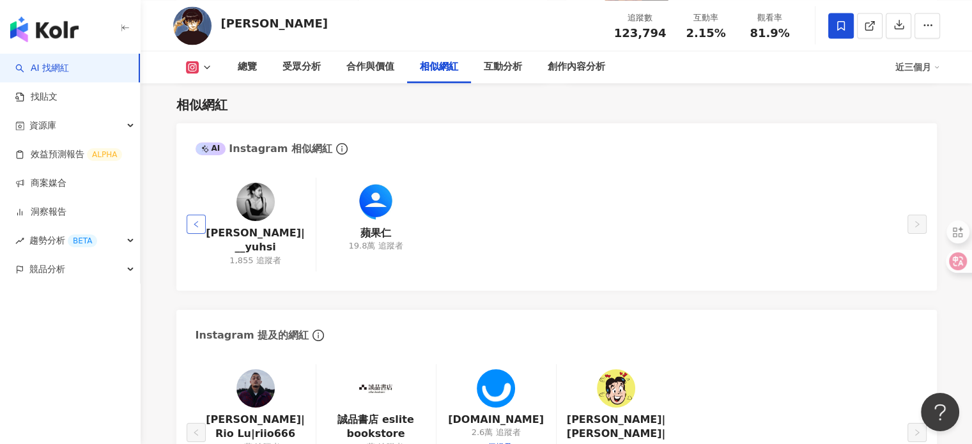
click at [201, 218] on button "button" at bounding box center [196, 224] width 19 height 19
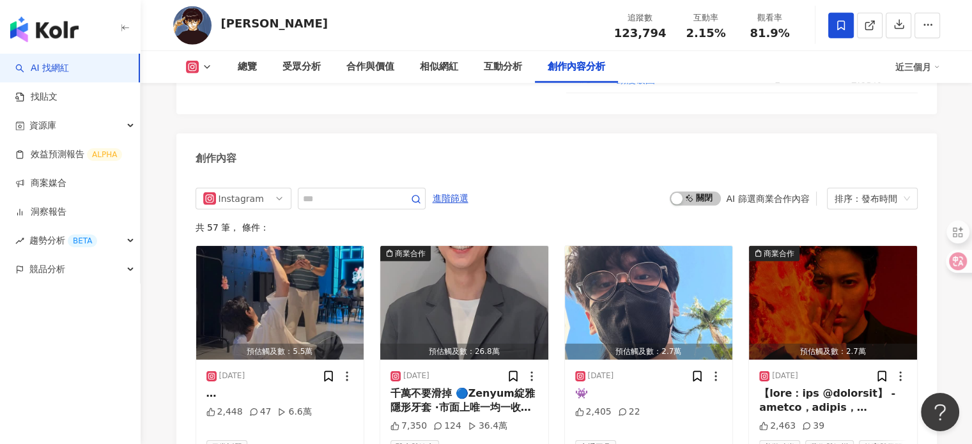
scroll to position [3911, 0]
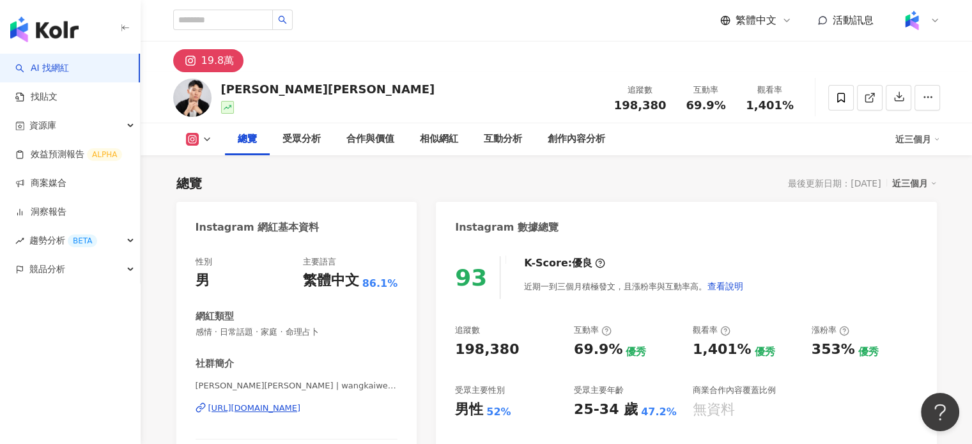
click at [491, 83] on div "[PERSON_NAME][PERSON_NAME] 追蹤數 198,380 互動率 69.9% 觀看率 1,401%" at bounding box center [557, 97] width 818 height 50
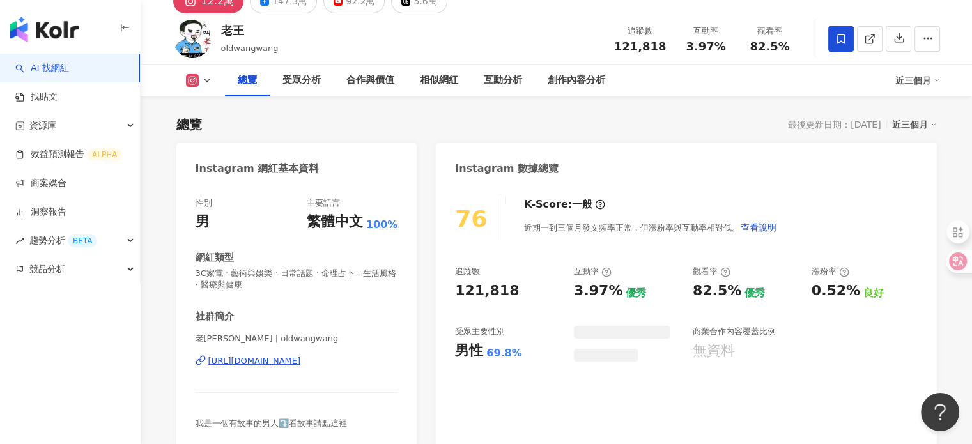
click at [299, 365] on div "[URL][DOMAIN_NAME]" at bounding box center [254, 360] width 93 height 11
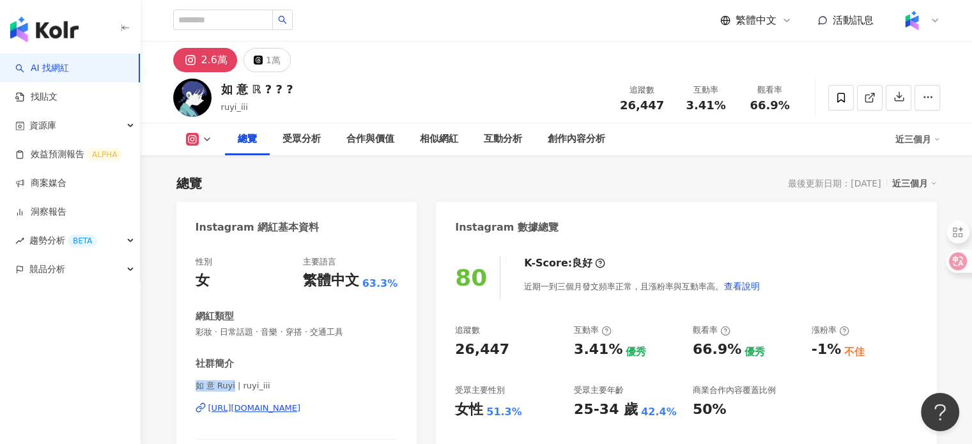
drag, startPoint x: 231, startPoint y: 384, endPoint x: 247, endPoint y: 360, distance: 28.5
click at [232, 384] on div "性別 女 主要語言 繁體中文 63.3% 網紅類型 彩妝 · 日常話題 · 音樂 · 穿搭 · 交通工具 社群簡介 如 意 Ruyi | ruyi_iii […" at bounding box center [296, 380] width 241 height 275
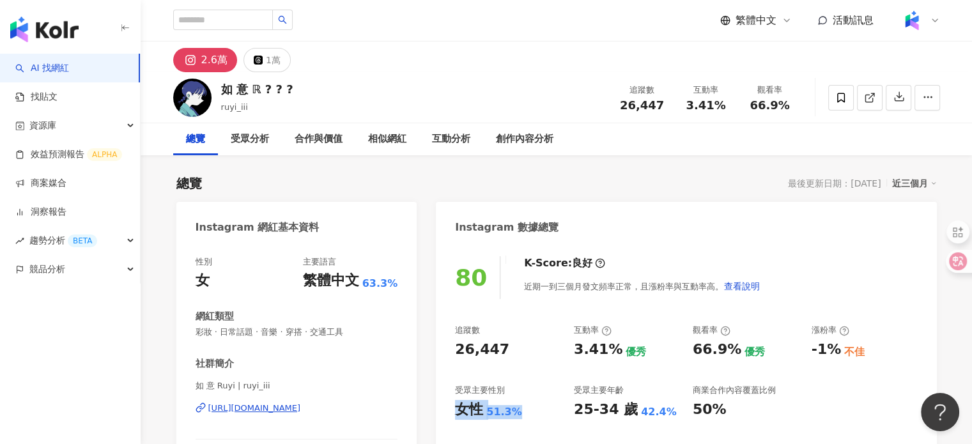
drag, startPoint x: 454, startPoint y: 408, endPoint x: 529, endPoint y: 415, distance: 75.1
click at [529, 415] on div "80 K-Score : 良好 近期一到三個月發文頻率正常，且漲粉率與互動率高。 查看說明 追蹤數 26,447 互動率 3.41% 優秀 觀看率 66.9%…" at bounding box center [686, 380] width 500 height 275
copy div "女性 51.3%"
drag, startPoint x: 627, startPoint y: 105, endPoint x: 668, endPoint y: 107, distance: 40.9
click at [668, 107] on div "追蹤數 26,447" at bounding box center [642, 97] width 64 height 27
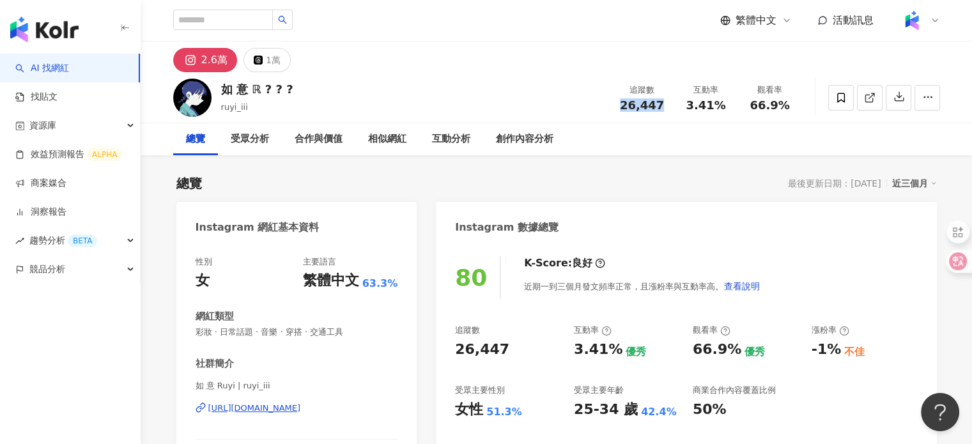
copy span "26,447"
click at [685, 110] on div "3.41%" at bounding box center [706, 105] width 49 height 13
drag, startPoint x: 696, startPoint y: 103, endPoint x: 728, endPoint y: 102, distance: 32.6
click at [728, 102] on div "3.41%" at bounding box center [706, 105] width 49 height 13
copy span "3.41%"
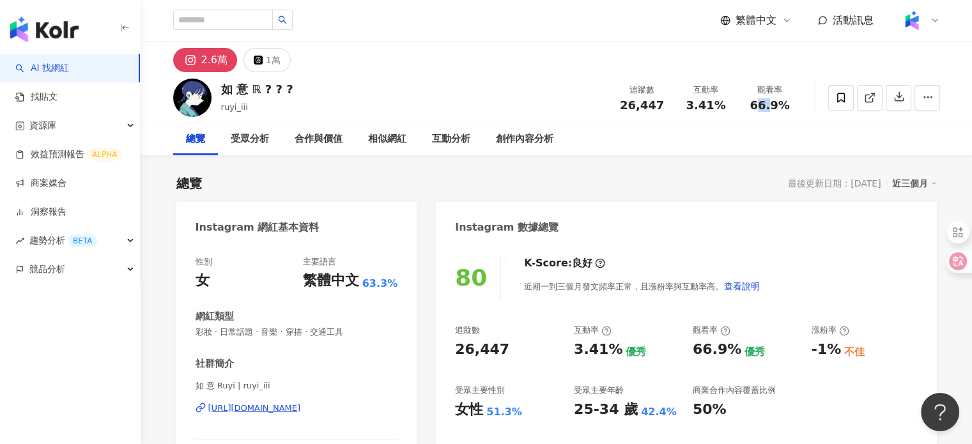
drag, startPoint x: 759, startPoint y: 106, endPoint x: 775, endPoint y: 109, distance: 16.2
click at [775, 109] on span "66.9%" at bounding box center [769, 105] width 40 height 13
drag, startPoint x: 751, startPoint y: 109, endPoint x: 797, endPoint y: 112, distance: 46.7
click at [797, 112] on div "追蹤數 26,447 互動率 3.41% 觀看率 66.9%" at bounding box center [706, 98] width 192 height 38
copy span "66.9%"
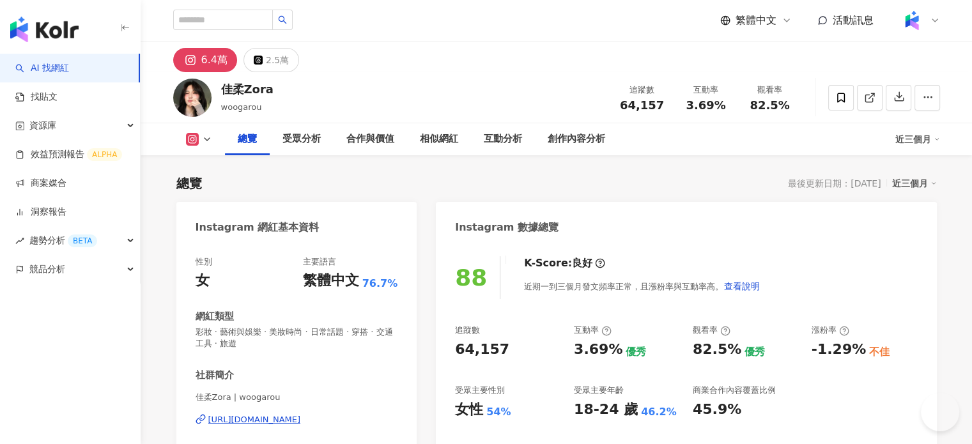
click at [285, 414] on div "[URL][DOMAIN_NAME]" at bounding box center [254, 419] width 93 height 11
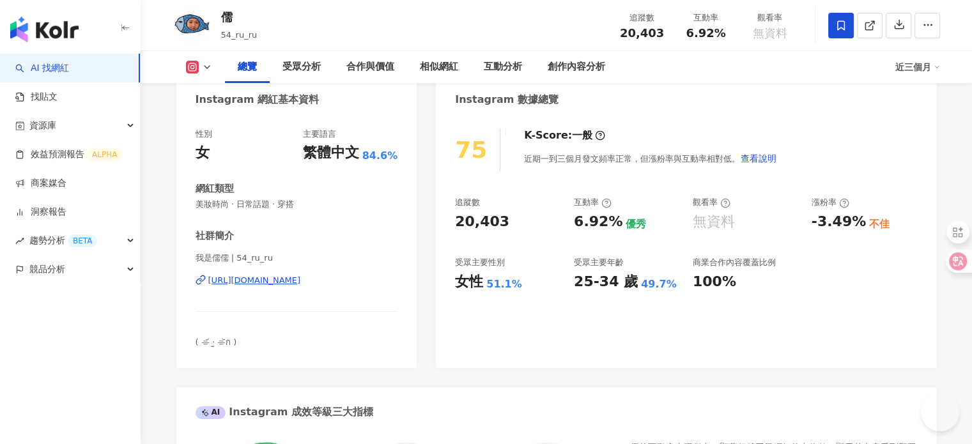
drag, startPoint x: 196, startPoint y: 257, endPoint x: 245, endPoint y: 263, distance: 49.5
click at [227, 261] on span "我是儒儒 | 54_ru_ru" at bounding box center [296, 257] width 203 height 11
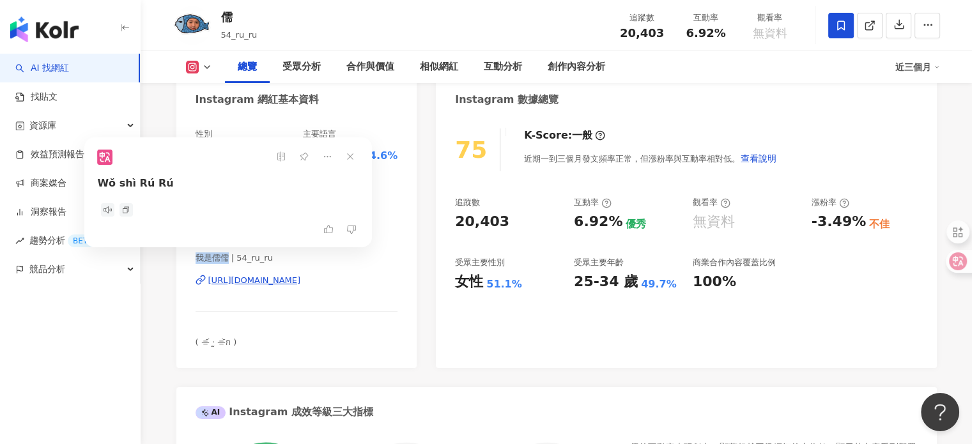
click at [259, 282] on div "https://www.instagram.com/54_ru_ru/" at bounding box center [254, 280] width 93 height 11
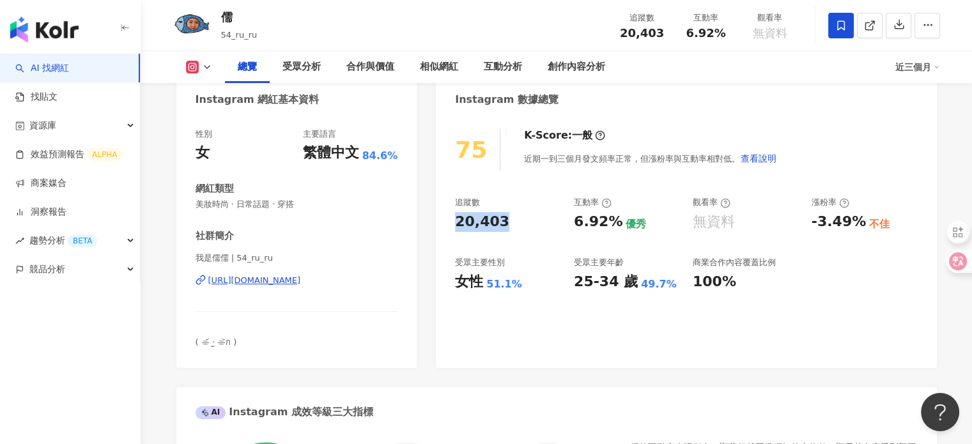
drag, startPoint x: 455, startPoint y: 228, endPoint x: 516, endPoint y: 224, distance: 61.4
click at [518, 226] on div "20,403" at bounding box center [508, 222] width 106 height 20
copy div "20,403"
drag, startPoint x: 680, startPoint y: 33, endPoint x: 726, endPoint y: 35, distance: 46.7
click at [726, 34] on div "互動率 6.92%" at bounding box center [706, 24] width 64 height 27
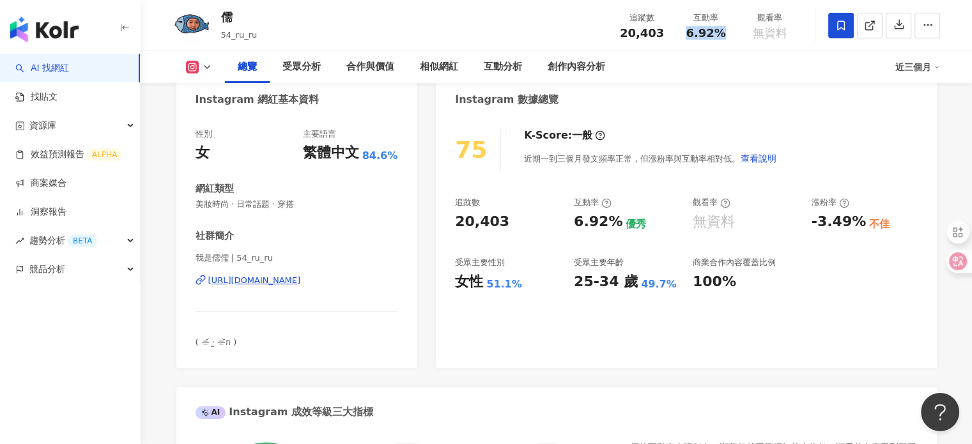
copy span "6.92%"
drag, startPoint x: 460, startPoint y: 286, endPoint x: 524, endPoint y: 287, distance: 63.9
click at [524, 287] on div "女性 51.1%" at bounding box center [508, 282] width 106 height 20
copy div "女性 51.1%"
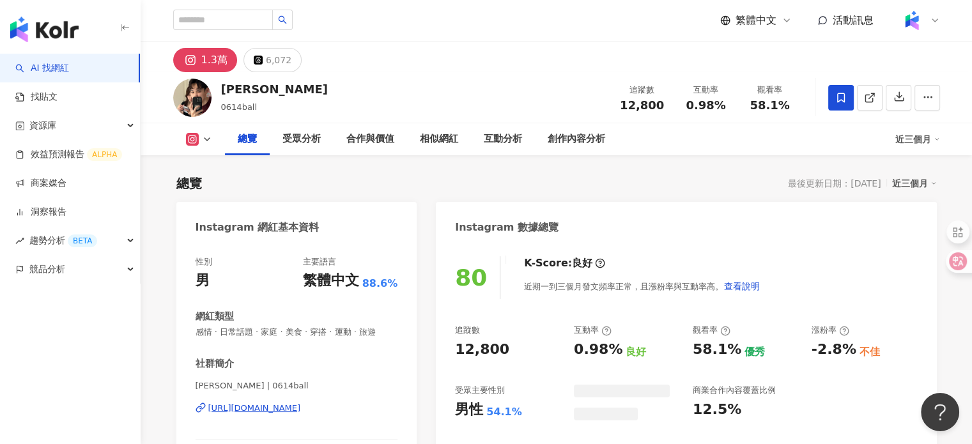
click at [266, 414] on div "[URL][DOMAIN_NAME]" at bounding box center [254, 407] width 93 height 11
drag, startPoint x: 193, startPoint y: 399, endPoint x: 215, endPoint y: 402, distance: 22.0
click at [226, 399] on div "性別 男 主要語言 繁體中文 88.6% 網紅類型 感情 · 日常話題 · 家庭 · 美食 · 穿搭 · 運動 · 旅遊 社群簡介 [PERSON_NAME]…" at bounding box center [296, 380] width 241 height 275
drag, startPoint x: 620, startPoint y: 106, endPoint x: 669, endPoint y: 107, distance: 48.6
click at [669, 107] on div "追蹤數 12,800" at bounding box center [642, 97] width 64 height 27
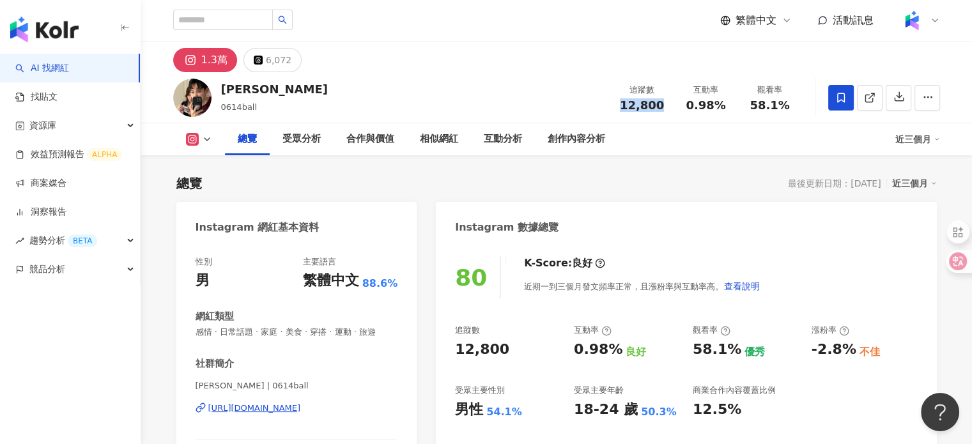
copy span "12,800"
drag, startPoint x: 684, startPoint y: 108, endPoint x: 723, endPoint y: 103, distance: 38.7
click at [723, 103] on div "0.98%" at bounding box center [706, 105] width 49 height 13
copy span "0.98%"
drag, startPoint x: 751, startPoint y: 109, endPoint x: 790, endPoint y: 109, distance: 39.0
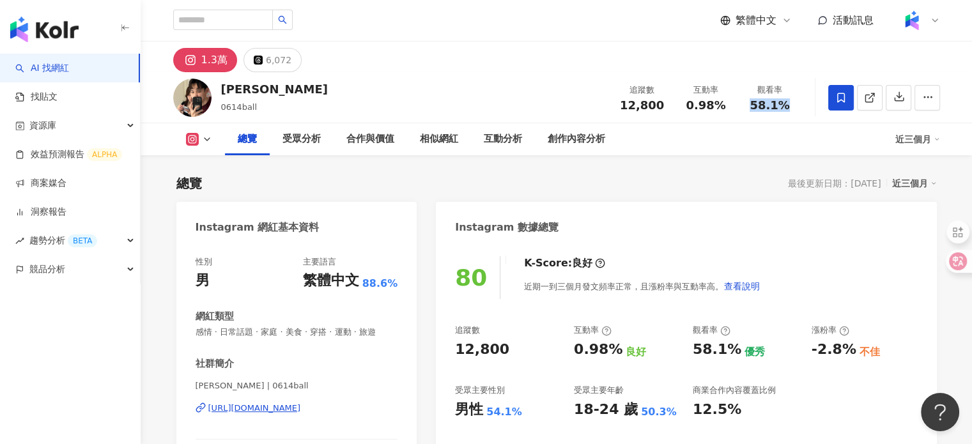
click at [790, 109] on div "58.1%" at bounding box center [770, 105] width 49 height 13
copy span "58.1%"
drag, startPoint x: 455, startPoint y: 404, endPoint x: 534, endPoint y: 405, distance: 78.6
click at [534, 405] on div "男性 54.1%" at bounding box center [508, 410] width 106 height 20
copy div "男性 54.1%"
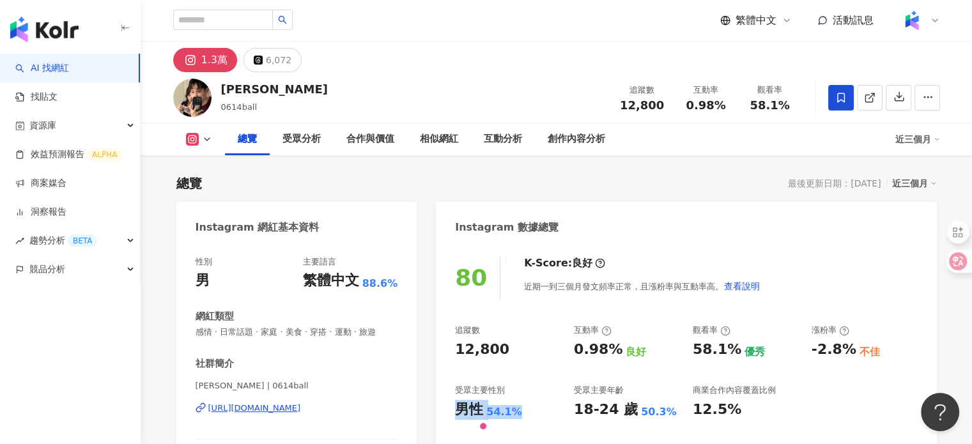
copy div "男性 54.1%"
click at [598, 226] on div "Instagram 數據總覽" at bounding box center [686, 223] width 500 height 42
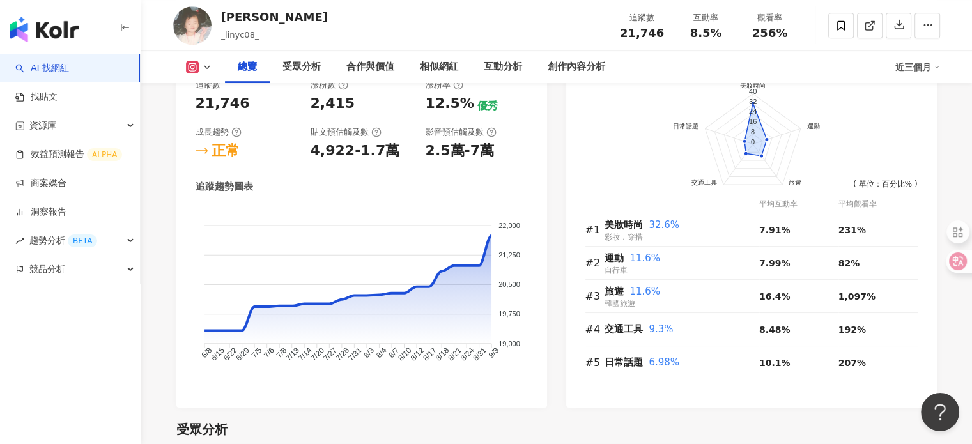
scroll to position [64, 0]
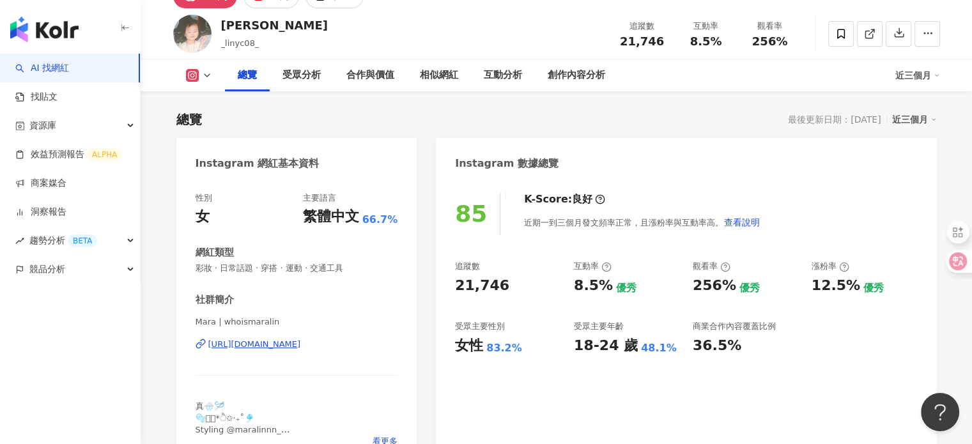
click at [283, 346] on div "https://www.instagram.com/whoismaralin/" at bounding box center [254, 344] width 93 height 11
drag, startPoint x: 254, startPoint y: 25, endPoint x: 215, endPoint y: 27, distance: 39.0
click at [215, 27] on div "Mara Lin _linyc08_ 追蹤數 21,746 互動率 8.5% 觀看率 256%" at bounding box center [557, 33] width 818 height 50
drag, startPoint x: 627, startPoint y: 36, endPoint x: 662, endPoint y: 40, distance: 35.4
click at [662, 40] on div "21,746" at bounding box center [642, 41] width 49 height 13
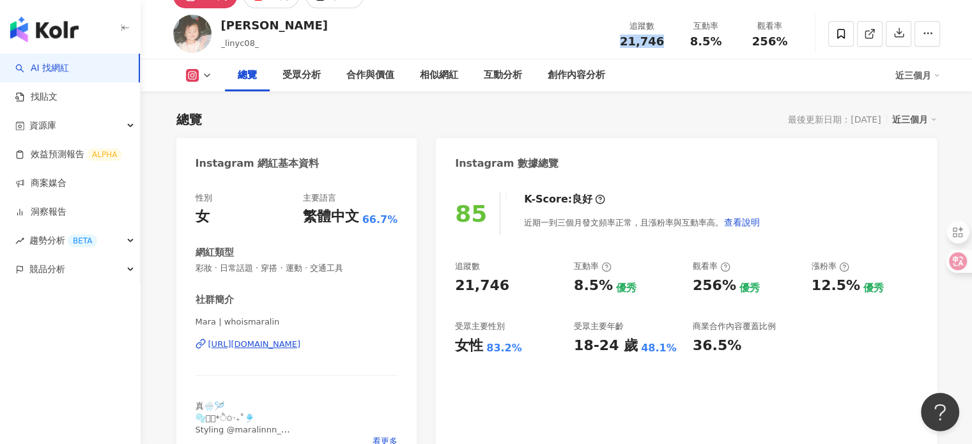
copy span "21,746"
drag, startPoint x: 692, startPoint y: 44, endPoint x: 731, endPoint y: 44, distance: 38.3
click at [731, 44] on div "互動率 8.5%" at bounding box center [706, 33] width 64 height 27
copy span "8.5%"
drag, startPoint x: 750, startPoint y: 43, endPoint x: 792, endPoint y: 42, distance: 42.2
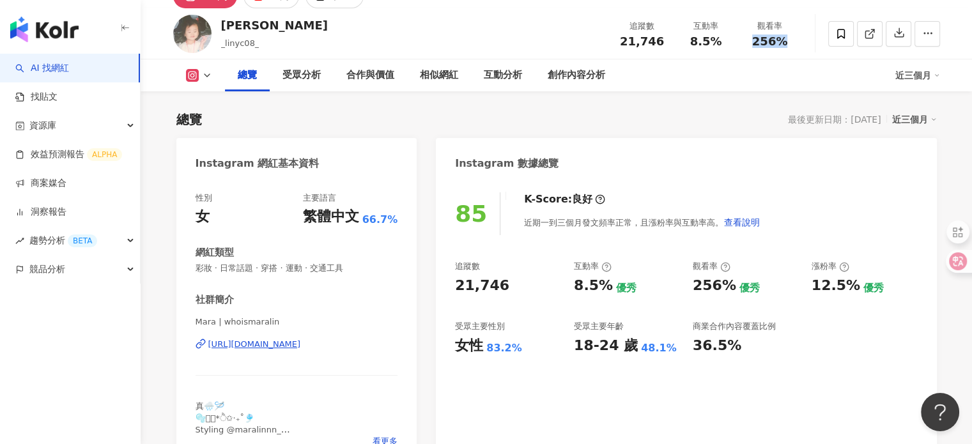
click at [792, 42] on div "256%" at bounding box center [770, 41] width 49 height 13
copy span "256%"
drag, startPoint x: 457, startPoint y: 351, endPoint x: 533, endPoint y: 349, distance: 76.0
click at [533, 349] on div "女性 83.2%" at bounding box center [508, 346] width 106 height 20
copy div "女性 83.2%"
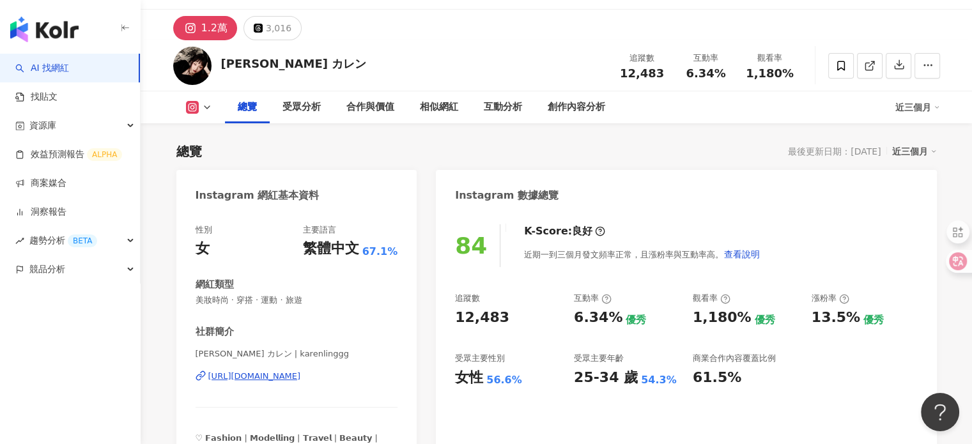
scroll to position [256, 0]
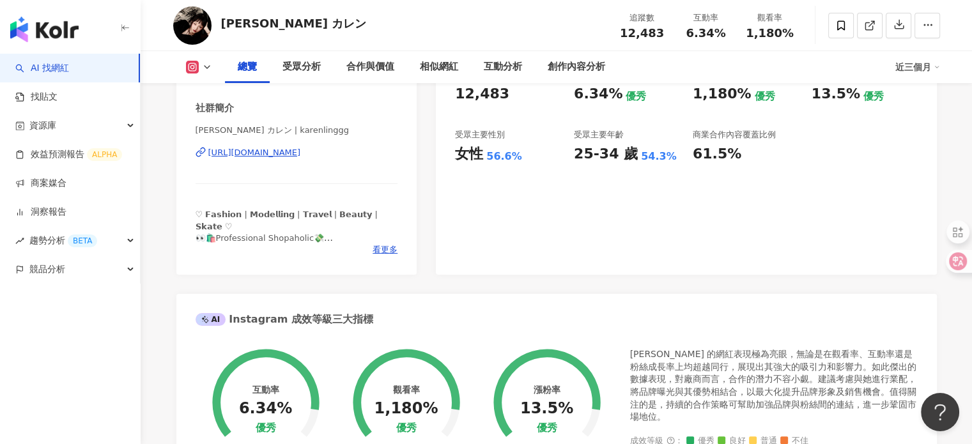
click at [301, 151] on div "https://www.instagram.com/karenlinggg/" at bounding box center [254, 152] width 93 height 11
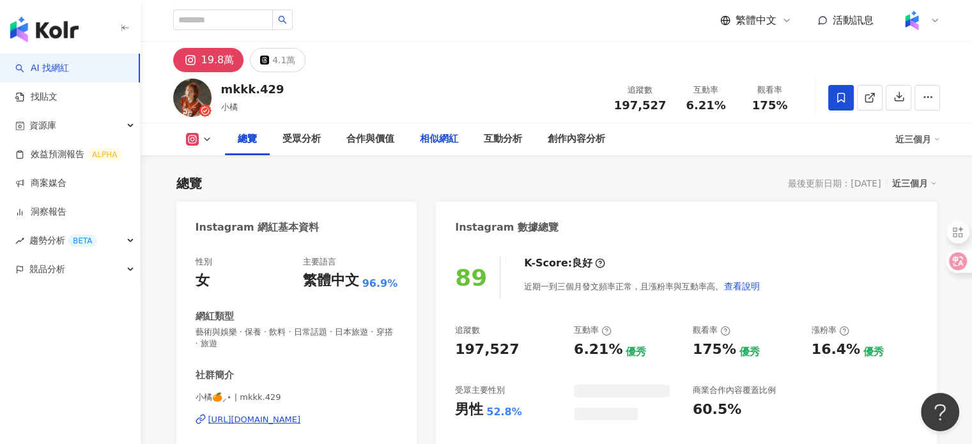
click at [437, 141] on div "相似網紅" at bounding box center [439, 139] width 38 height 15
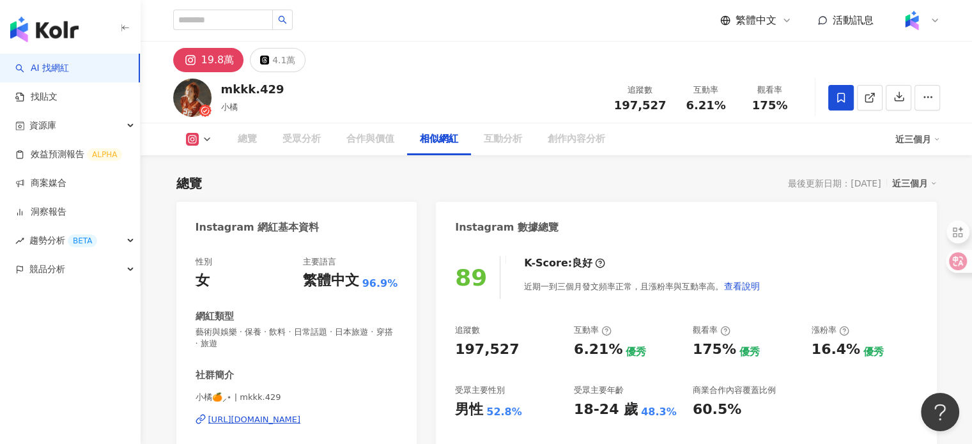
click at [437, 141] on div "相似網紅" at bounding box center [439, 139] width 38 height 15
click at [395, 123] on div "總覽 受眾分析 合作與價值 相似網紅 互動分析 創作內容分析" at bounding box center [369, 139] width 393 height 32
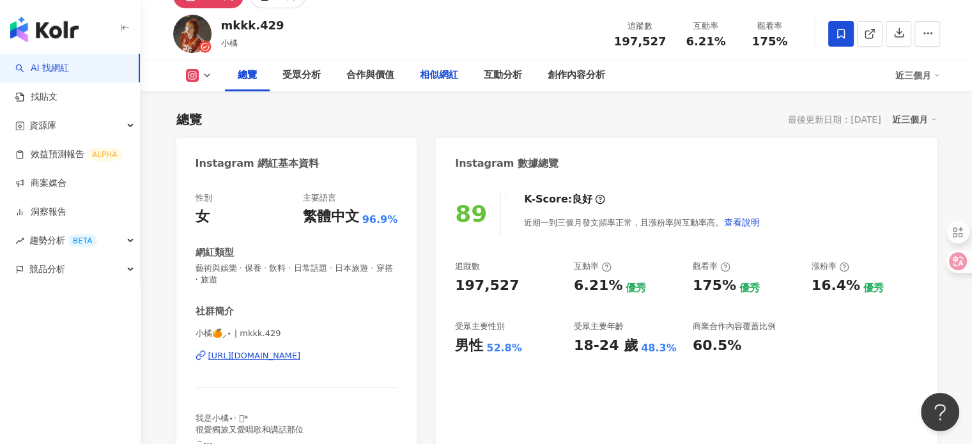
click at [442, 82] on div "相似網紅" at bounding box center [439, 75] width 64 height 32
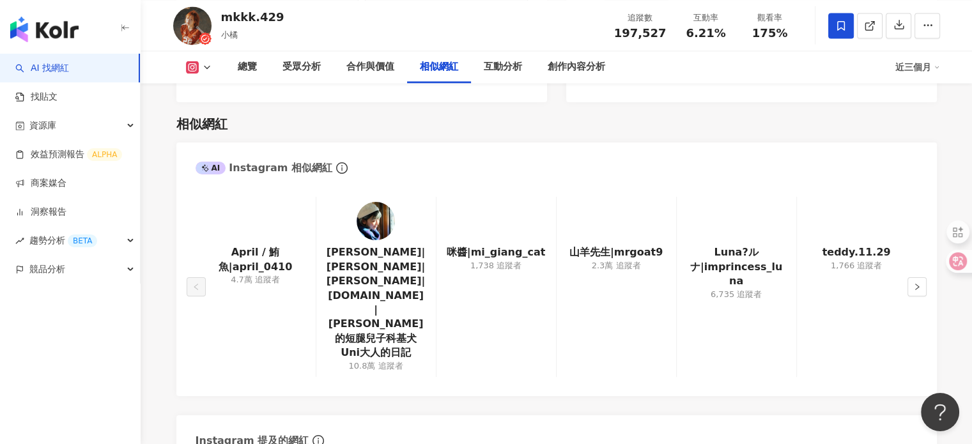
scroll to position [2570, 0]
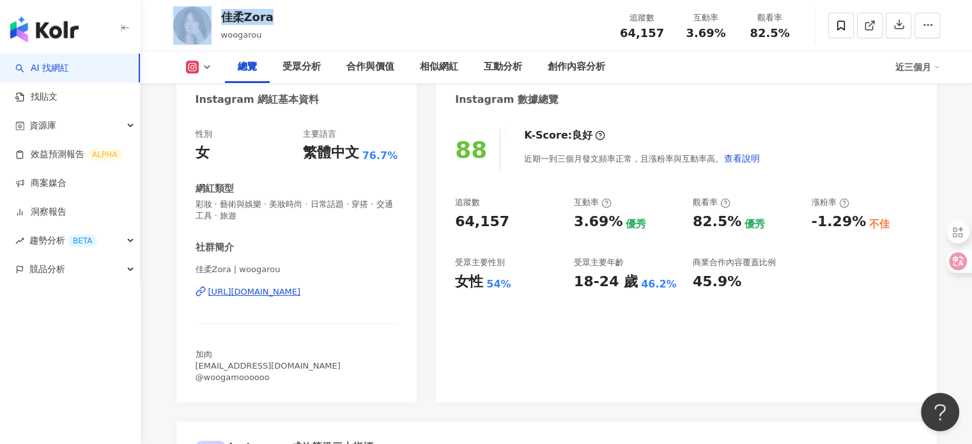
drag, startPoint x: 270, startPoint y: 20, endPoint x: 210, endPoint y: 15, distance: 60.3
click at [210, 15] on div "佳柔Zora woogarou 追蹤數 64,157 互動率 3.69% 觀看率 82.5%" at bounding box center [557, 25] width 818 height 50
copy div "佳柔Zora"
click at [261, 286] on div "https://www.instagram.com/woogarou/" at bounding box center [254, 291] width 93 height 11
drag, startPoint x: 626, startPoint y: 30, endPoint x: 565, endPoint y: 38, distance: 61.9
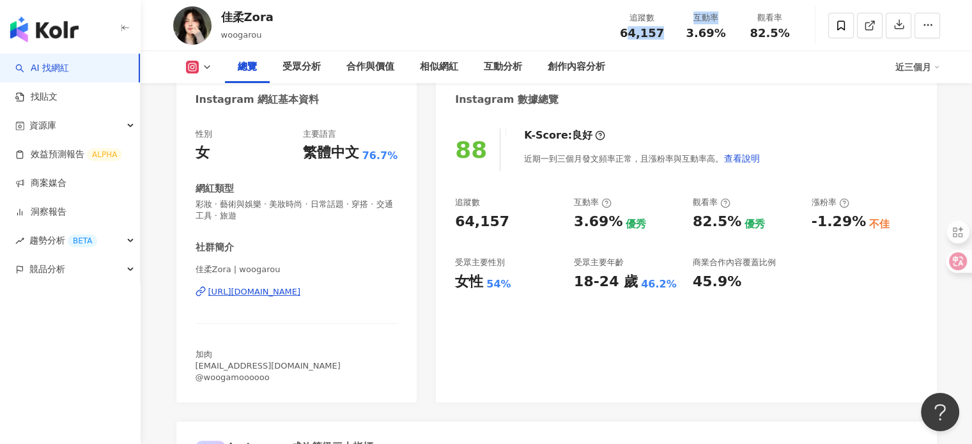
click at [674, 39] on div "追蹤數 64,157 互動率 3.69% 觀看率 82.5%" at bounding box center [706, 25] width 192 height 38
click at [606, 29] on div "佳柔Zora woogarou 追蹤數 64,157 互動率 3.69% 觀看率 82.5%" at bounding box center [557, 25] width 818 height 50
drag, startPoint x: 617, startPoint y: 34, endPoint x: 663, endPoint y: 36, distance: 46.1
click at [663, 36] on div "64,157" at bounding box center [642, 33] width 49 height 13
copy span "64,157"
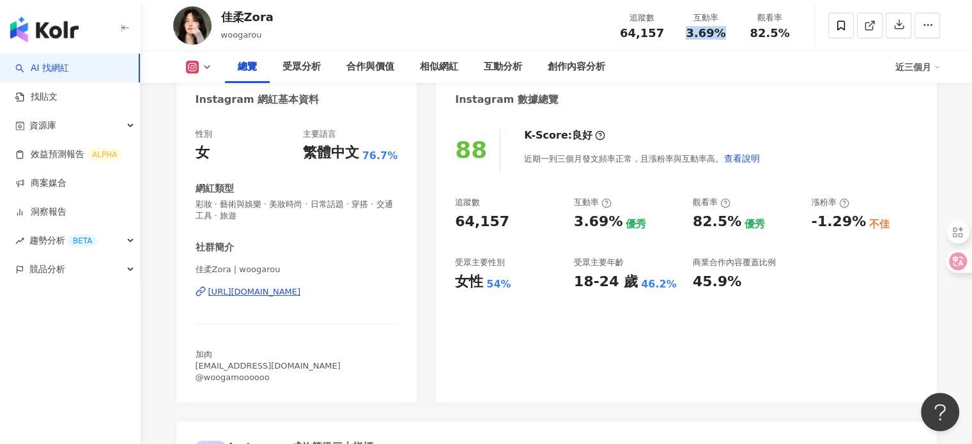
drag, startPoint x: 684, startPoint y: 34, endPoint x: 733, endPoint y: 34, distance: 49.2
click at [733, 34] on div "互動率 3.69%" at bounding box center [706, 24] width 64 height 27
copy span "3.69%"
drag, startPoint x: 751, startPoint y: 33, endPoint x: 800, endPoint y: 33, distance: 49.2
click at [800, 33] on div "觀看率 82.5%" at bounding box center [770, 24] width 64 height 27
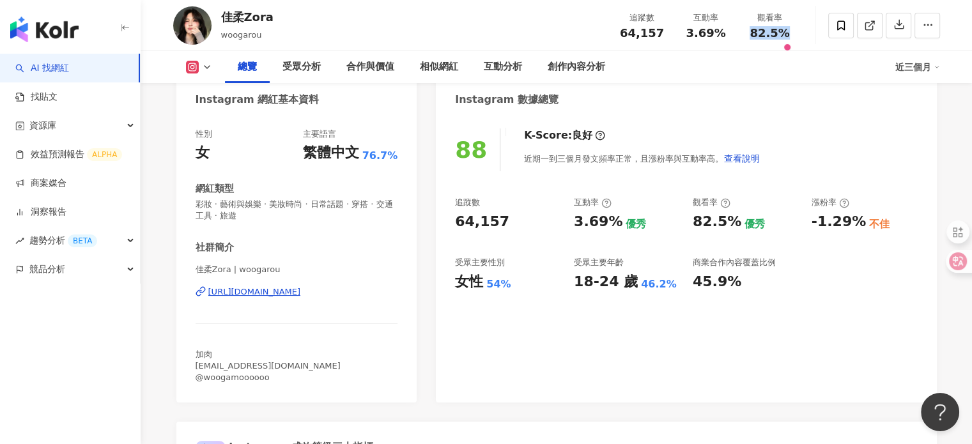
copy span "82.5%"
drag, startPoint x: 507, startPoint y: 288, endPoint x: 445, endPoint y: 285, distance: 62.0
click at [445, 285] on div "88 K-Score : 良好 近期一到三個月發文頻率正常，且漲粉率與互動率高。 查看說明 追蹤數 64,157 互動率 3.69% 優秀 觀看率 82.5%…" at bounding box center [686, 259] width 500 height 287
copy div "女性 54%"
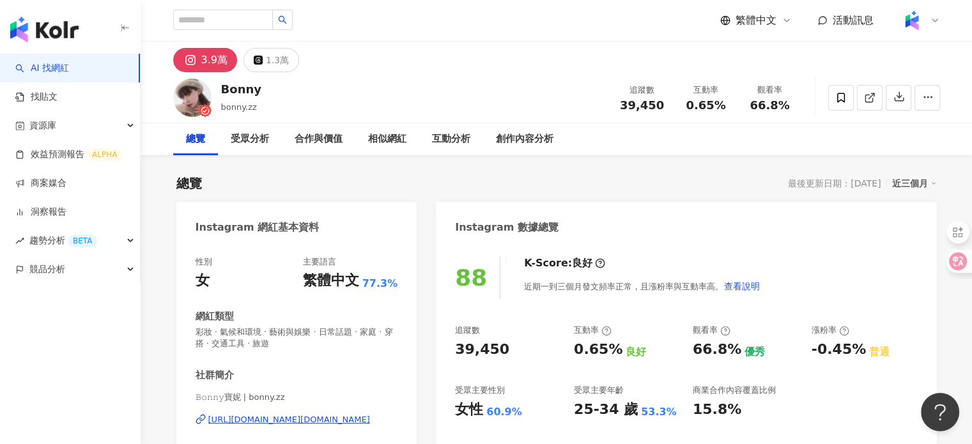
click at [284, 418] on div "https://www.instagram.com/bonny.zz/" at bounding box center [289, 419] width 162 height 11
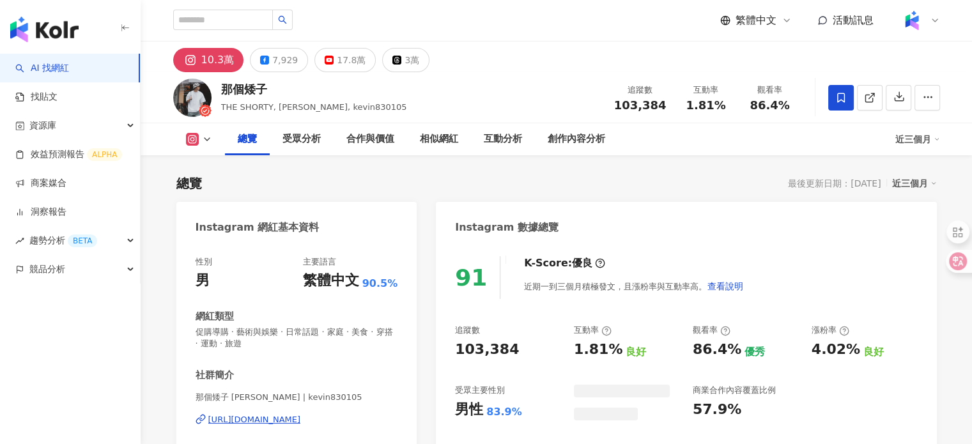
click at [220, 89] on div "那個矮子 THE SHORTY, [PERSON_NAME], kevin830105 追蹤數 103,384 互動率 1.81% 觀看率 86.4%" at bounding box center [557, 97] width 818 height 50
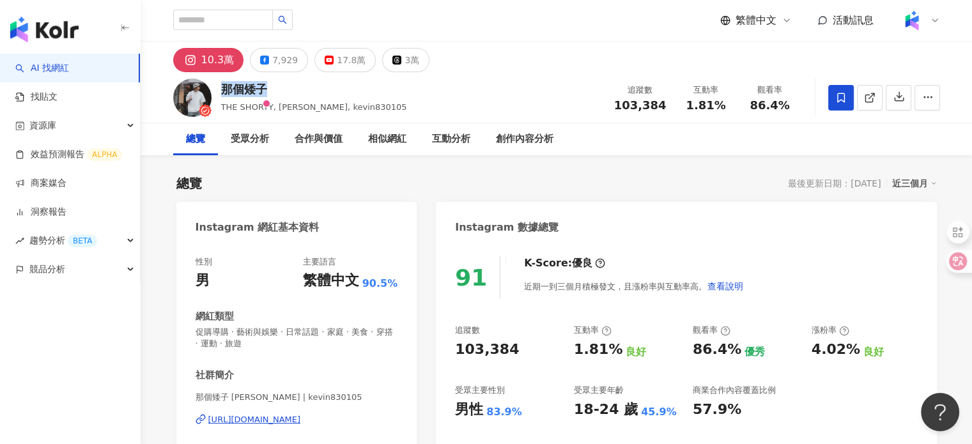
drag, startPoint x: 257, startPoint y: 418, endPoint x: 250, endPoint y: 401, distance: 18.6
click at [257, 418] on div "[URL][DOMAIN_NAME]" at bounding box center [254, 419] width 93 height 11
drag, startPoint x: 639, startPoint y: 107, endPoint x: 672, endPoint y: 107, distance: 32.6
click at [672, 107] on div "追蹤數 103,384" at bounding box center [640, 97] width 68 height 27
copy span "103,384"
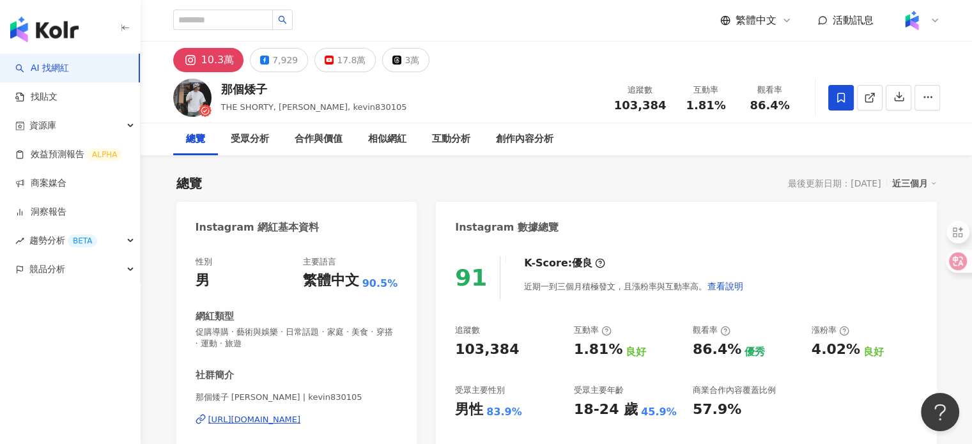
click at [695, 108] on span "1.81%" at bounding box center [705, 105] width 40 height 13
drag, startPoint x: 687, startPoint y: 108, endPoint x: 738, endPoint y: 105, distance: 51.8
click at [738, 105] on div "追蹤數 103,384 互動率 1.81% 觀看率 86.4%" at bounding box center [703, 98] width 195 height 38
click at [714, 117] on div "那個矮子 THE SHORTY, Kevin, kevin830105 追蹤數 103,384 互動率 1.81% 觀看率 86.4%" at bounding box center [557, 97] width 818 height 50
drag, startPoint x: 702, startPoint y: 104, endPoint x: 740, endPoint y: 107, distance: 38.5
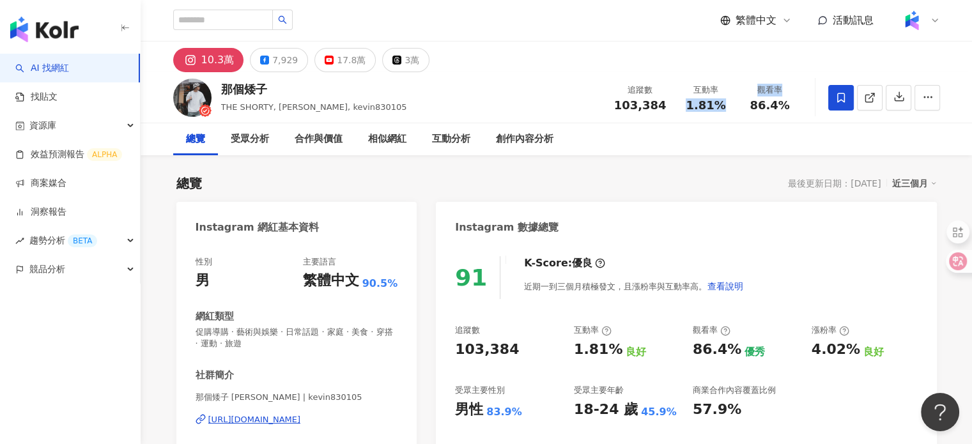
click at [740, 107] on div "追蹤數 103,384 互動率 1.81% 觀看率 86.4%" at bounding box center [703, 98] width 195 height 38
click at [731, 109] on div "互動率 1.81%" at bounding box center [706, 97] width 64 height 27
drag, startPoint x: 723, startPoint y: 102, endPoint x: 685, endPoint y: 107, distance: 38.0
click at [685, 107] on div "1.81%" at bounding box center [706, 105] width 49 height 13
copy span "1.81%"
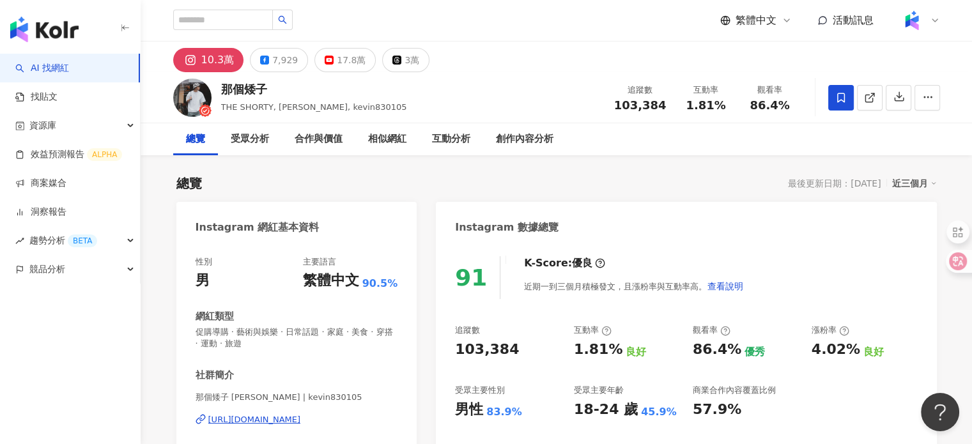
click at [769, 107] on span "86.4%" at bounding box center [769, 105] width 40 height 13
drag, startPoint x: 756, startPoint y: 109, endPoint x: 790, endPoint y: 109, distance: 33.2
click at [790, 109] on div "86.4%" at bounding box center [770, 105] width 49 height 13
drag, startPoint x: 749, startPoint y: 107, endPoint x: 792, endPoint y: 107, distance: 43.4
click at [792, 107] on div "86.4%" at bounding box center [770, 105] width 49 height 13
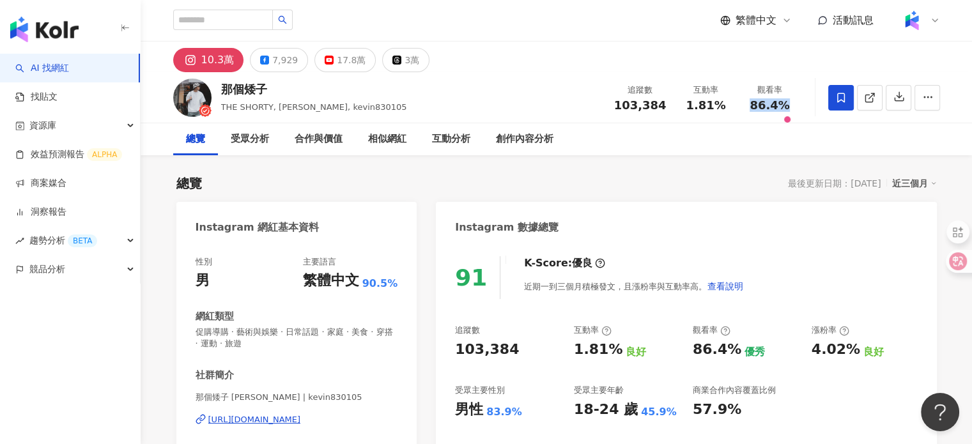
copy span "86.4%"
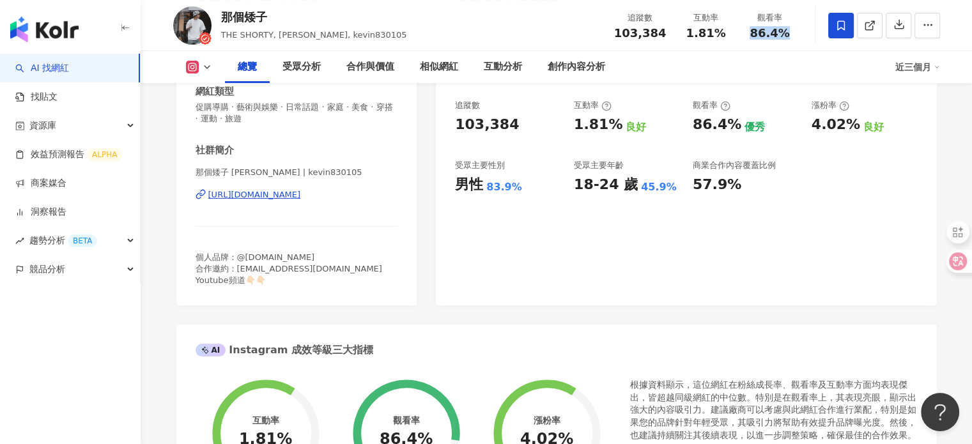
scroll to position [256, 0]
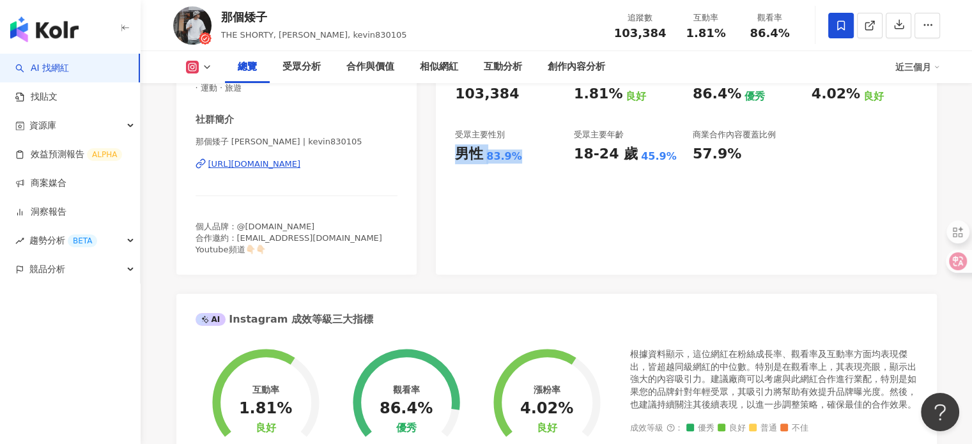
drag, startPoint x: 456, startPoint y: 158, endPoint x: 520, endPoint y: 164, distance: 64.1
click at [520, 164] on div "男性 83.9%" at bounding box center [508, 154] width 106 height 20
copy div "男性 83.9%"
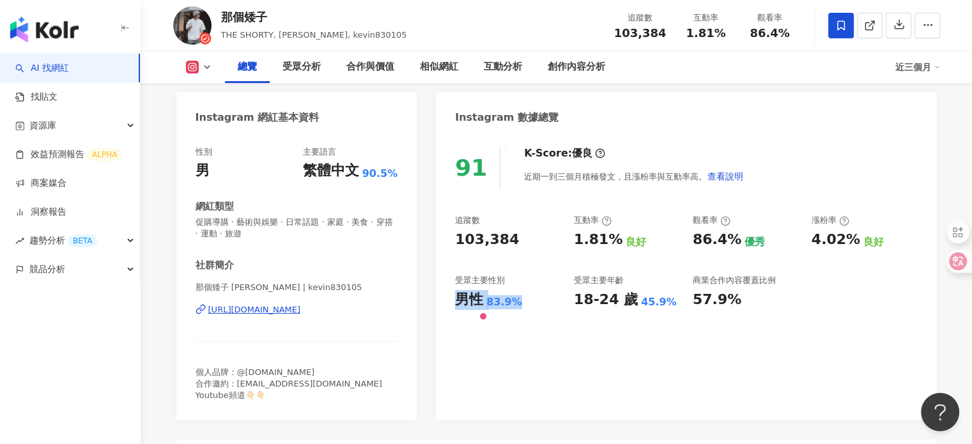
scroll to position [64, 0]
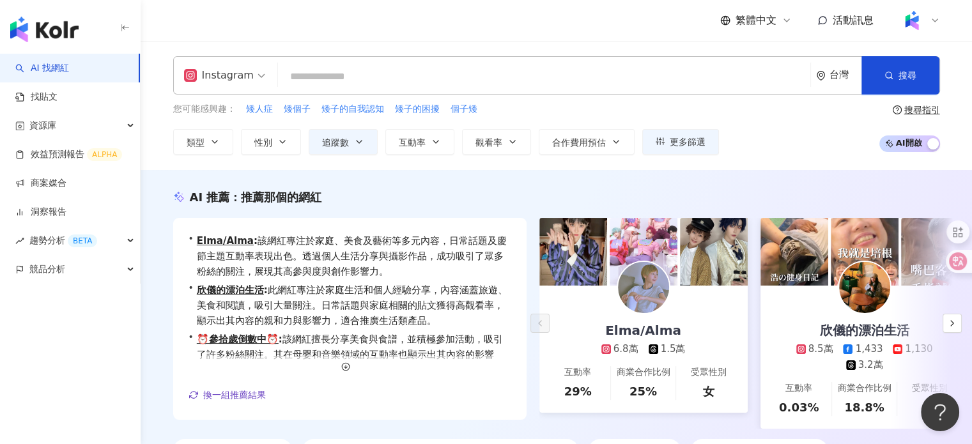
click at [420, 72] on input "search" at bounding box center [544, 77] width 522 height 24
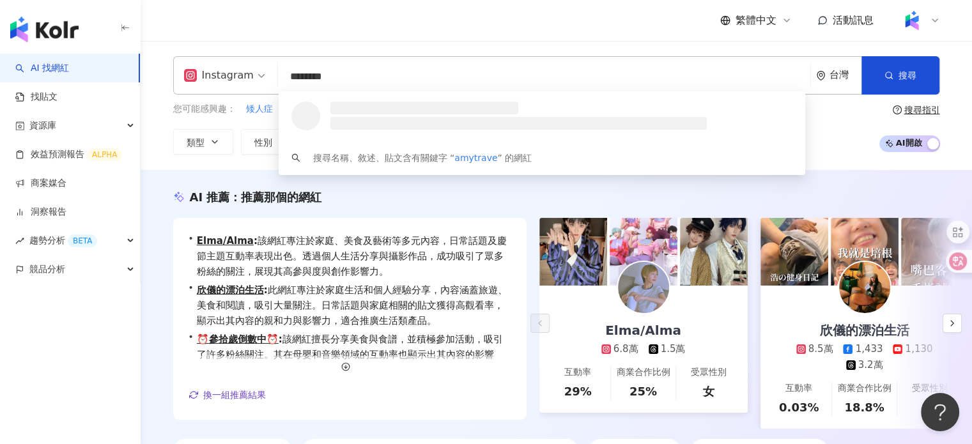
type input "*********"
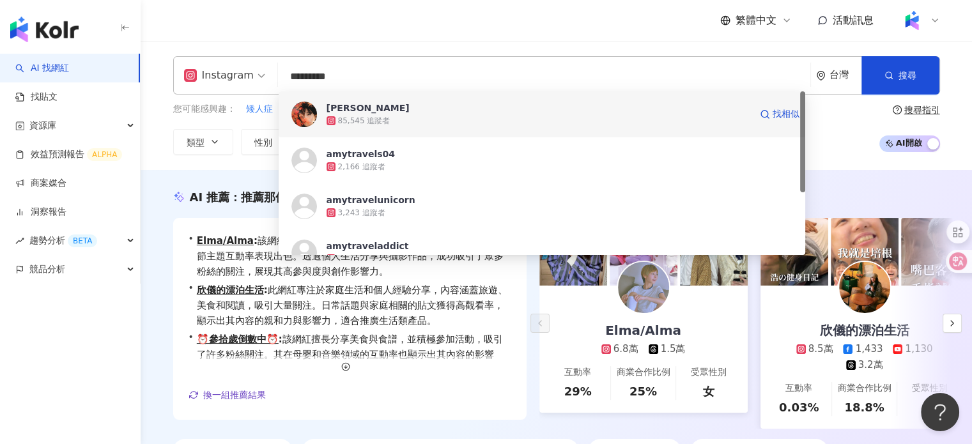
click at [409, 113] on span "[PERSON_NAME]" at bounding box center [538, 108] width 424 height 13
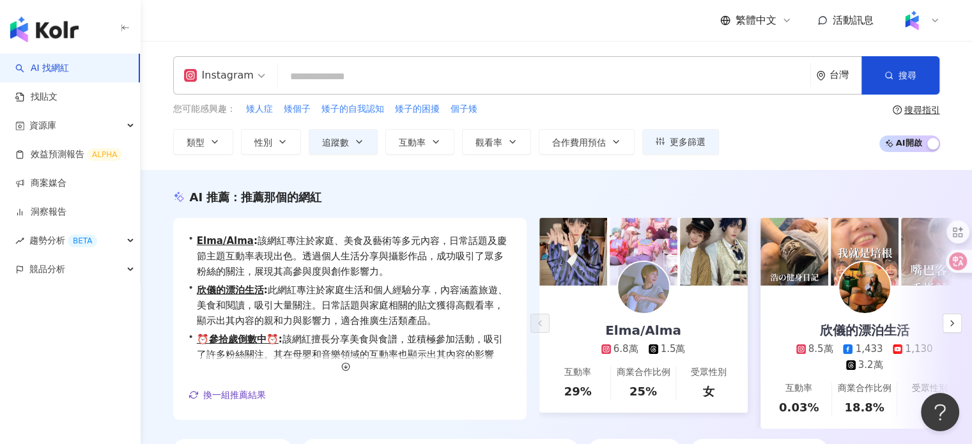
click at [411, 75] on input "search" at bounding box center [544, 77] width 522 height 24
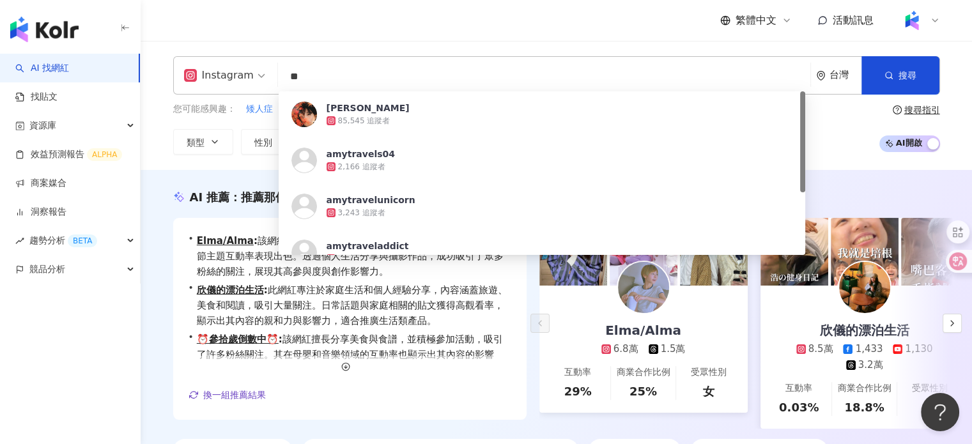
type input "*"
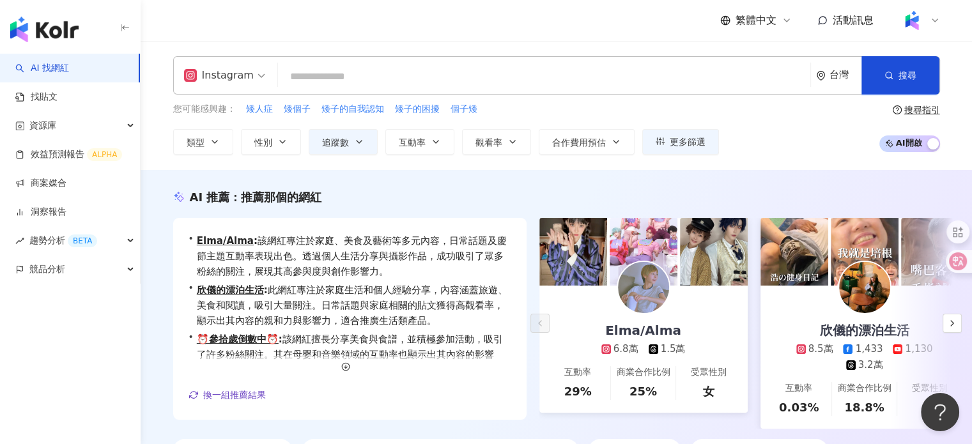
type input "*"
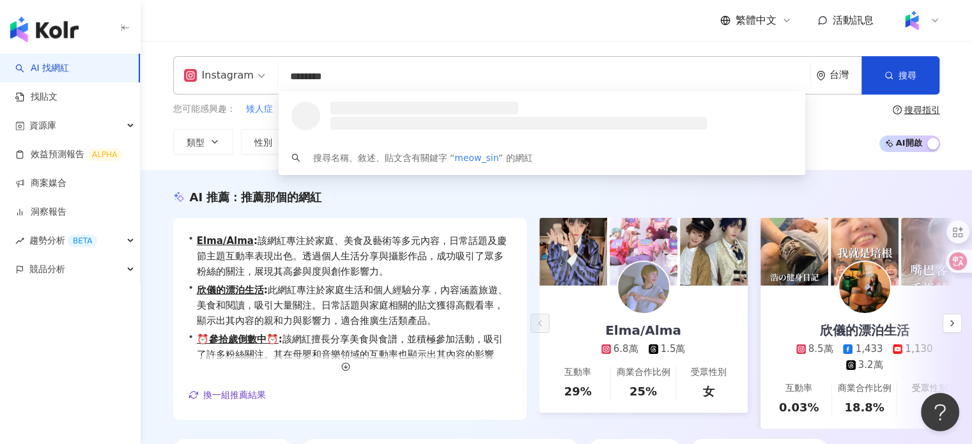
type input "*********"
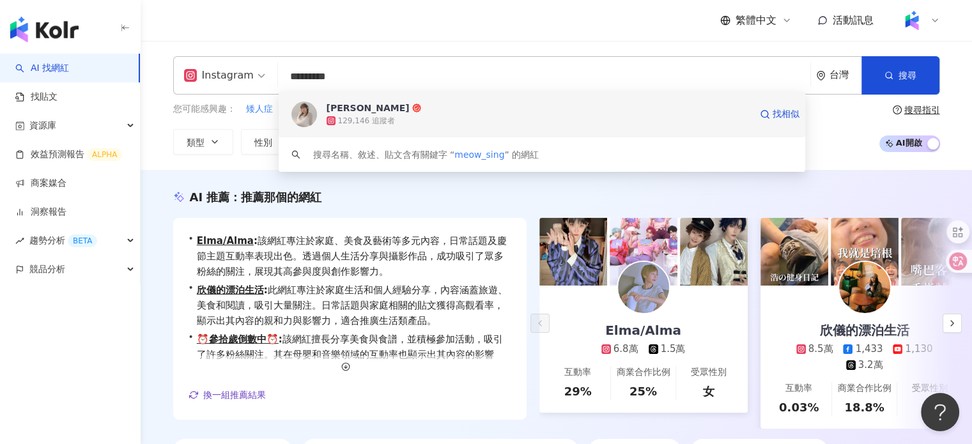
click at [417, 108] on span "楊宜蓉 Wooly" at bounding box center [538, 108] width 424 height 13
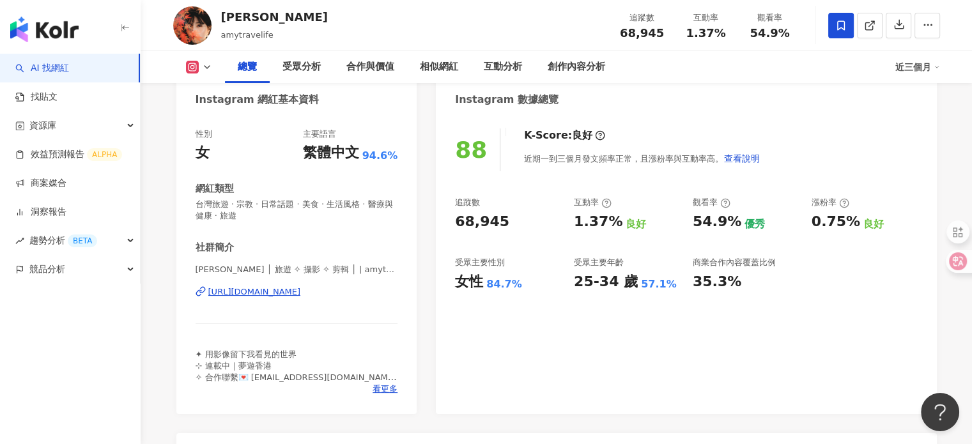
click at [301, 286] on div "https://www.instagram.com/amytravelife/" at bounding box center [254, 291] width 93 height 11
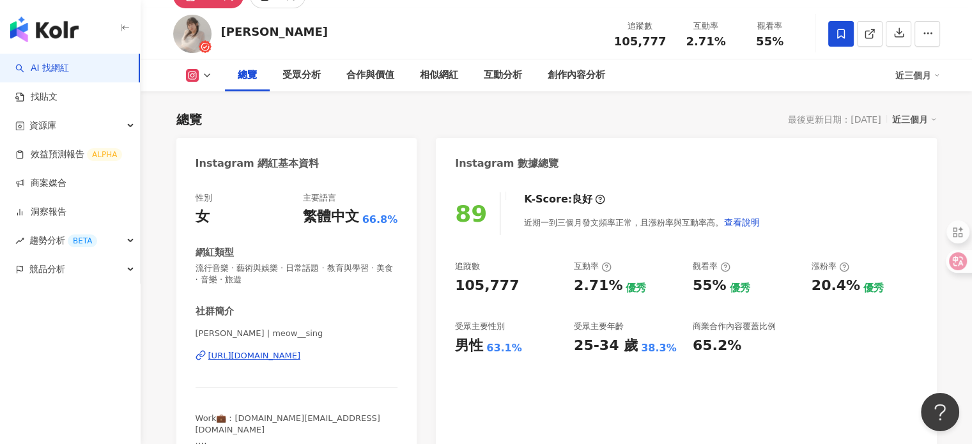
click at [284, 351] on div "[URL][DOMAIN_NAME]" at bounding box center [254, 355] width 93 height 11
drag, startPoint x: 293, startPoint y: 30, endPoint x: 217, endPoint y: 34, distance: 76.8
click at [217, 34] on div "[PERSON_NAME] 追蹤數 105,777 互動率 2.71% 觀看率 55%" at bounding box center [557, 33] width 818 height 50
copy div "[PERSON_NAME]"
drag, startPoint x: 616, startPoint y: 38, endPoint x: 676, endPoint y: 45, distance: 59.8
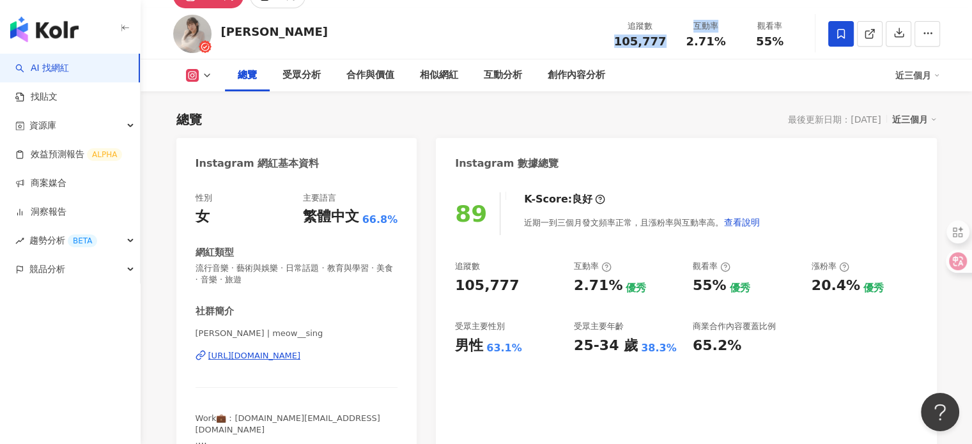
click at [676, 45] on div "追蹤數 105,777 互動率 2.71% 觀看率 55%" at bounding box center [703, 34] width 195 height 38
click at [671, 48] on div "追蹤數 105,777 互動率 2.71% 觀看率 55%" at bounding box center [703, 34] width 195 height 38
drag, startPoint x: 620, startPoint y: 40, endPoint x: 666, endPoint y: 38, distance: 45.4
click at [666, 38] on div "105,777" at bounding box center [640, 41] width 52 height 13
copy span "105,777"
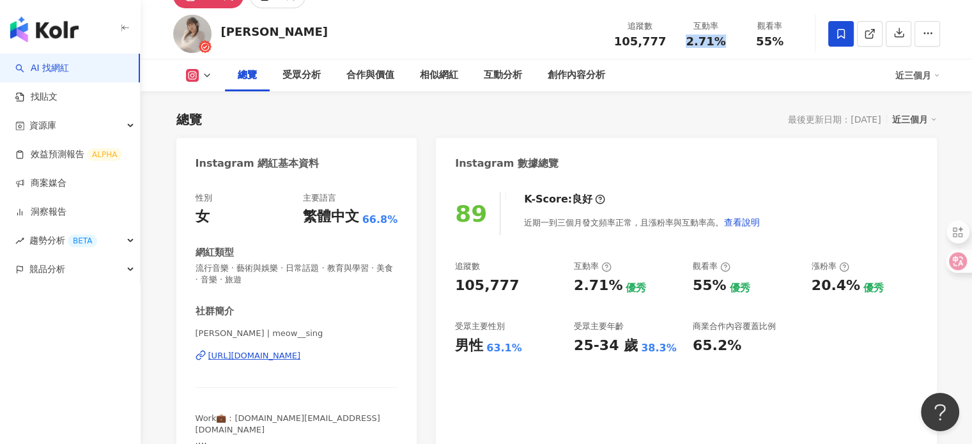
drag, startPoint x: 687, startPoint y: 40, endPoint x: 732, endPoint y: 42, distance: 45.4
click at [732, 42] on div "互動率 2.71%" at bounding box center [706, 33] width 64 height 27
copy span "2.71%"
drag, startPoint x: 776, startPoint y: 40, endPoint x: 789, endPoint y: 40, distance: 12.8
click at [788, 40] on div "55%" at bounding box center [770, 41] width 49 height 13
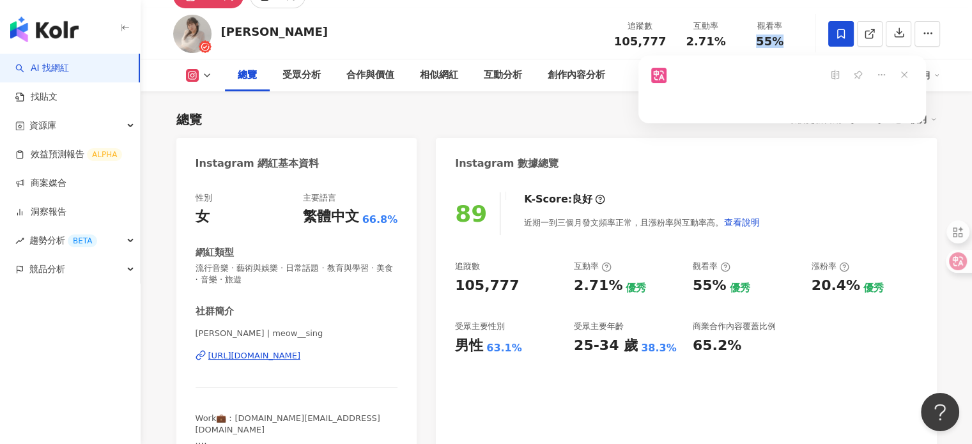
copy span "55%"
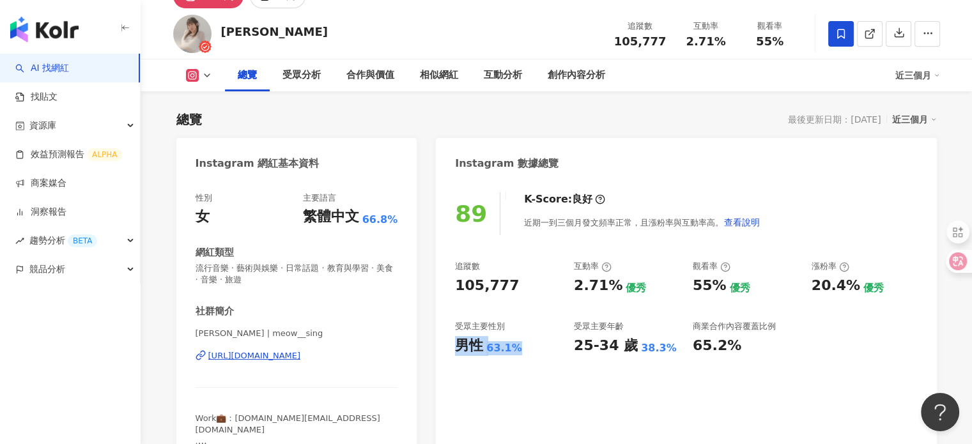
drag, startPoint x: 457, startPoint y: 348, endPoint x: 524, endPoint y: 348, distance: 66.4
click at [524, 348] on div "男性 63.1%" at bounding box center [508, 346] width 106 height 20
copy div "男性 63.1%"
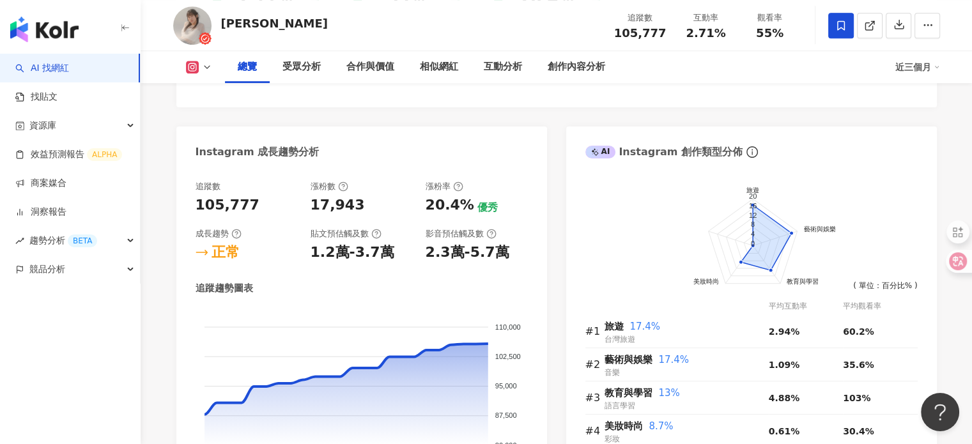
scroll to position [767, 0]
